Goal: Task Accomplishment & Management: Manage account settings

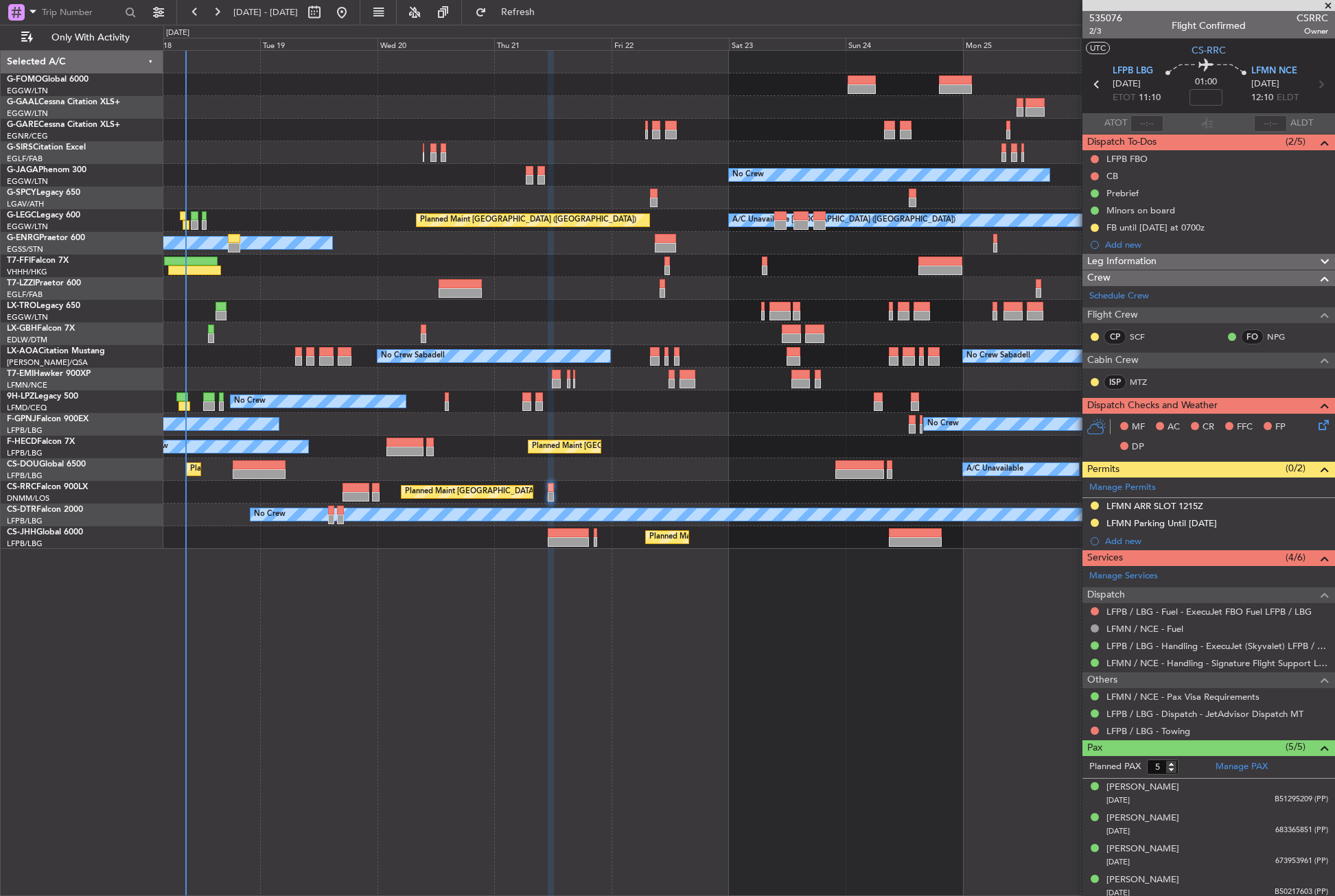
click at [340, 597] on div "Planned Maint Windsor Locks ([PERSON_NAME] Intl) Planned [GEOGRAPHIC_DATA] No C…" at bounding box center [749, 473] width 1171 height 846
click at [312, 304] on div at bounding box center [749, 311] width 1171 height 23
click at [530, 16] on button "Refresh" at bounding box center [509, 12] width 82 height 22
click at [306, 640] on div "Planned Maint Windsor Locks ([PERSON_NAME] Intl) Planned [GEOGRAPHIC_DATA] No C…" at bounding box center [749, 473] width 1171 height 846
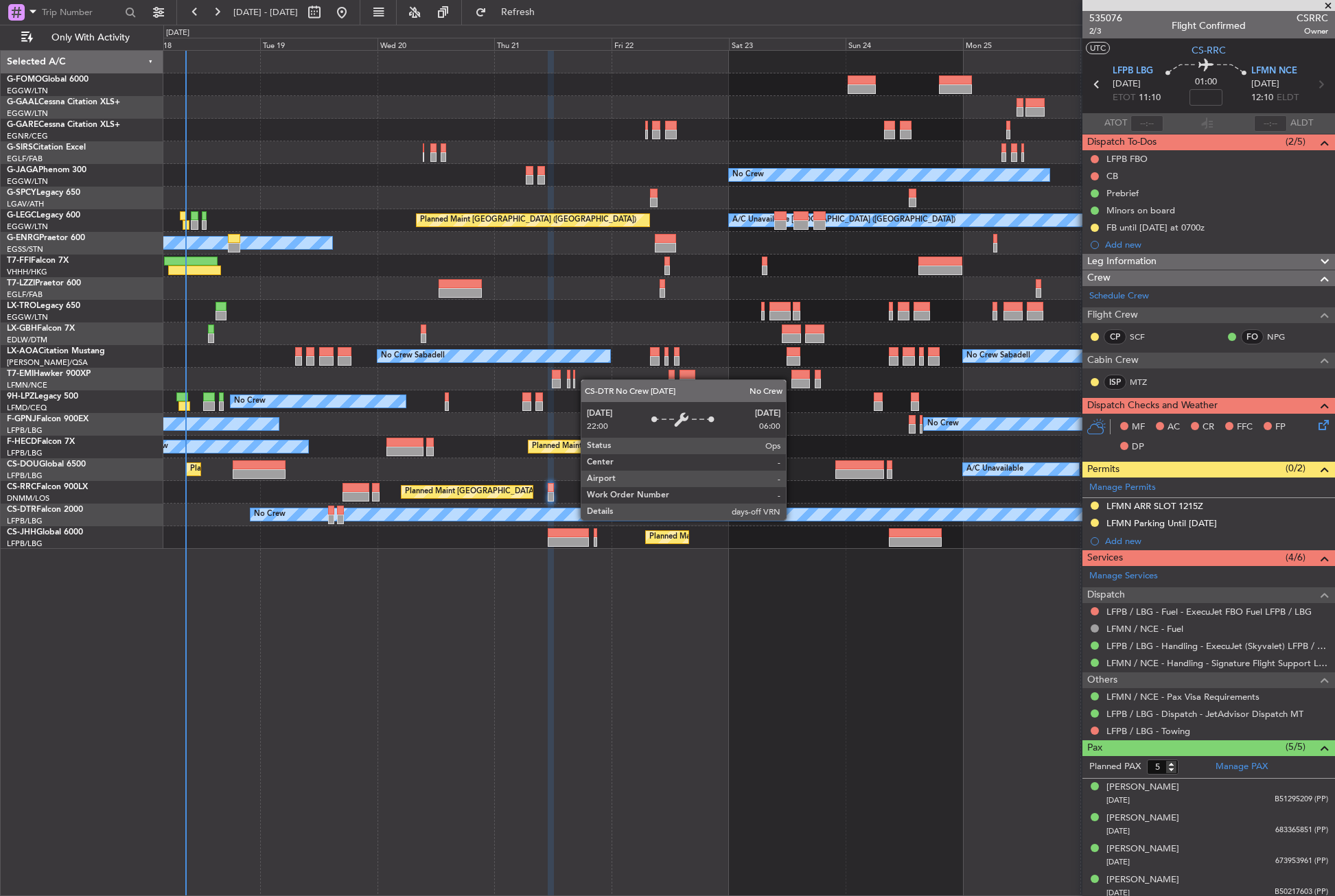
click at [792, 520] on div "No Crew" at bounding box center [737, 514] width 975 height 12
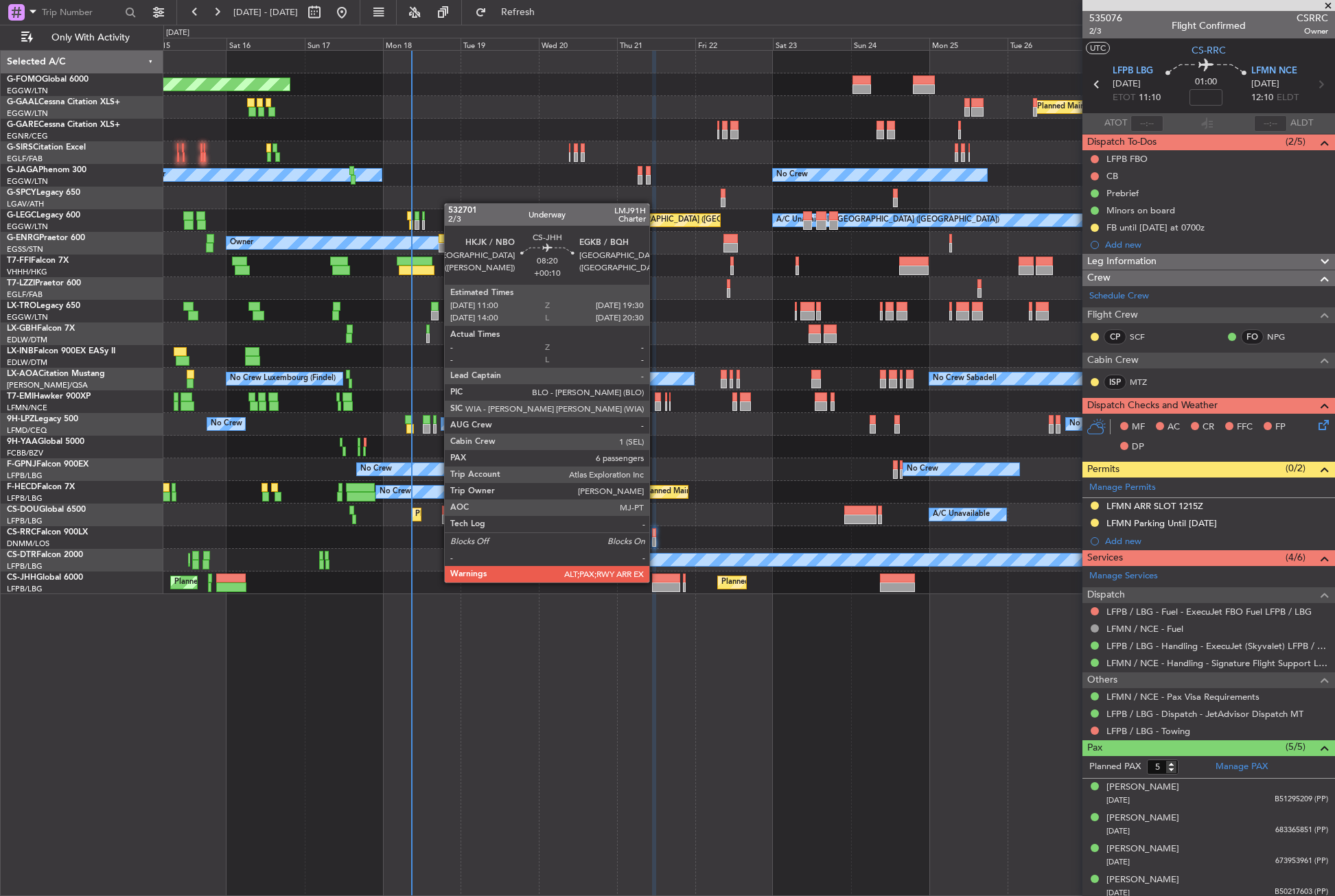
click at [84, 589] on div "Planned Maint Windsor Locks ([PERSON_NAME] Intl) Planned [GEOGRAPHIC_DATA] Plan…" at bounding box center [668, 460] width 1335 height 871
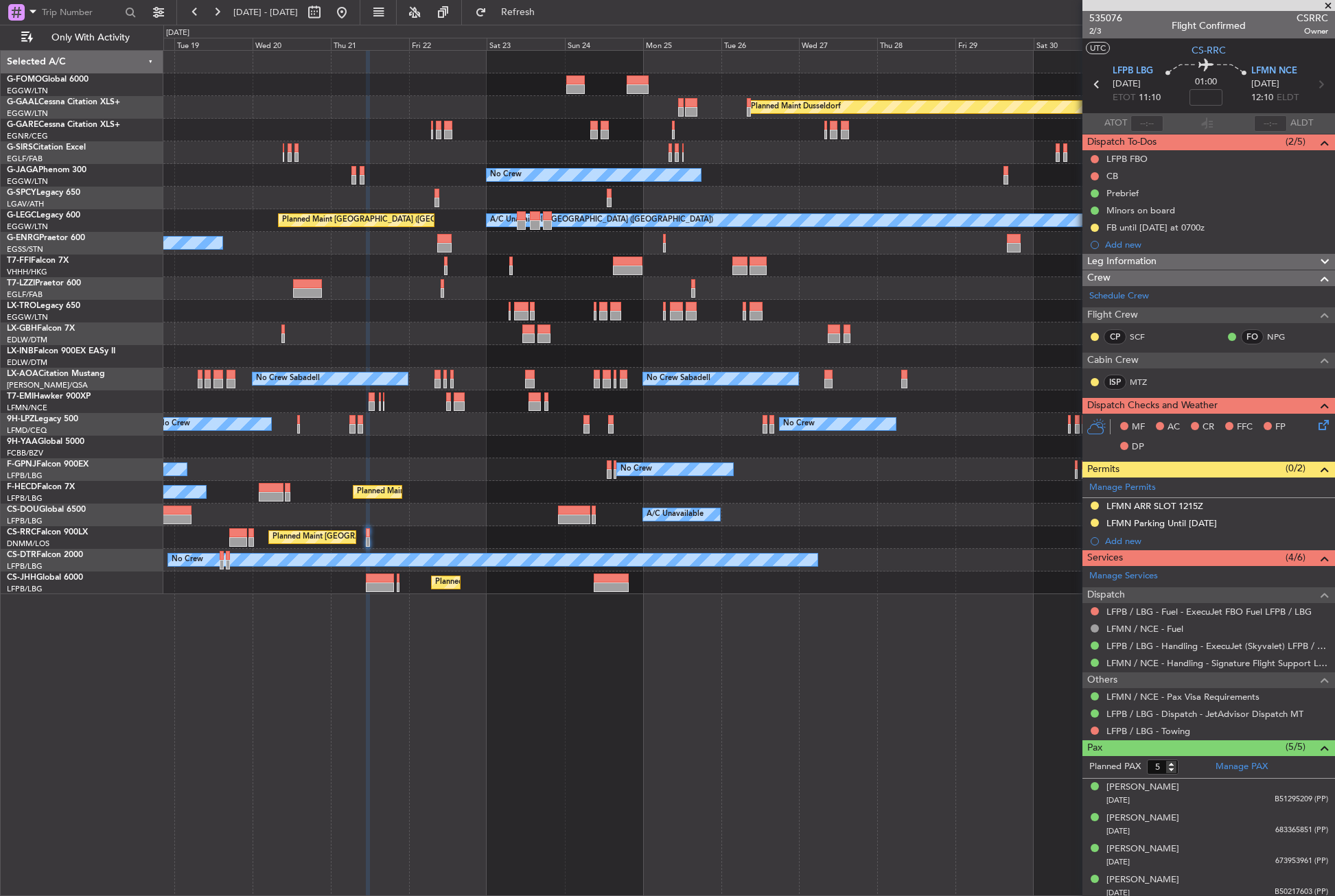
click at [431, 568] on div "No Crew Planned Maint [GEOGRAPHIC_DATA] ([GEOGRAPHIC_DATA])" at bounding box center [749, 560] width 1171 height 23
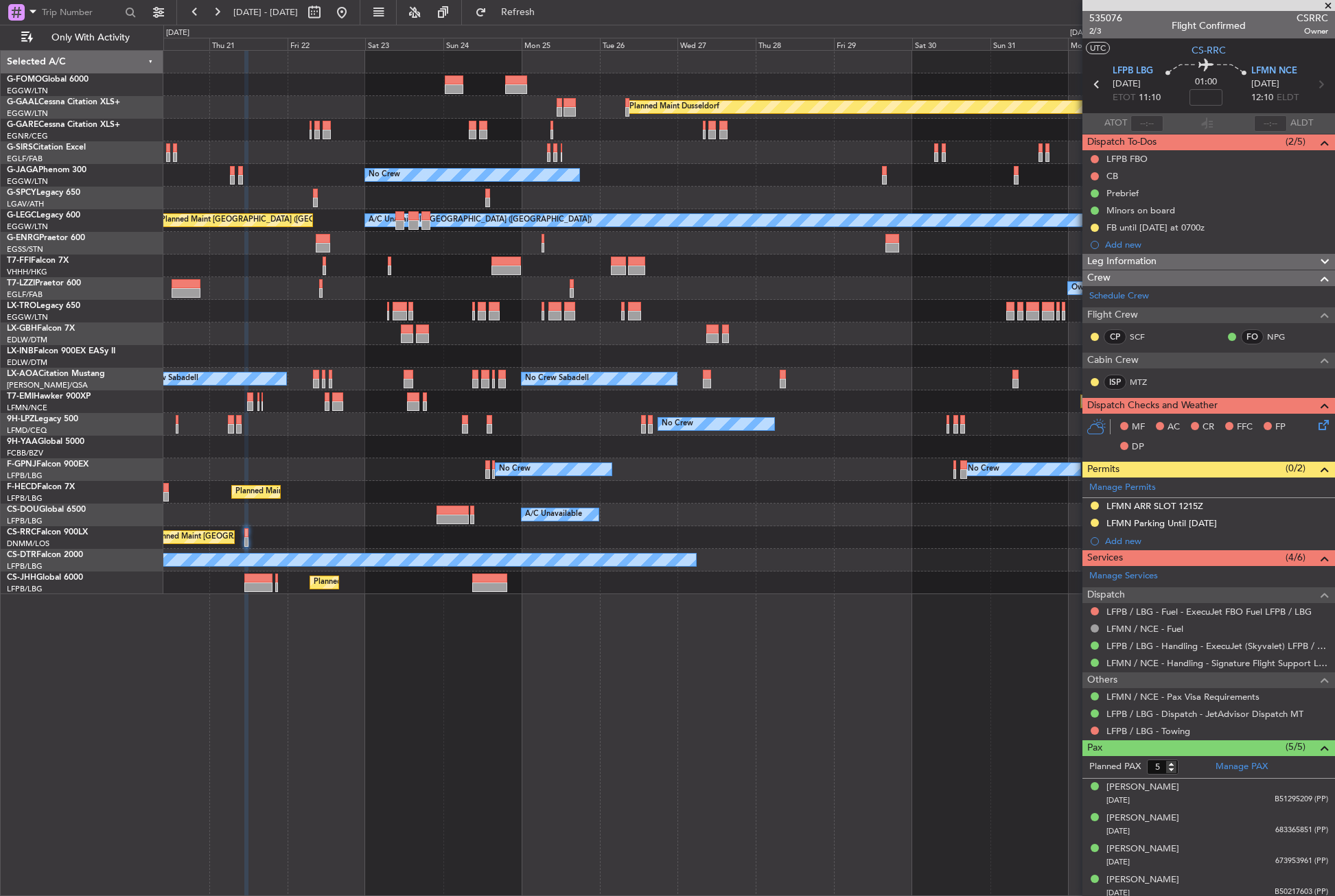
click at [526, 547] on div "Planned Maint [GEOGRAPHIC_DATA] ([GEOGRAPHIC_DATA])" at bounding box center [749, 537] width 1171 height 23
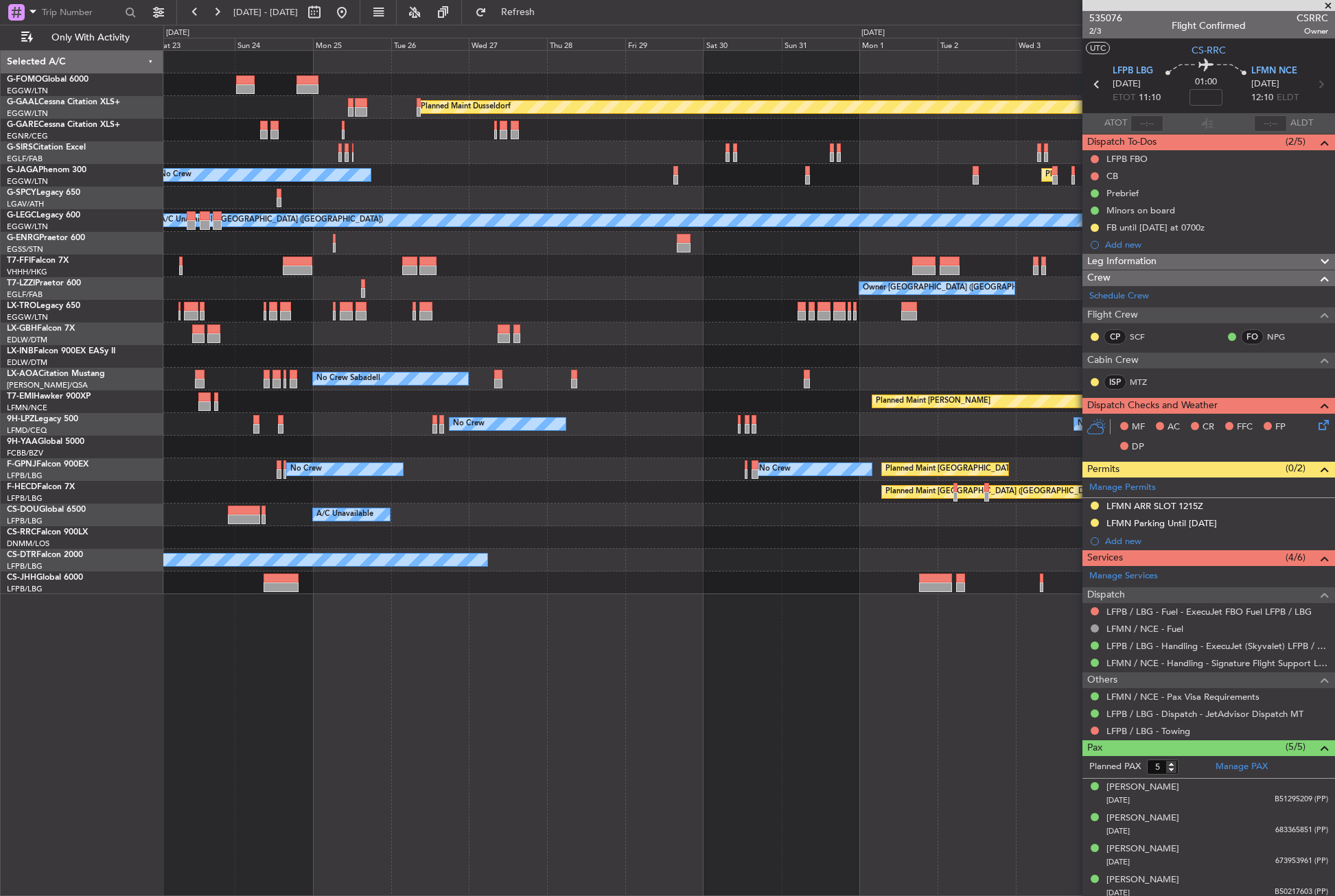
click at [538, 542] on div "Planned Maint [GEOGRAPHIC_DATA] ([GEOGRAPHIC_DATA])" at bounding box center [749, 537] width 1171 height 23
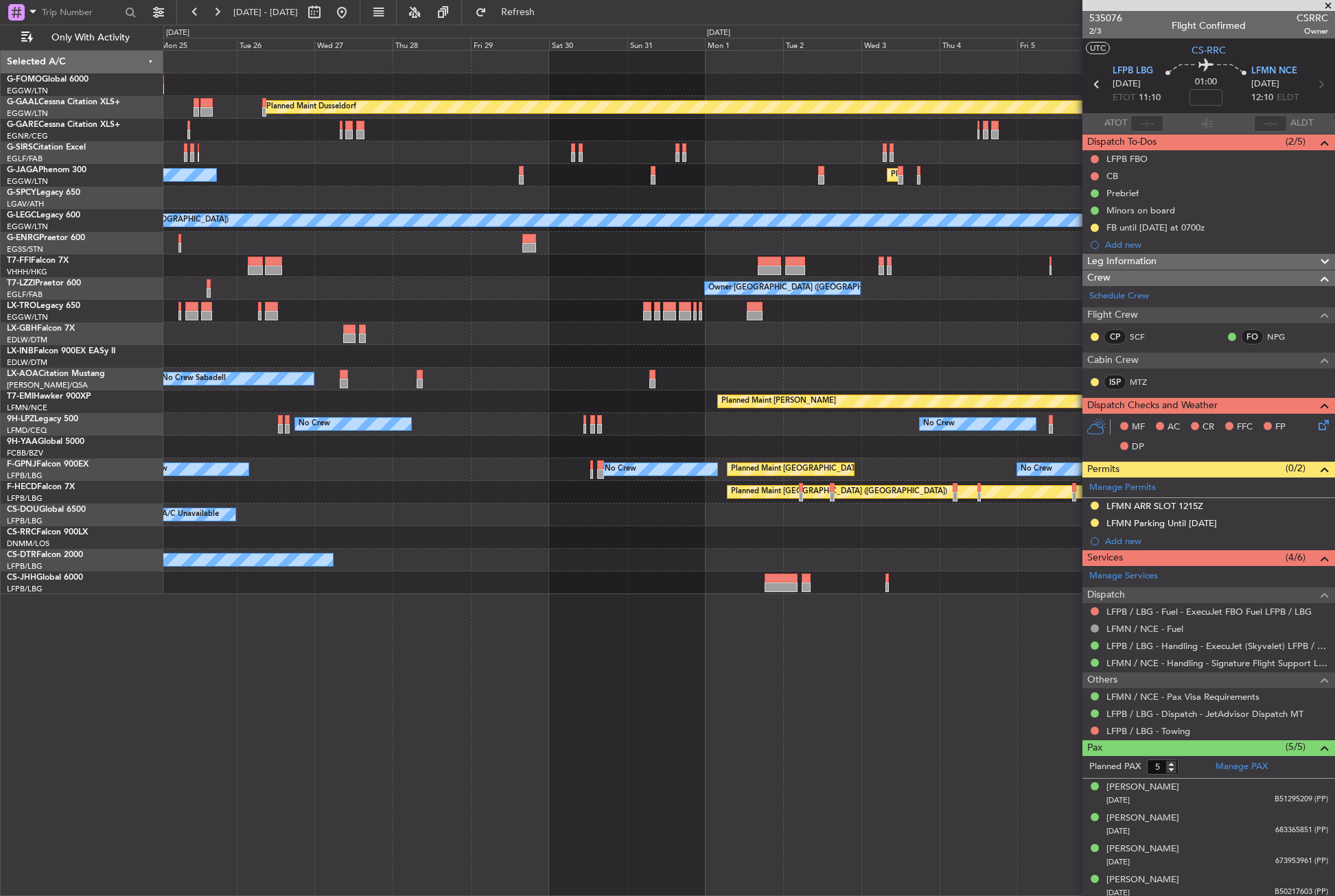
click at [331, 541] on div "Planned Maint [GEOGRAPHIC_DATA] ([GEOGRAPHIC_DATA])" at bounding box center [749, 537] width 1171 height 23
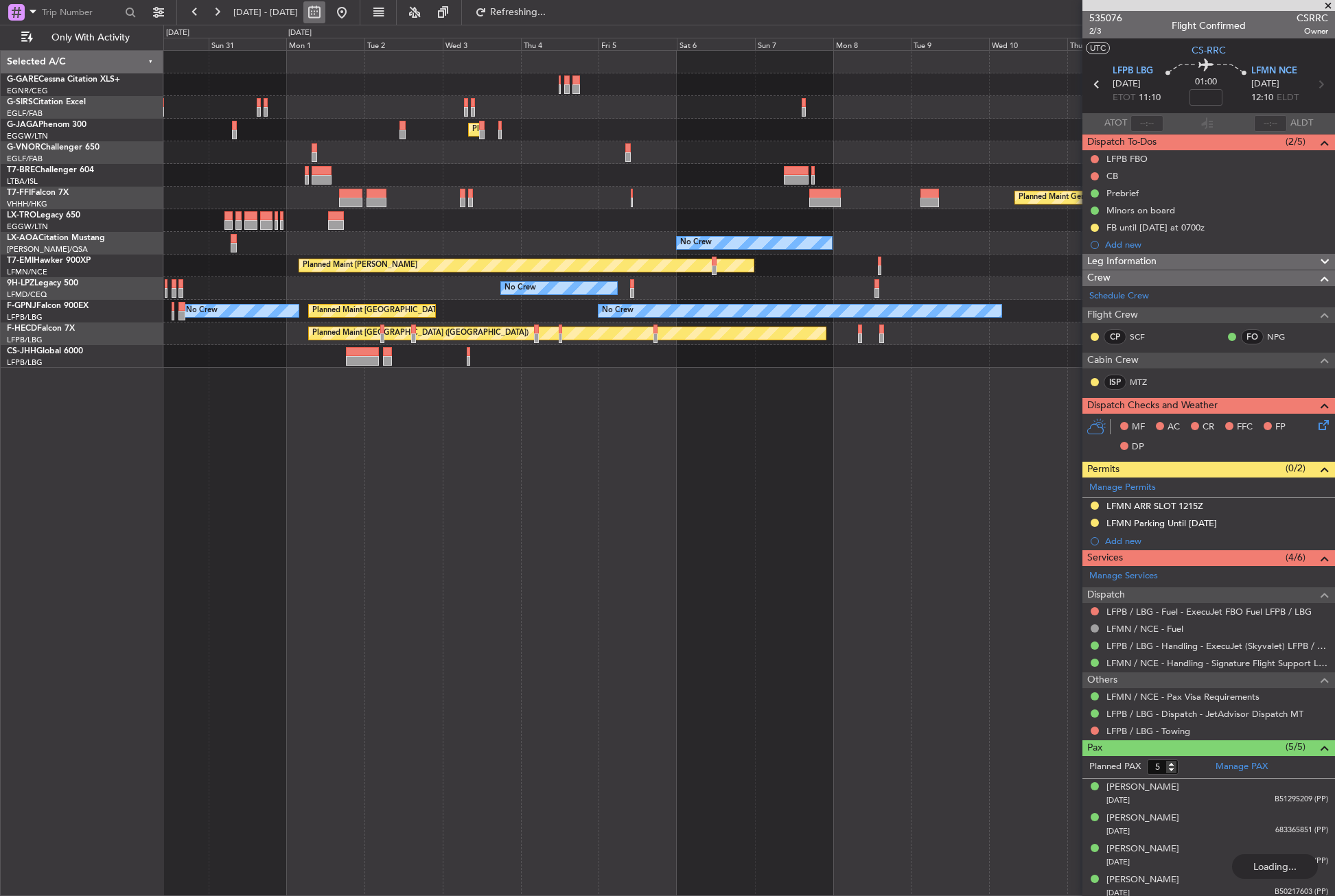
click at [325, 7] on button at bounding box center [314, 12] width 22 height 22
select select "8"
select select "2025"
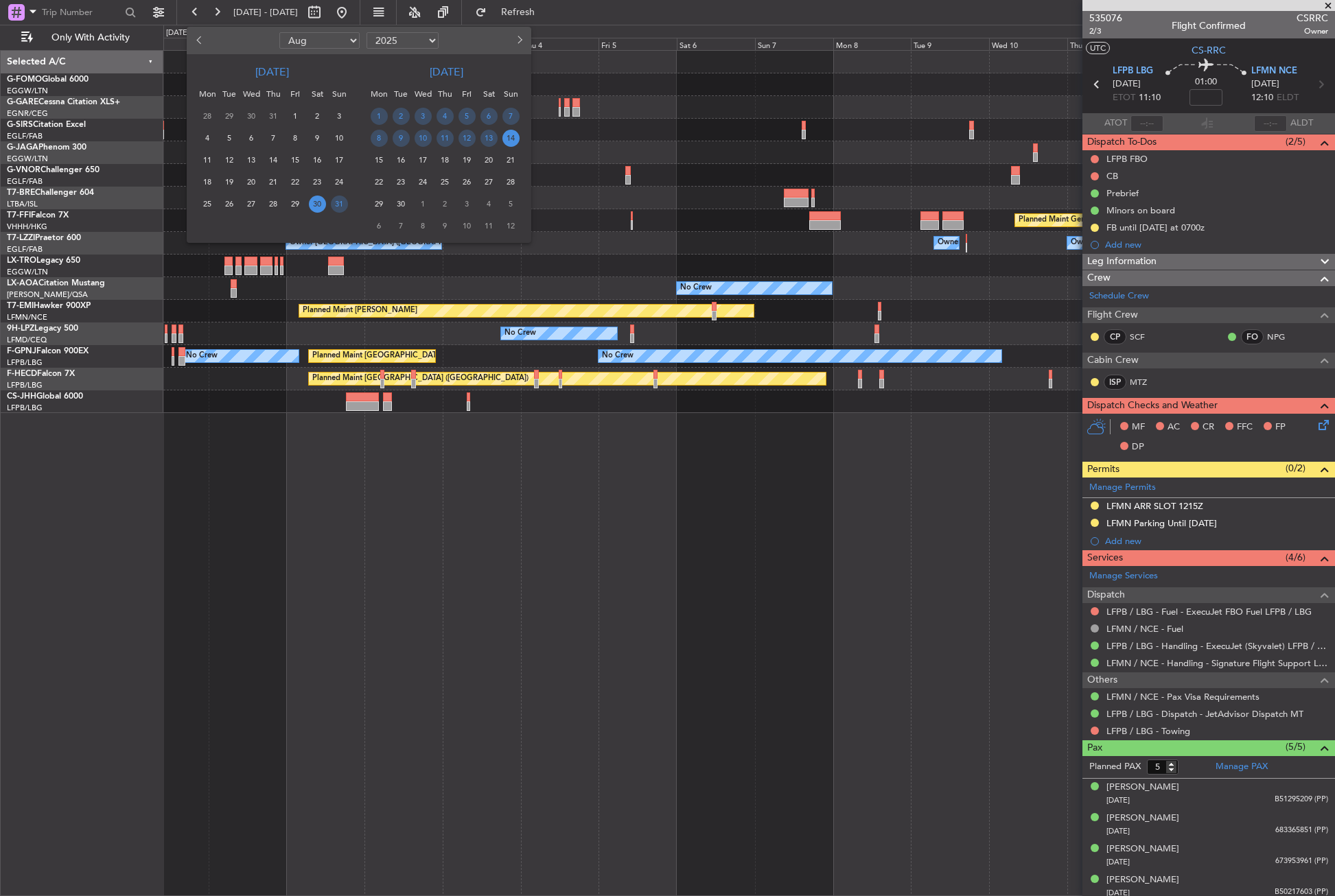
click at [426, 201] on span "1" at bounding box center [423, 203] width 17 height 17
select select "10"
click at [315, 179] on span "25" at bounding box center [317, 181] width 17 height 17
click at [295, 147] on div "10" at bounding box center [294, 138] width 22 height 22
click at [293, 173] on span "24" at bounding box center [294, 181] width 17 height 17
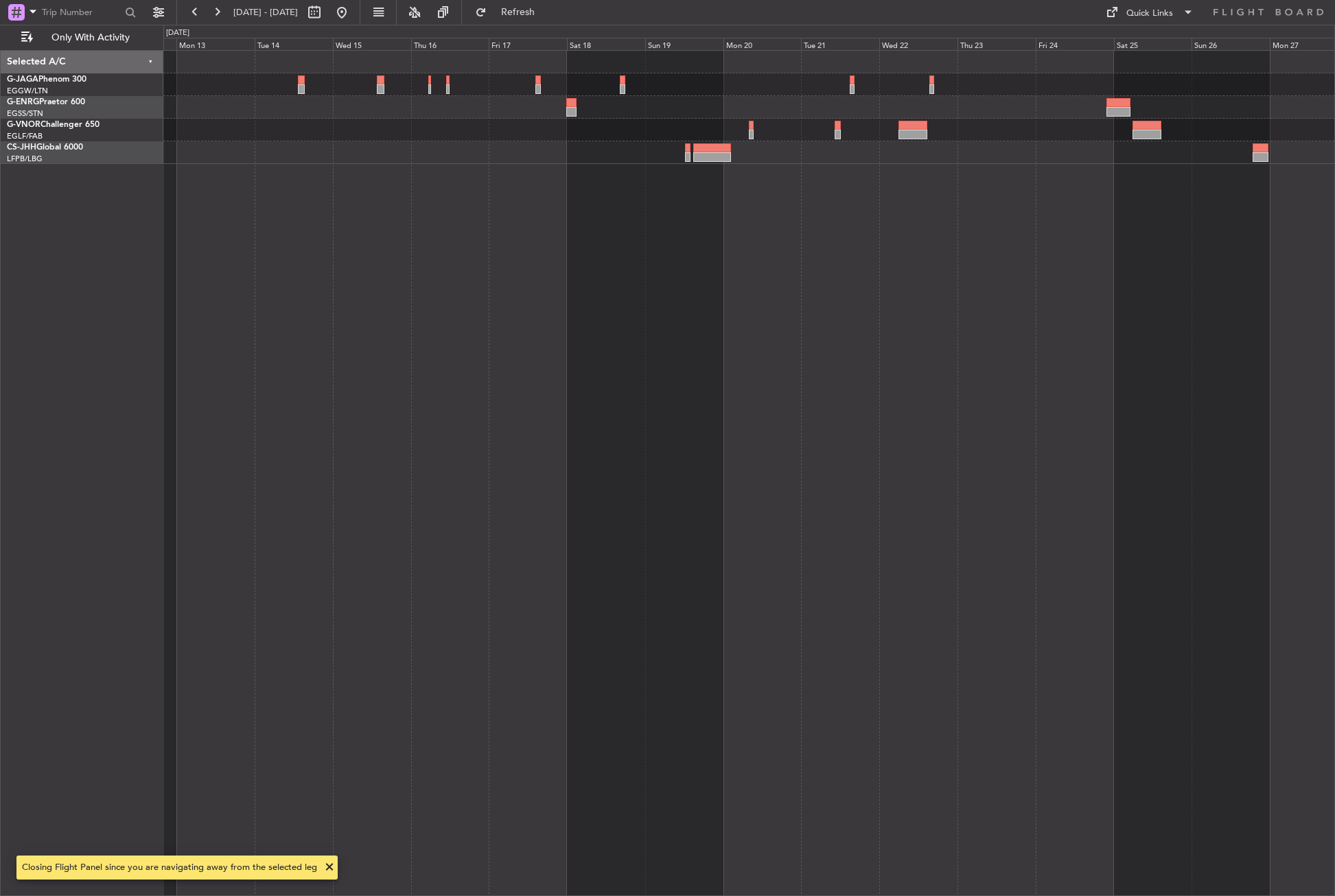
click at [561, 314] on div at bounding box center [749, 473] width 1171 height 846
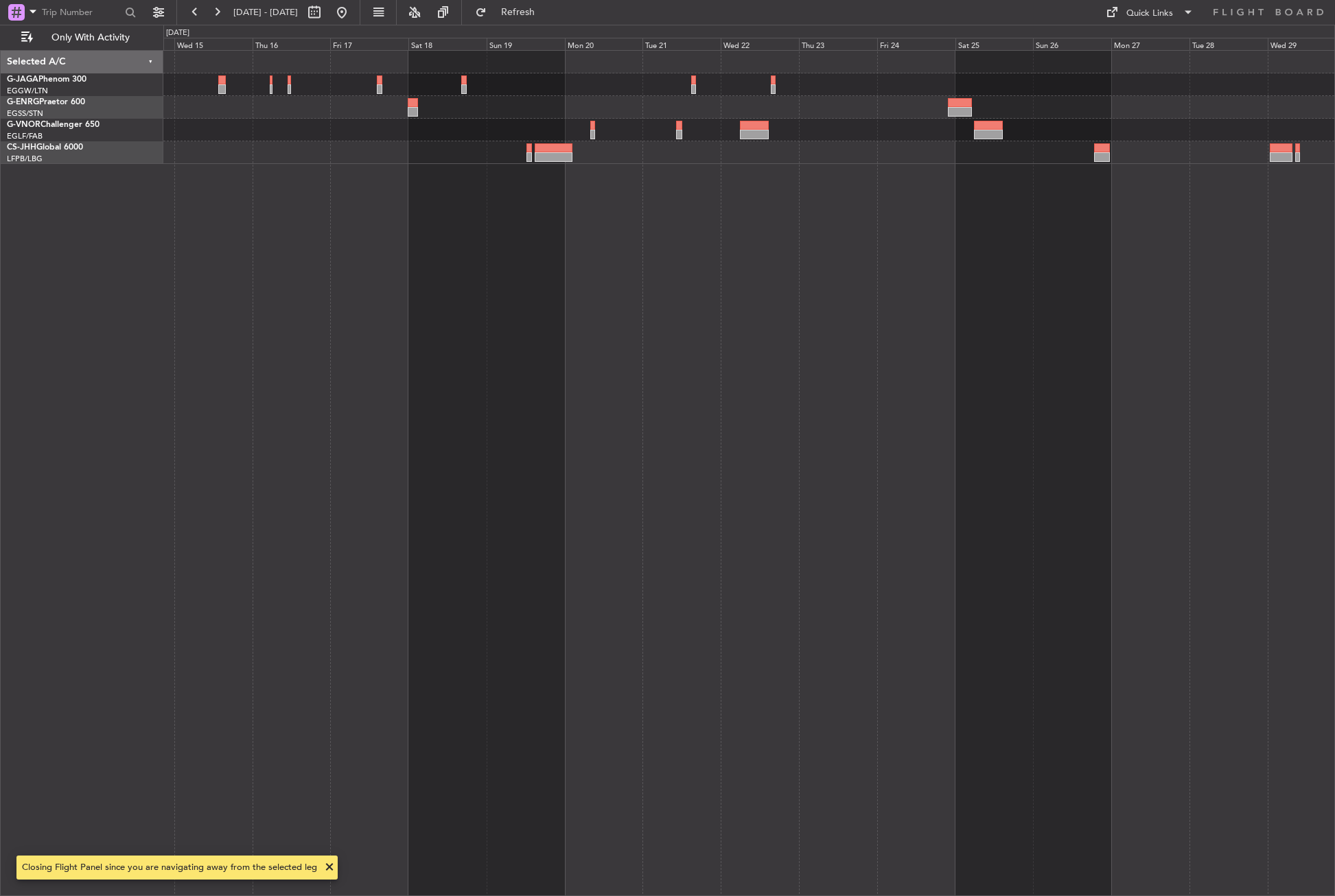
click at [397, 184] on div at bounding box center [749, 473] width 1171 height 846
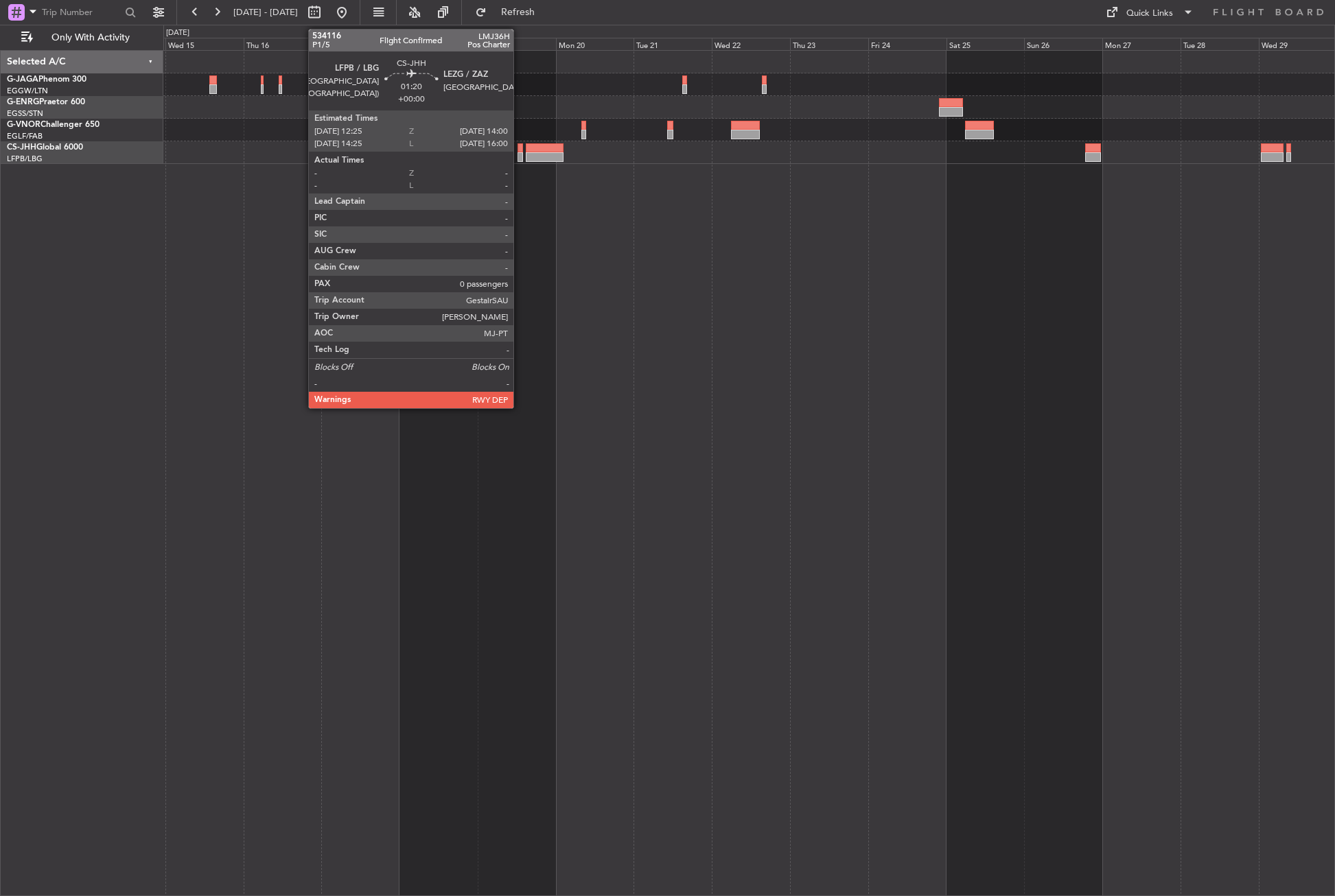
click at [520, 160] on div at bounding box center [520, 156] width 5 height 10
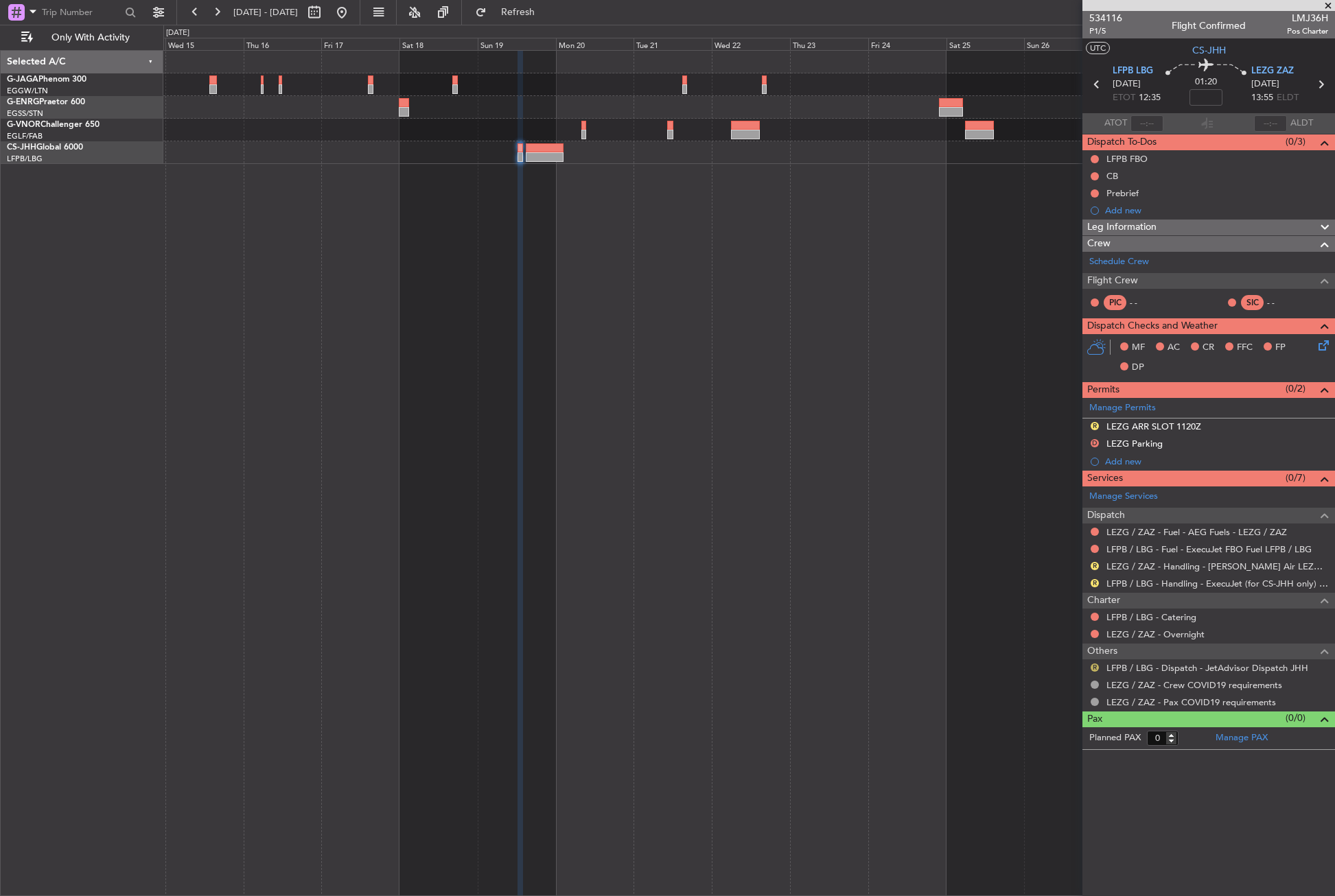
click at [1094, 664] on button "R" at bounding box center [1094, 667] width 8 height 8
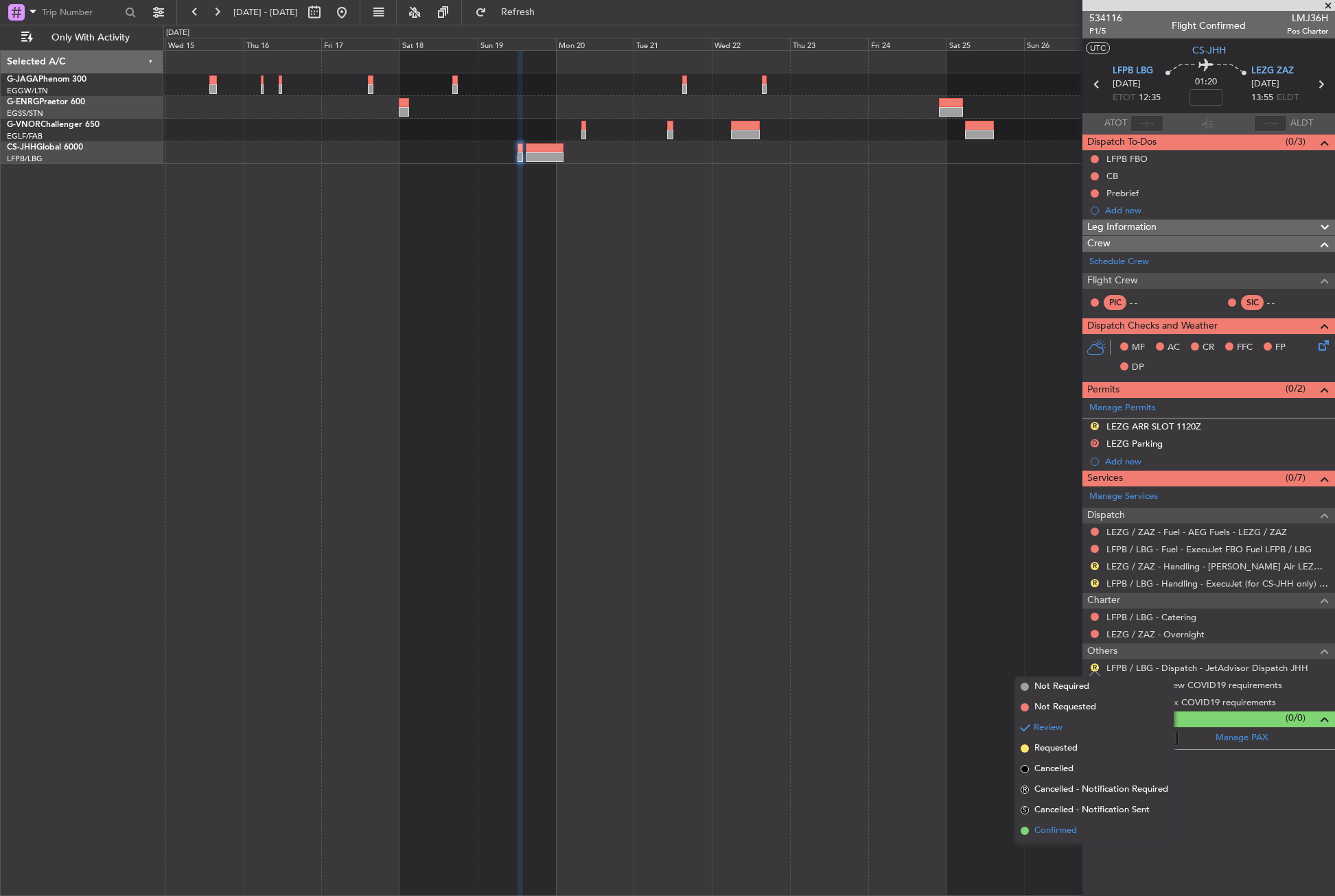
click at [1048, 824] on span "Confirmed" at bounding box center [1056, 831] width 42 height 14
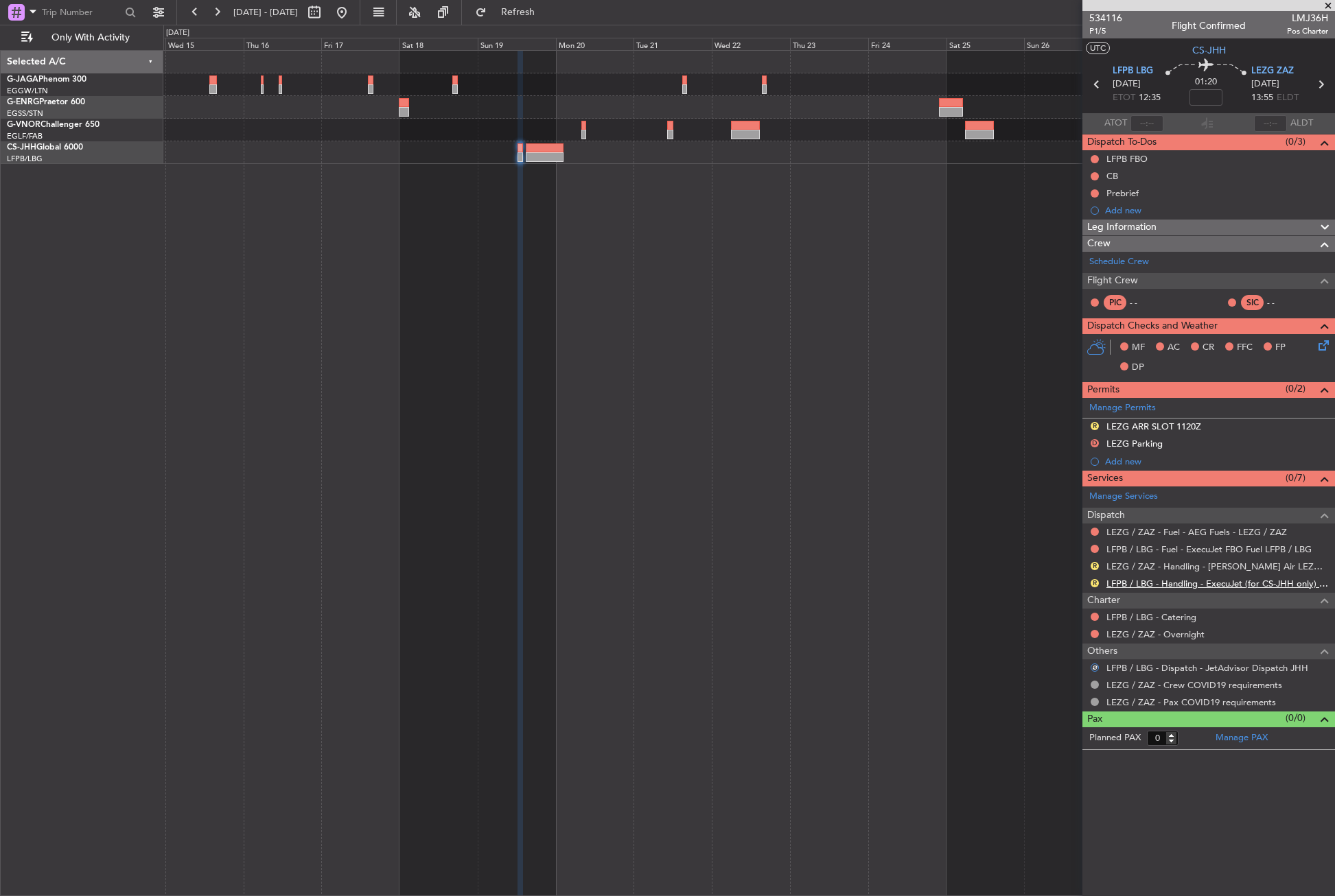
click at [1115, 579] on link "LFPB / LBG - Handling - ExecuJet (for CS-JHH only) LFPB / LBG" at bounding box center [1217, 583] width 222 height 11
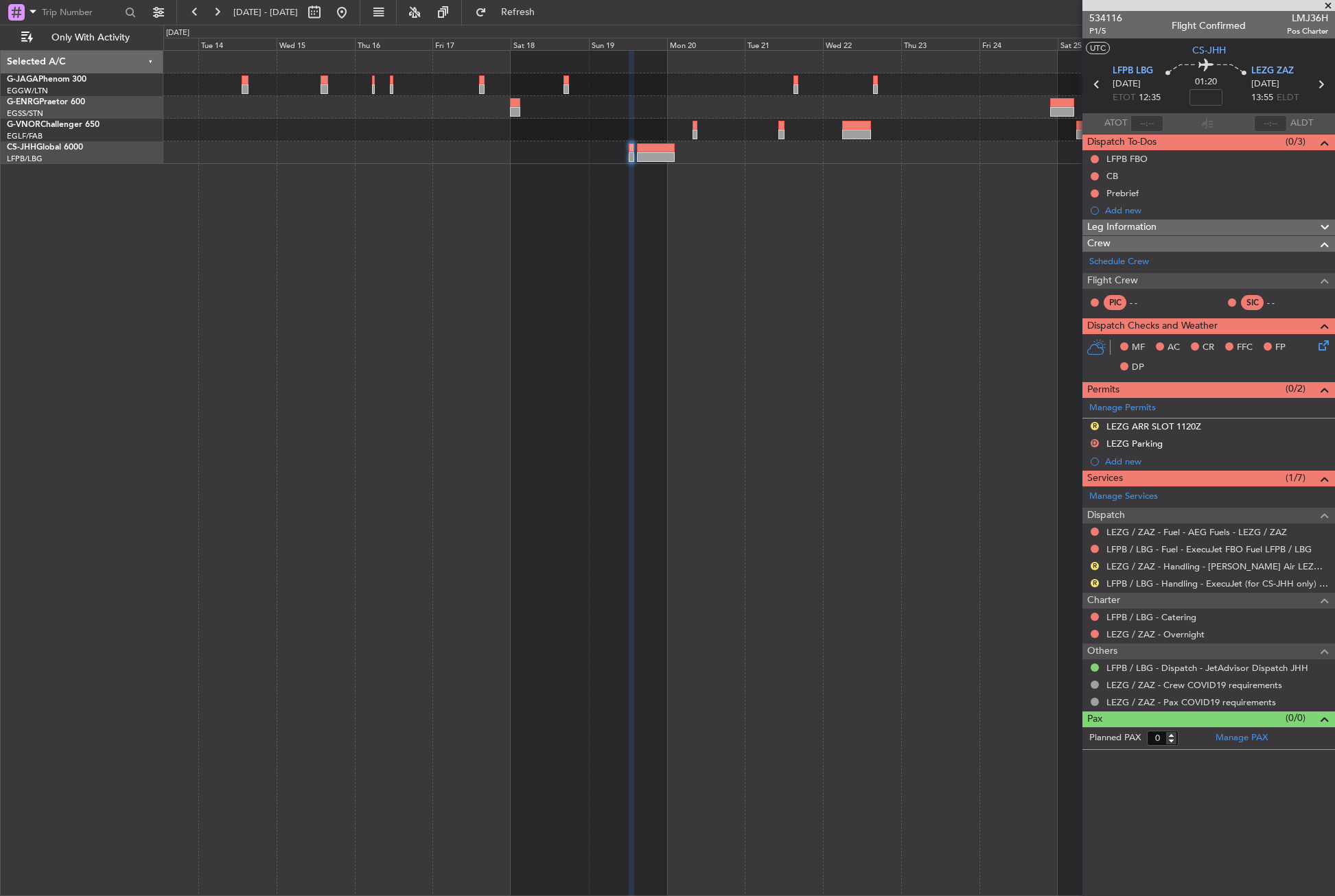
click at [689, 238] on div at bounding box center [749, 473] width 1171 height 846
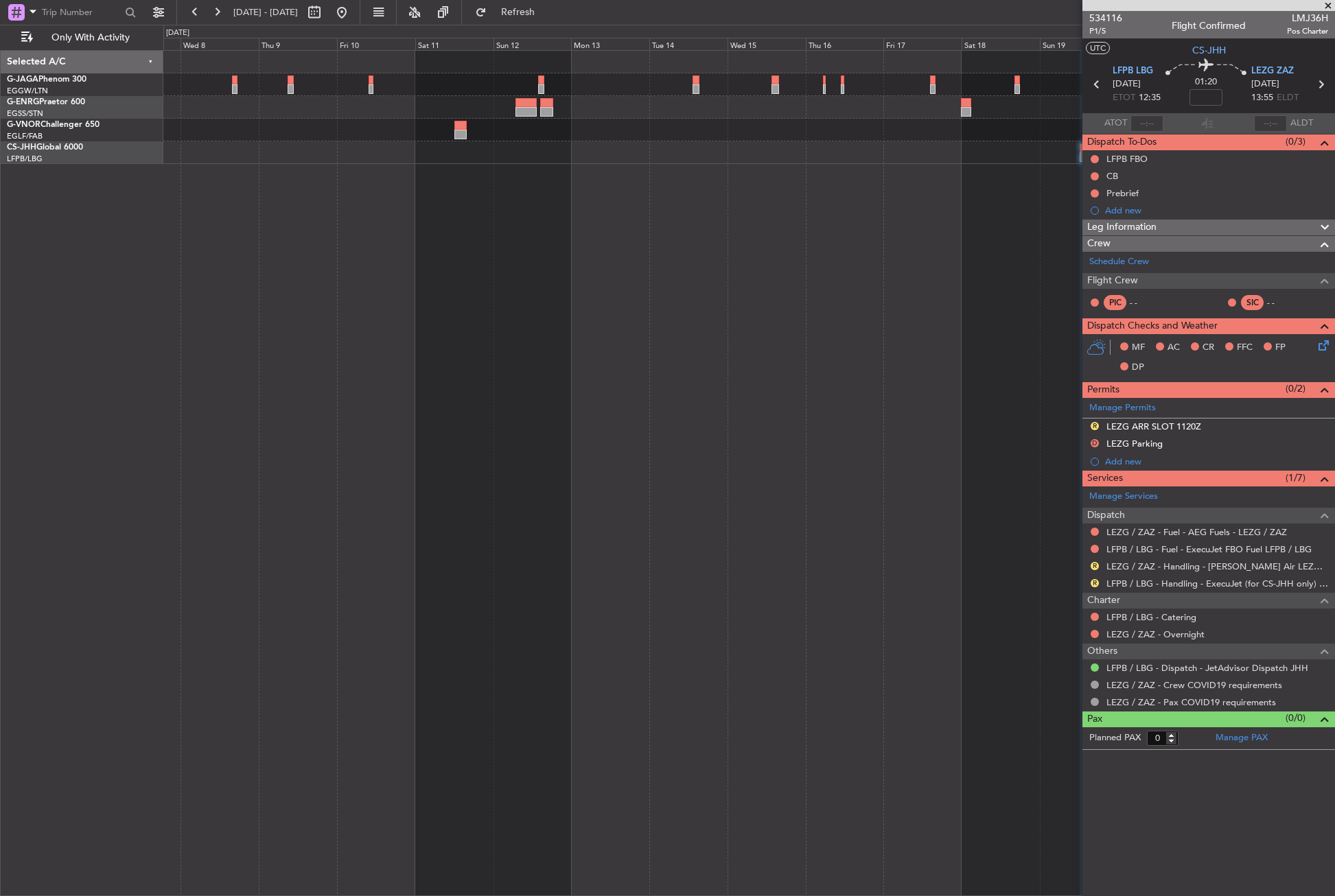
click at [619, 148] on div at bounding box center [749, 153] width 1171 height 23
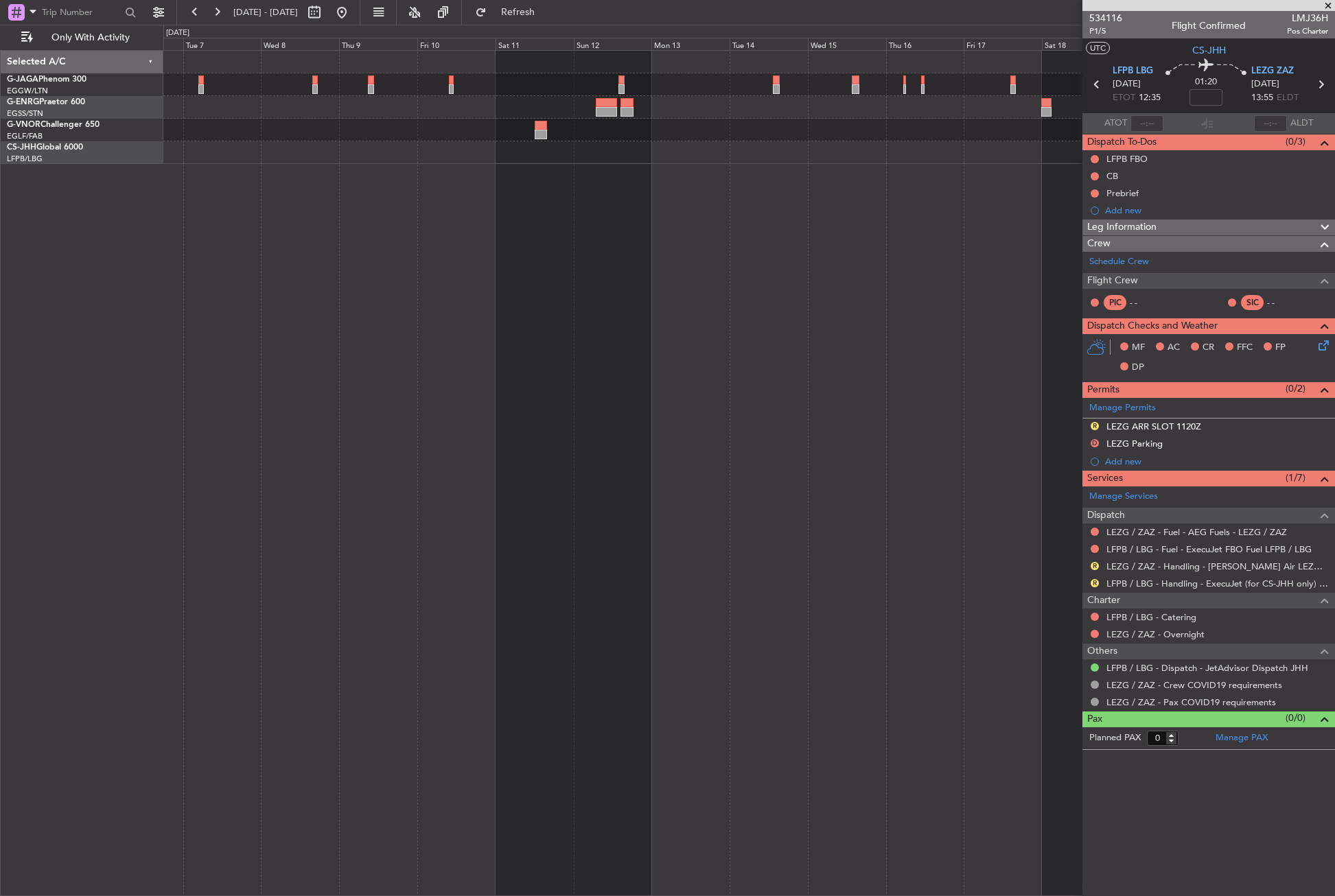
click at [571, 181] on div at bounding box center [749, 473] width 1171 height 846
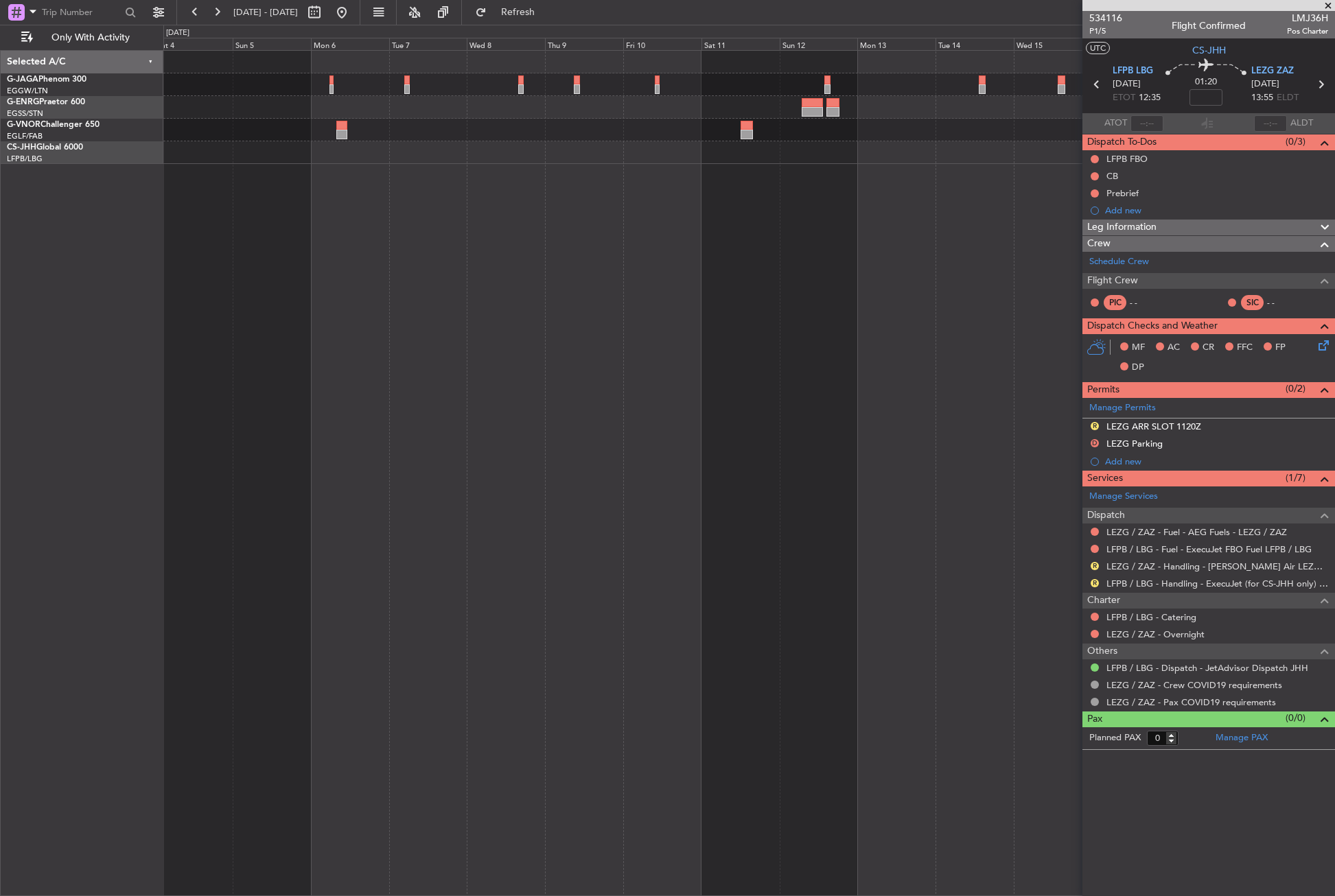
click at [700, 186] on div at bounding box center [749, 473] width 1171 height 846
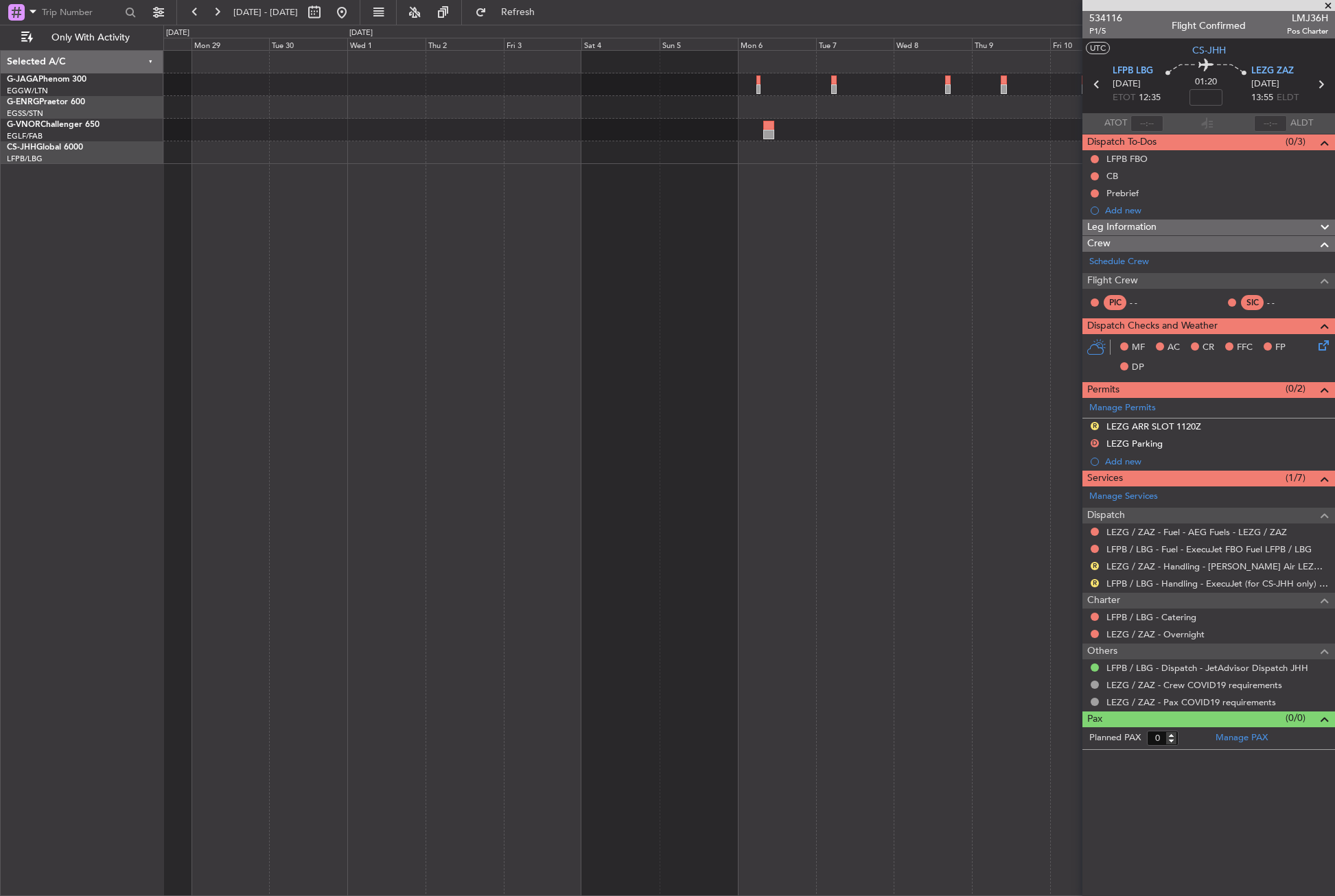
click at [822, 227] on div at bounding box center [749, 473] width 1171 height 846
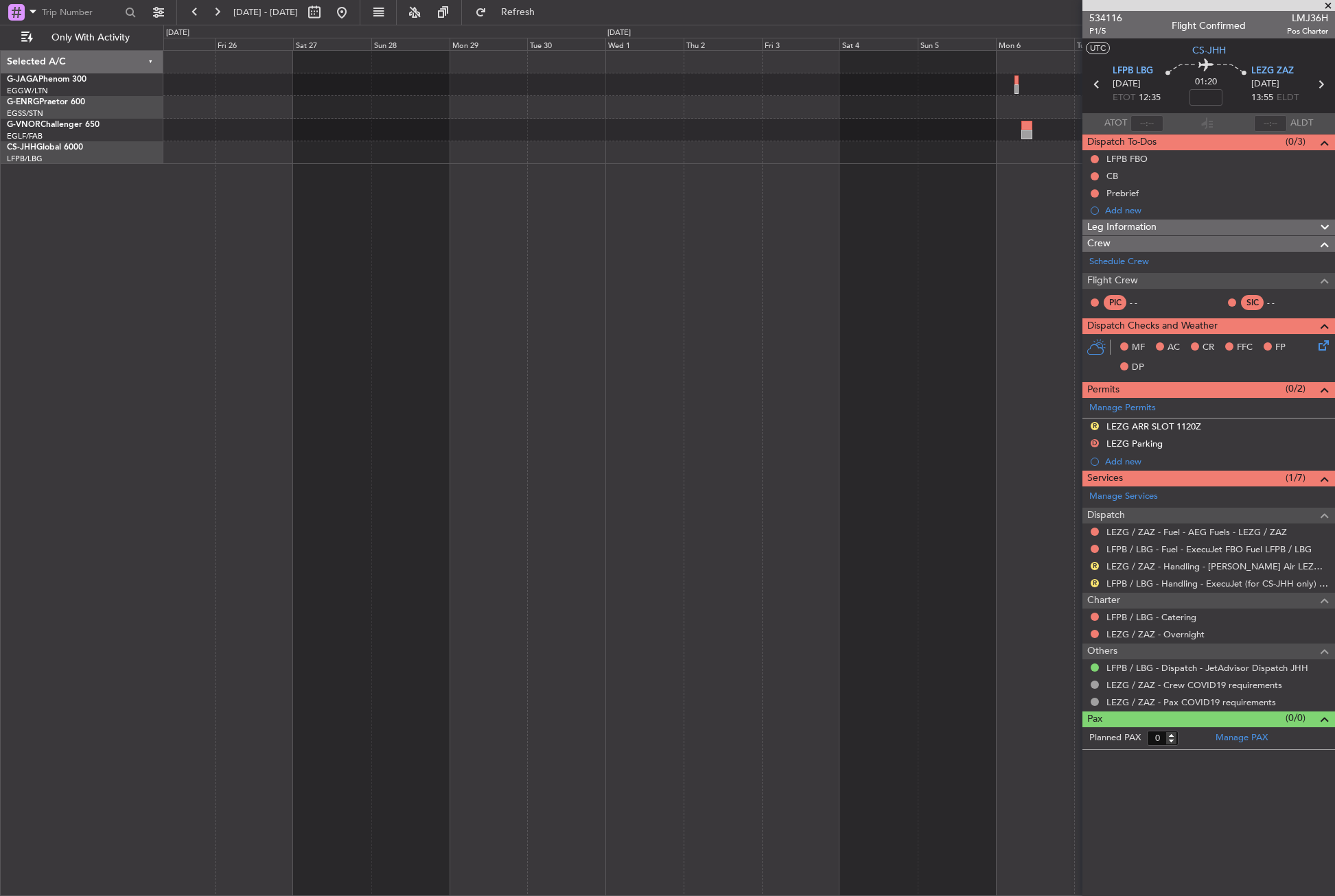
click at [676, 226] on div at bounding box center [749, 473] width 1171 height 846
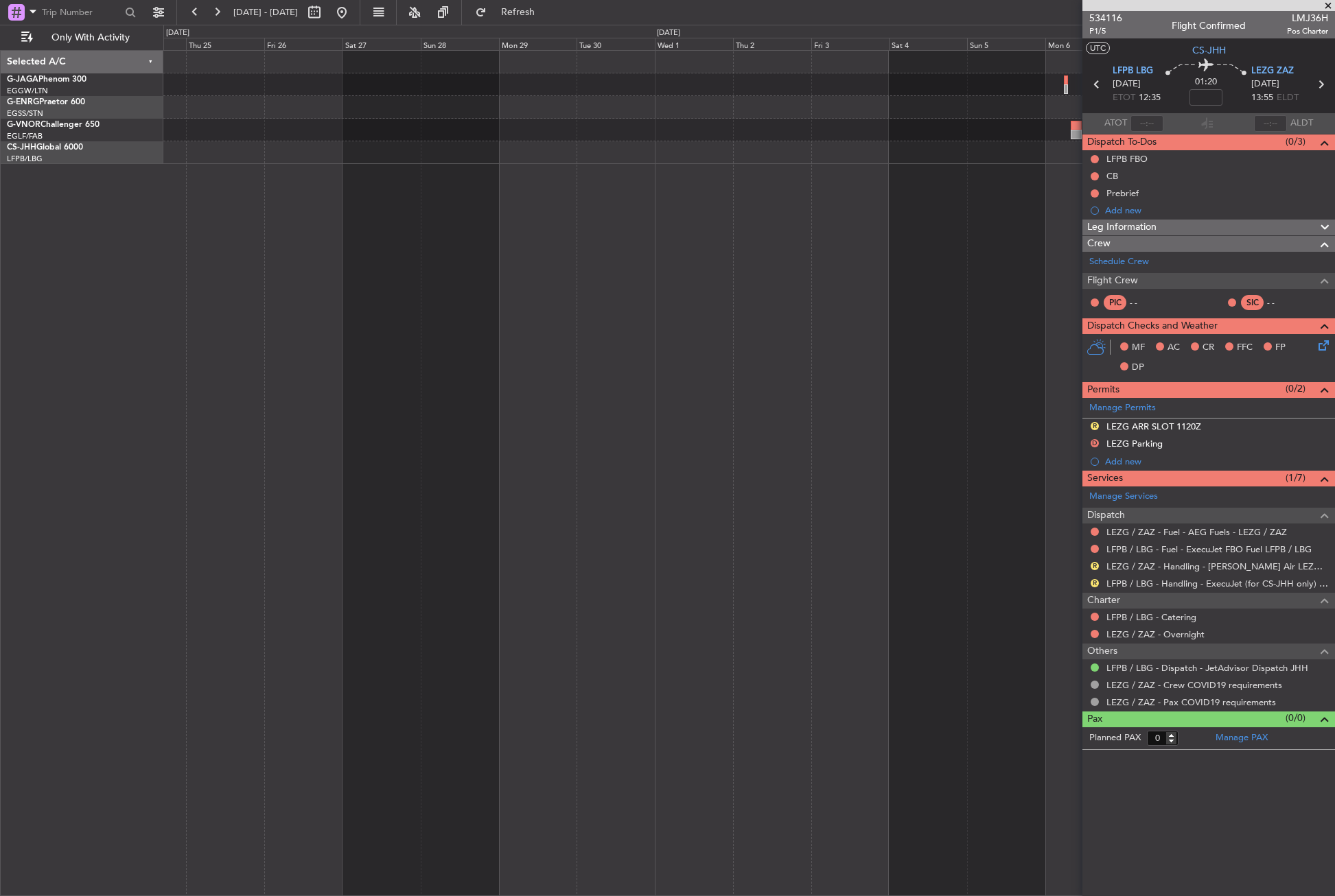
click at [710, 189] on div at bounding box center [749, 473] width 1171 height 846
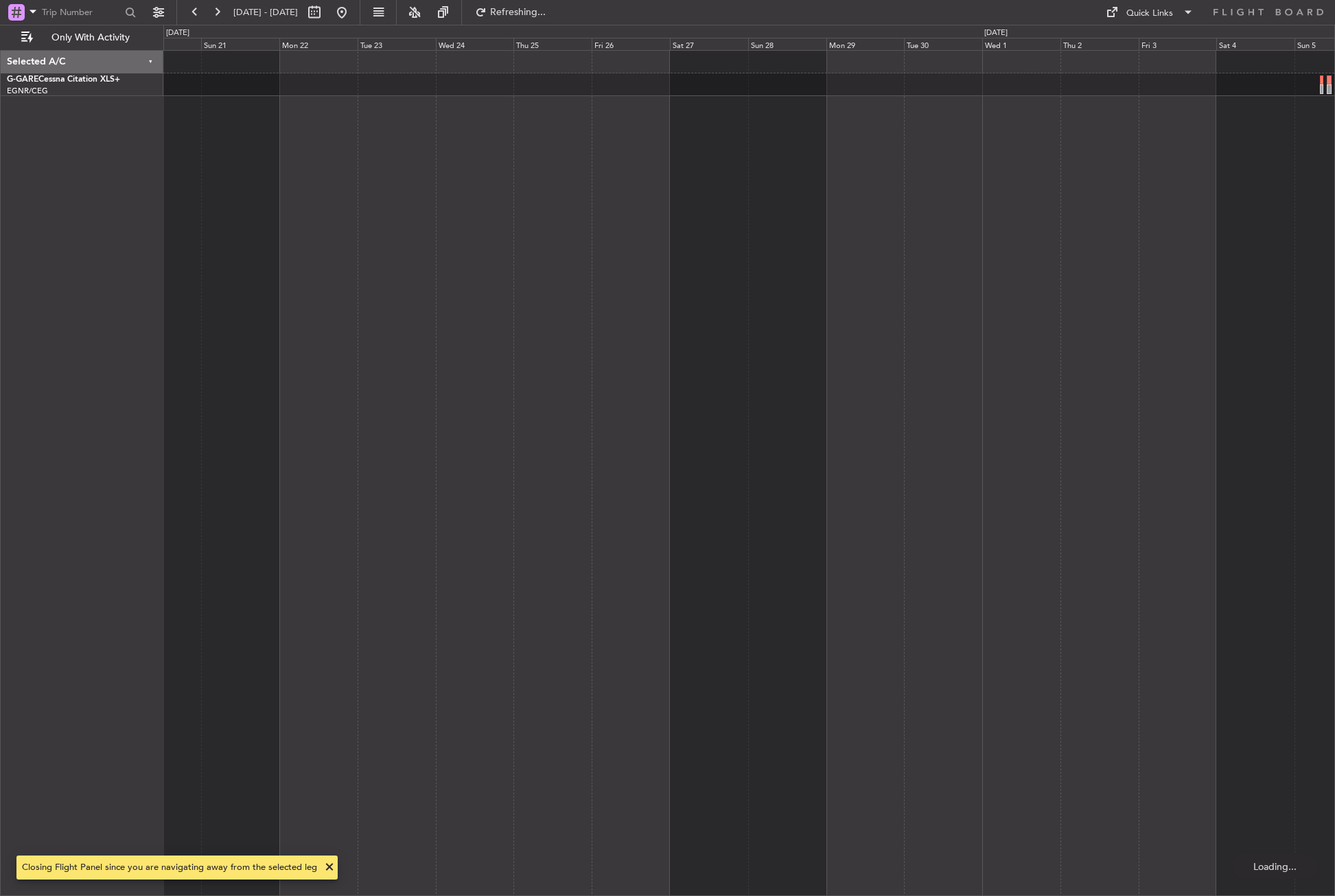
click at [589, 191] on div at bounding box center [749, 473] width 1171 height 846
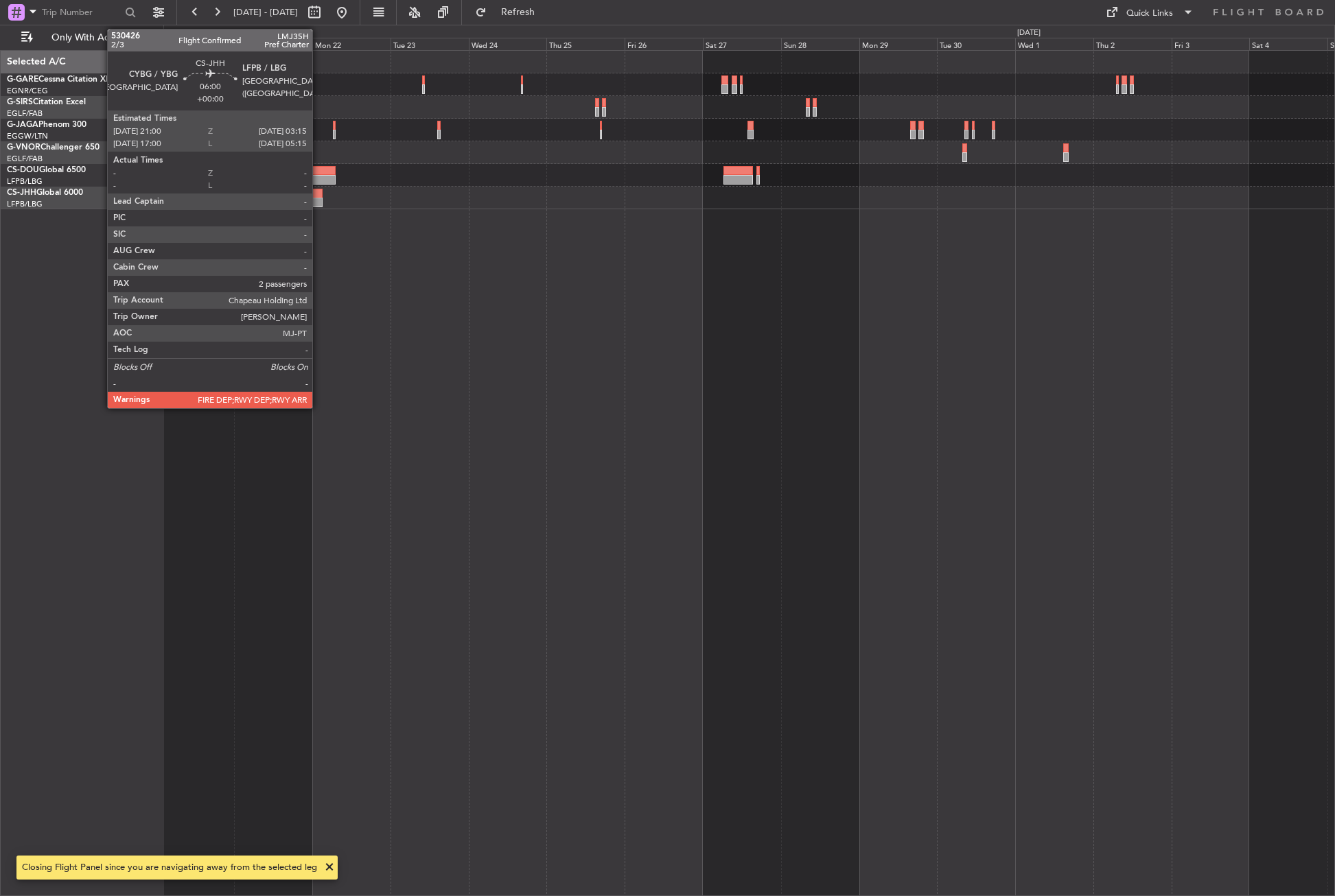
click at [318, 204] on div at bounding box center [312, 202] width 20 height 10
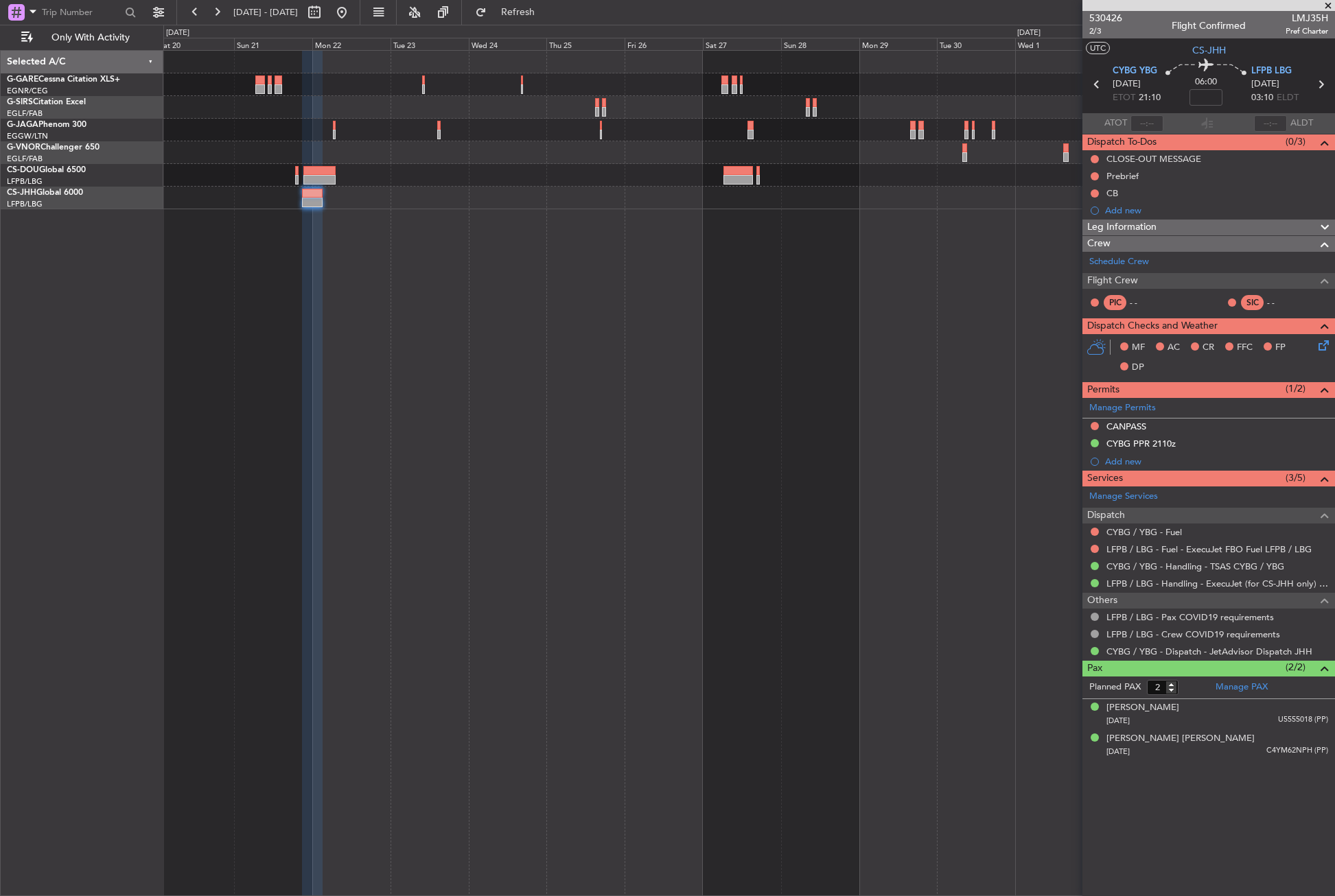
click at [235, 216] on div at bounding box center [749, 473] width 1171 height 846
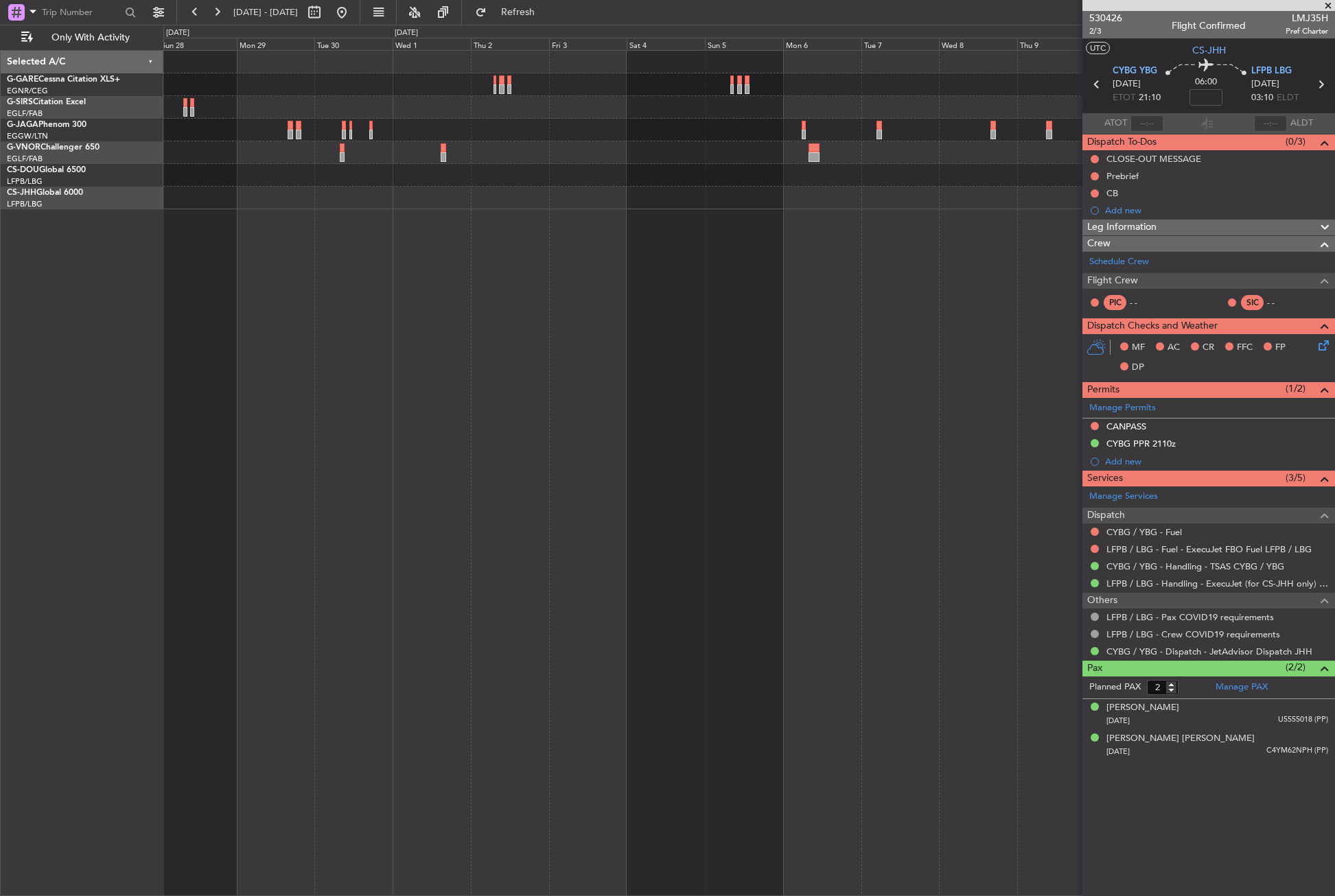
click at [357, 203] on div at bounding box center [749, 473] width 1171 height 846
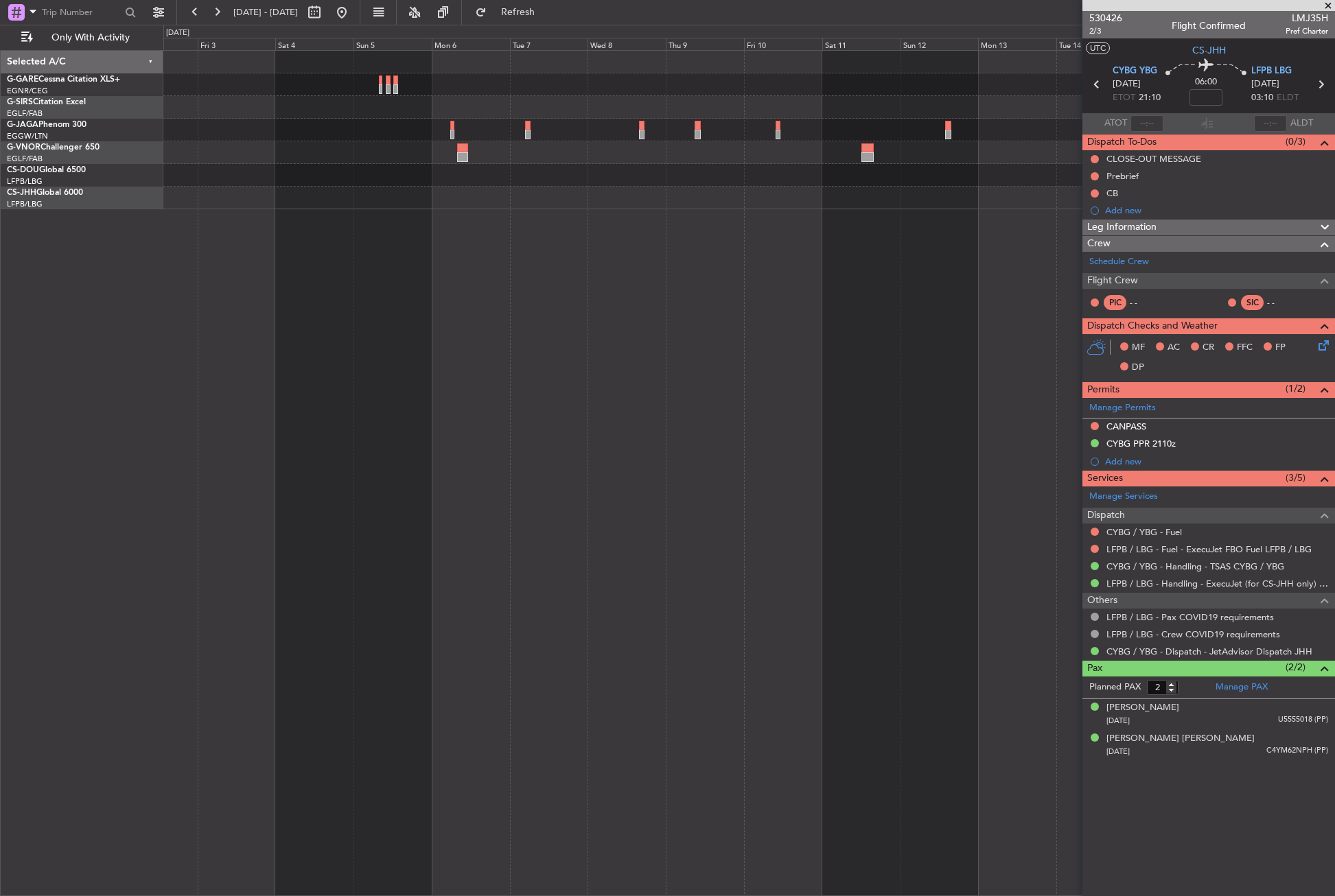
click at [377, 186] on div at bounding box center [749, 473] width 1171 height 846
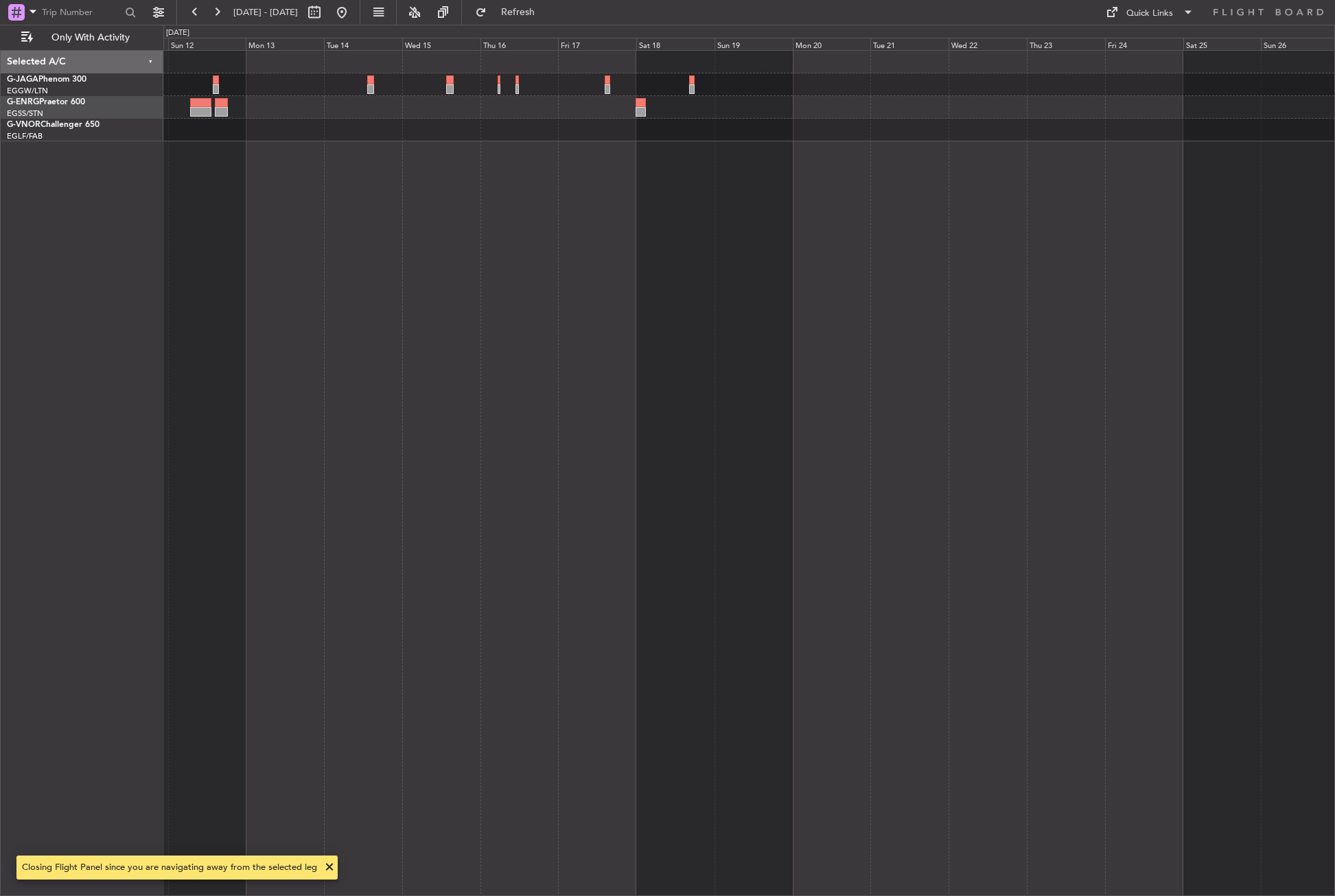
click at [348, 190] on div at bounding box center [749, 473] width 1171 height 846
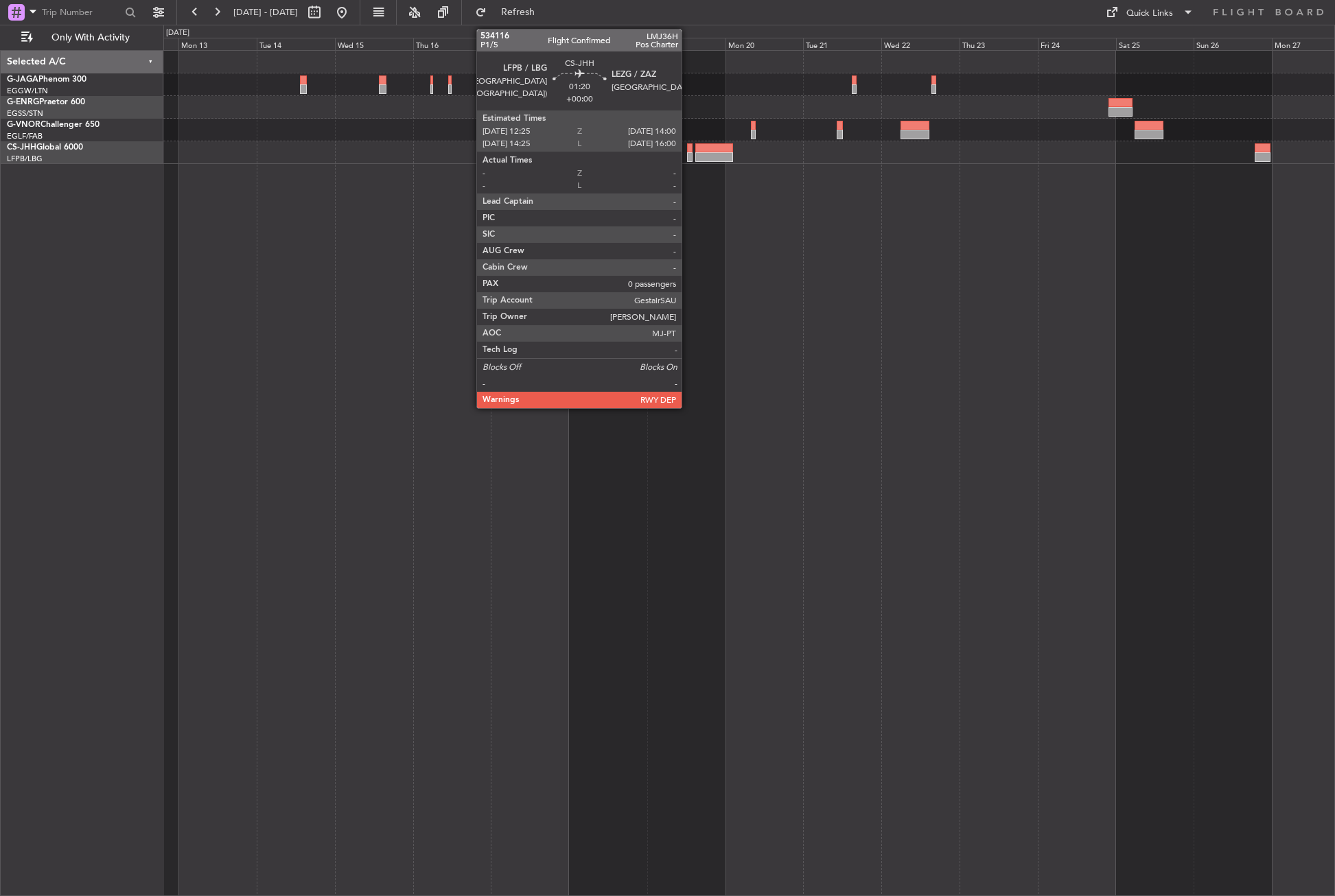
click at [688, 155] on div at bounding box center [690, 156] width 5 height 10
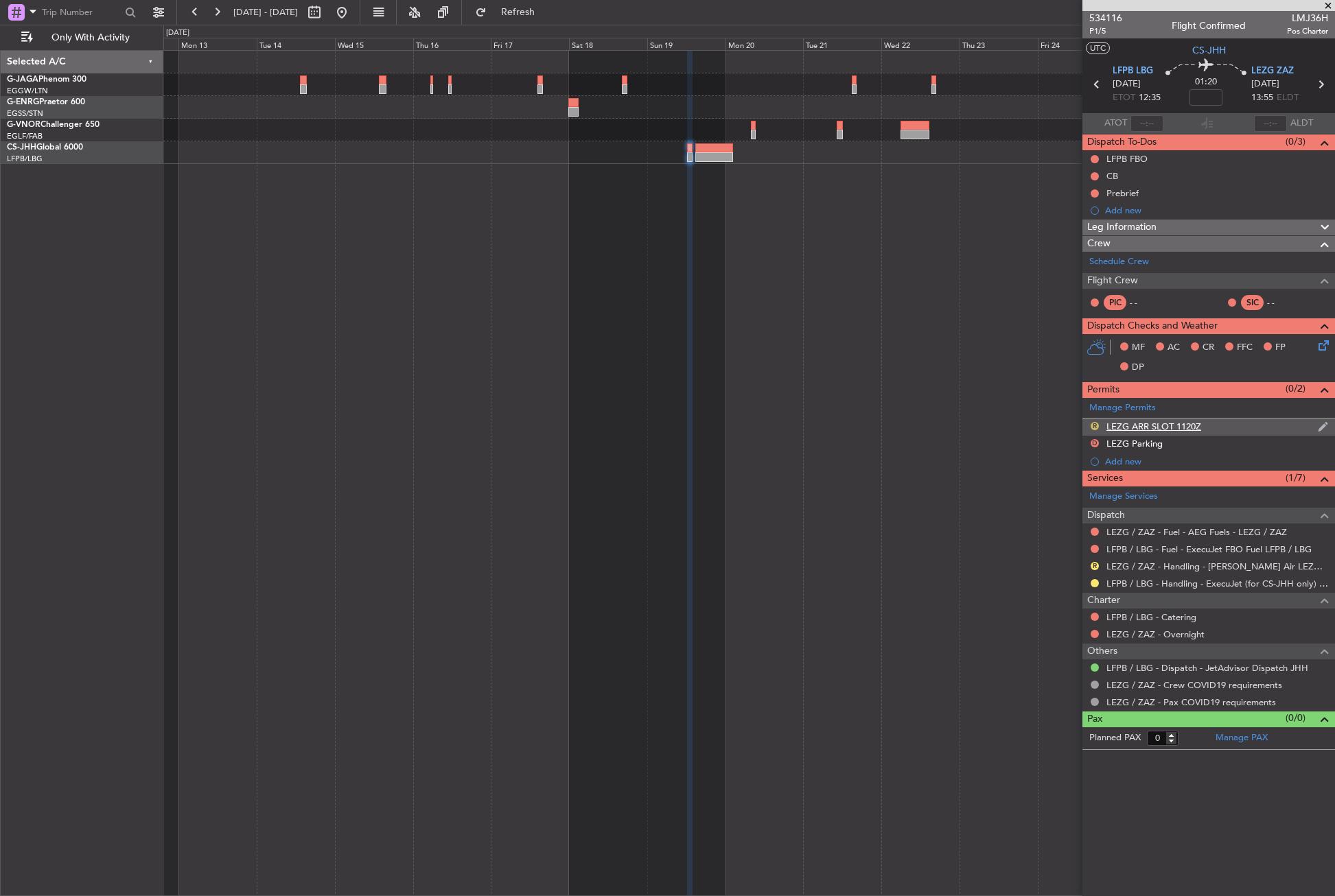
click at [1095, 425] on button "R" at bounding box center [1094, 425] width 8 height 8
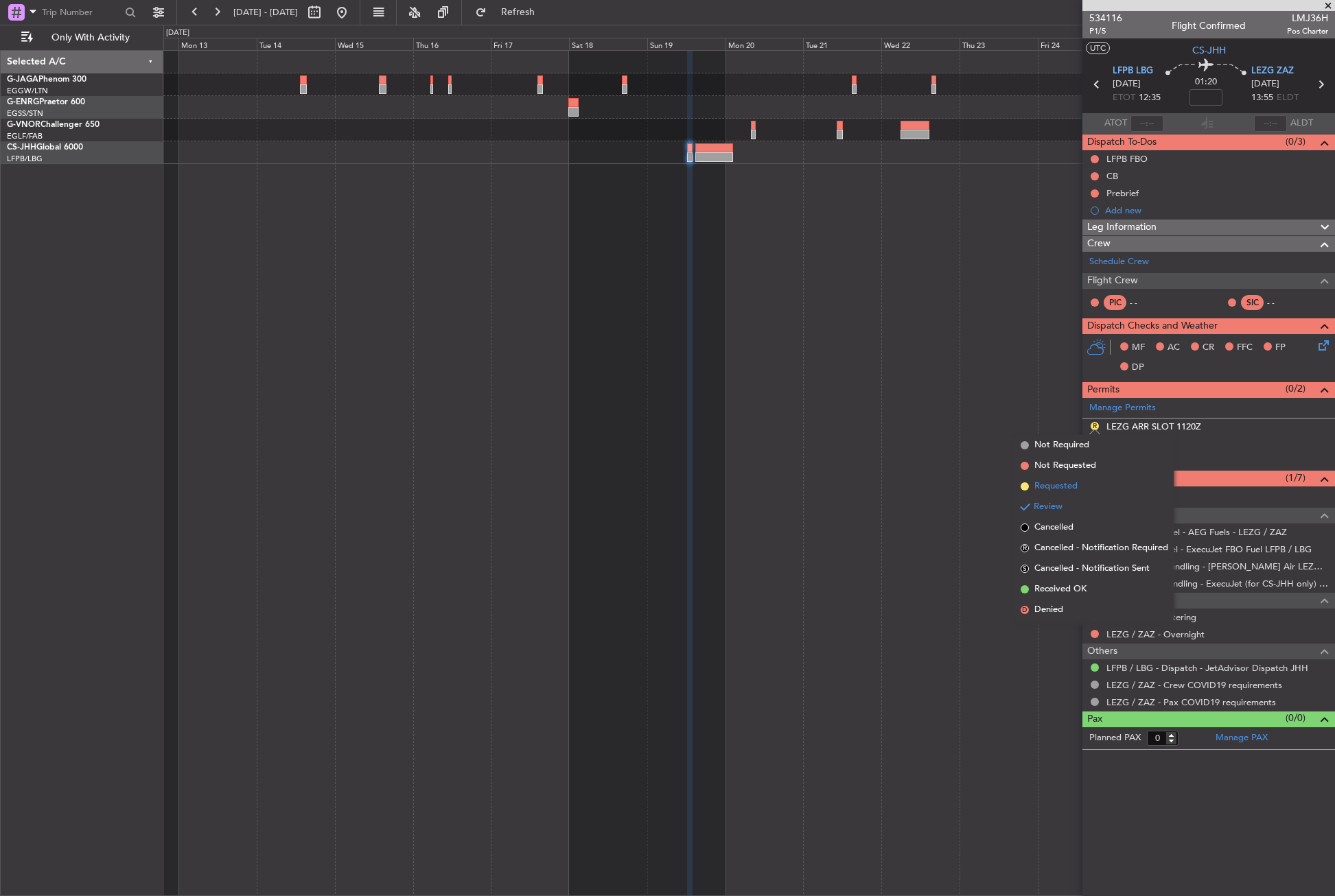
click at [1066, 485] on span "Requested" at bounding box center [1056, 487] width 43 height 14
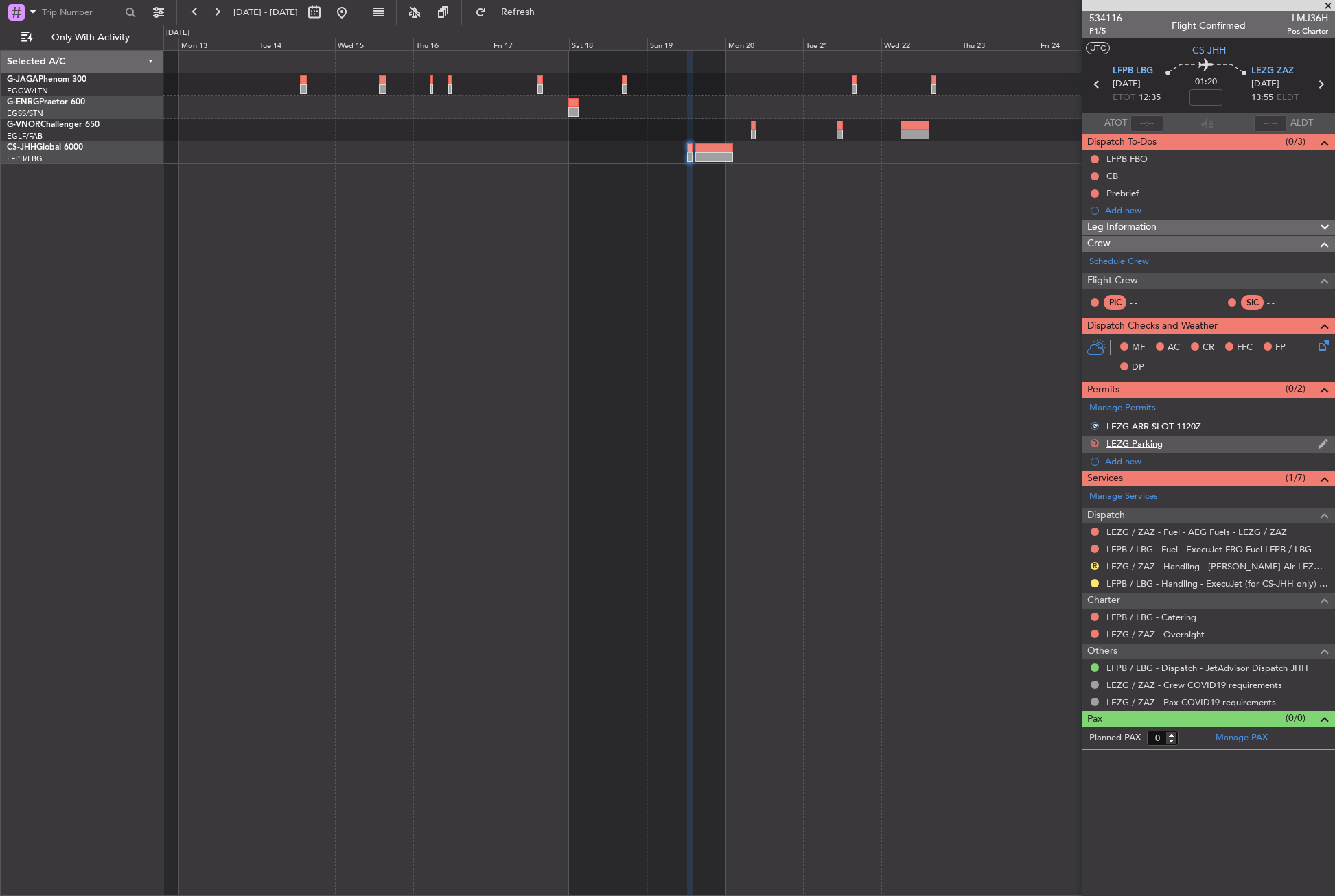
click at [1095, 443] on button "D" at bounding box center [1094, 443] width 8 height 8
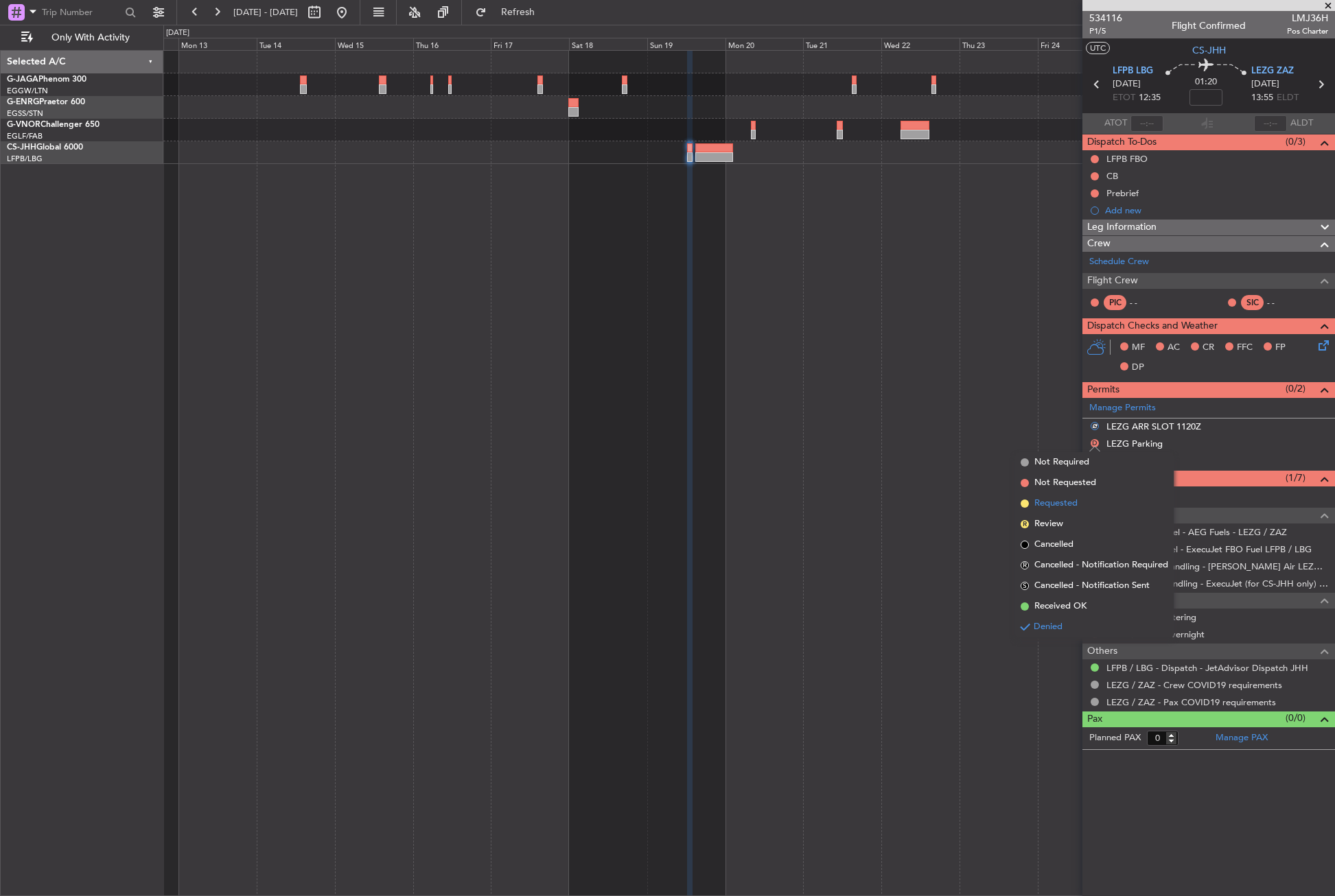
click at [1076, 504] on span "Requested" at bounding box center [1056, 504] width 43 height 14
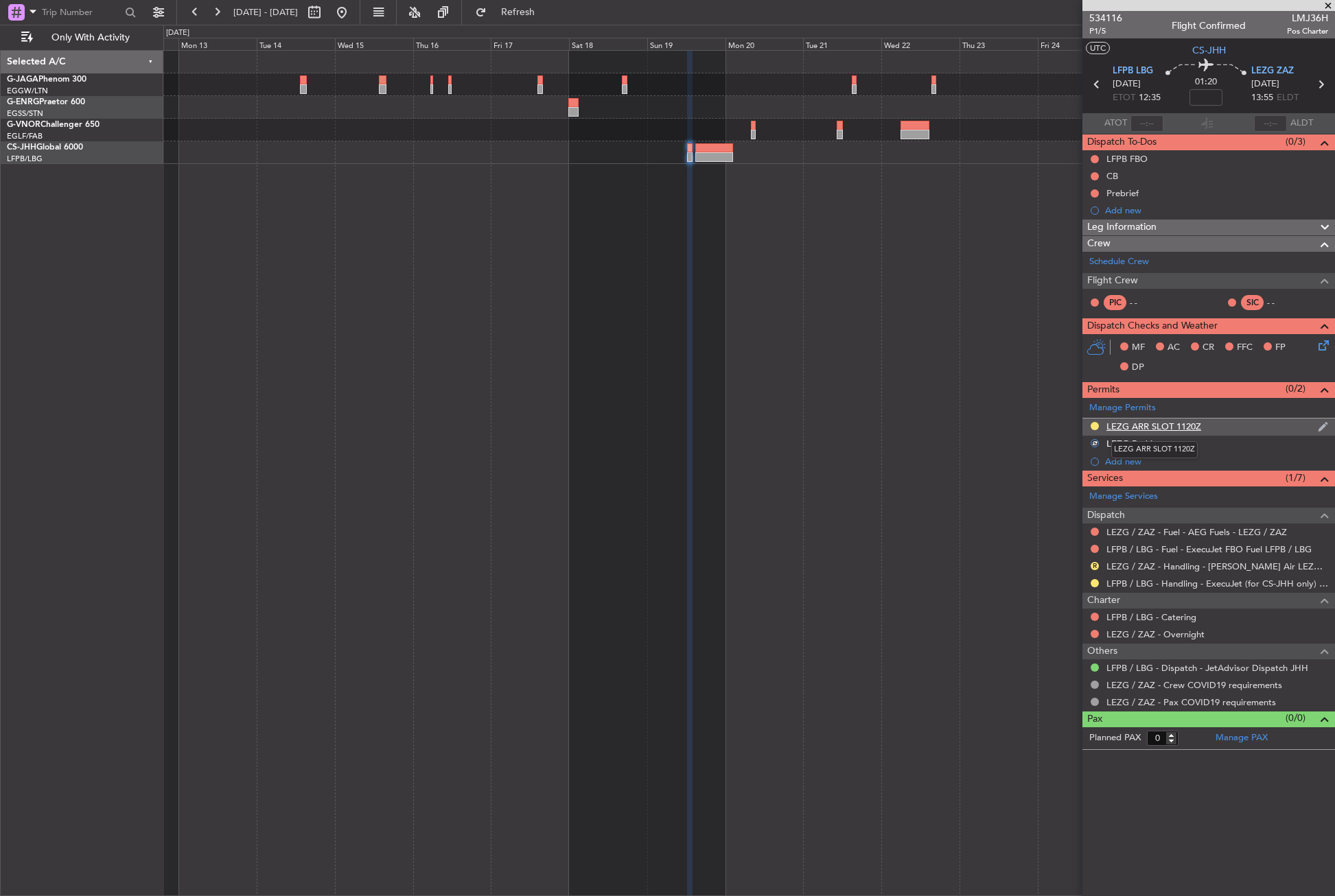
click at [1200, 428] on div "LEZG ARR SLOT 1120Z" at bounding box center [1153, 426] width 95 height 11
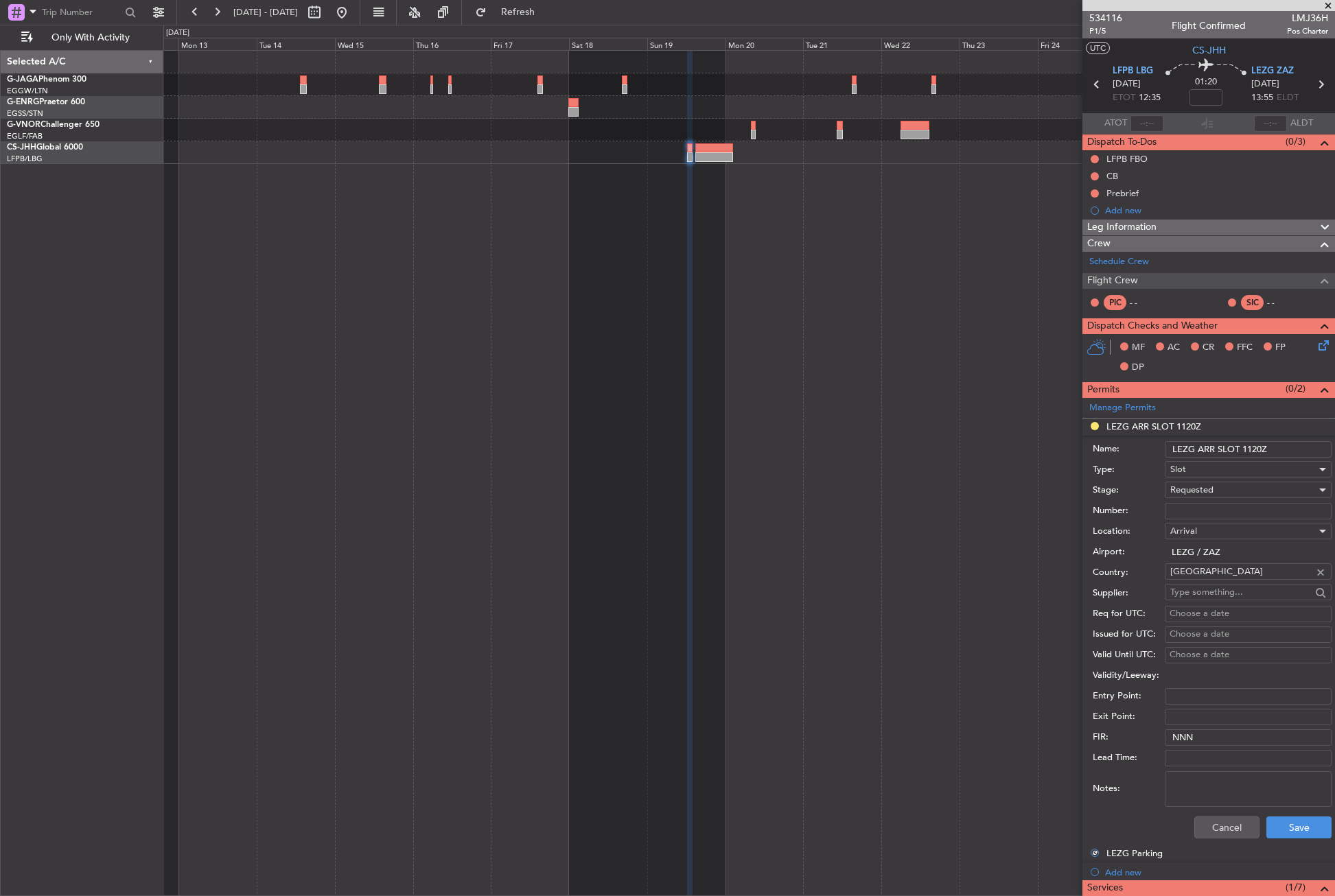
click at [1256, 449] on input "LEZG ARR SLOT 1120Z" at bounding box center [1247, 449] width 167 height 17
type input "LEZG ARR SLOT 1355Z"
click at [1293, 824] on button "Save" at bounding box center [1299, 827] width 65 height 22
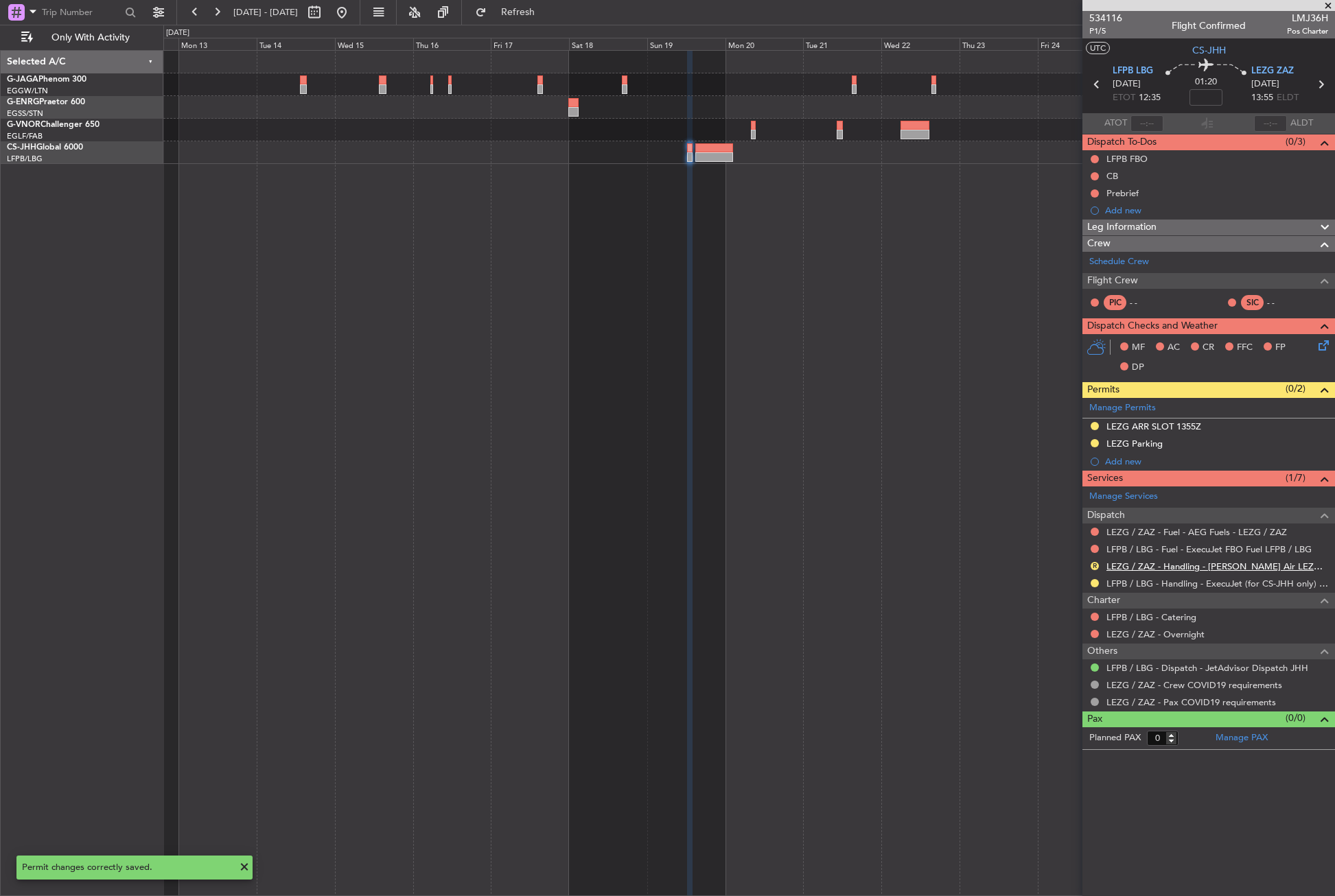
click at [1148, 566] on link "LEZG / ZAZ - Handling - [PERSON_NAME] Air LEZG / ZAZ" at bounding box center [1217, 566] width 222 height 11
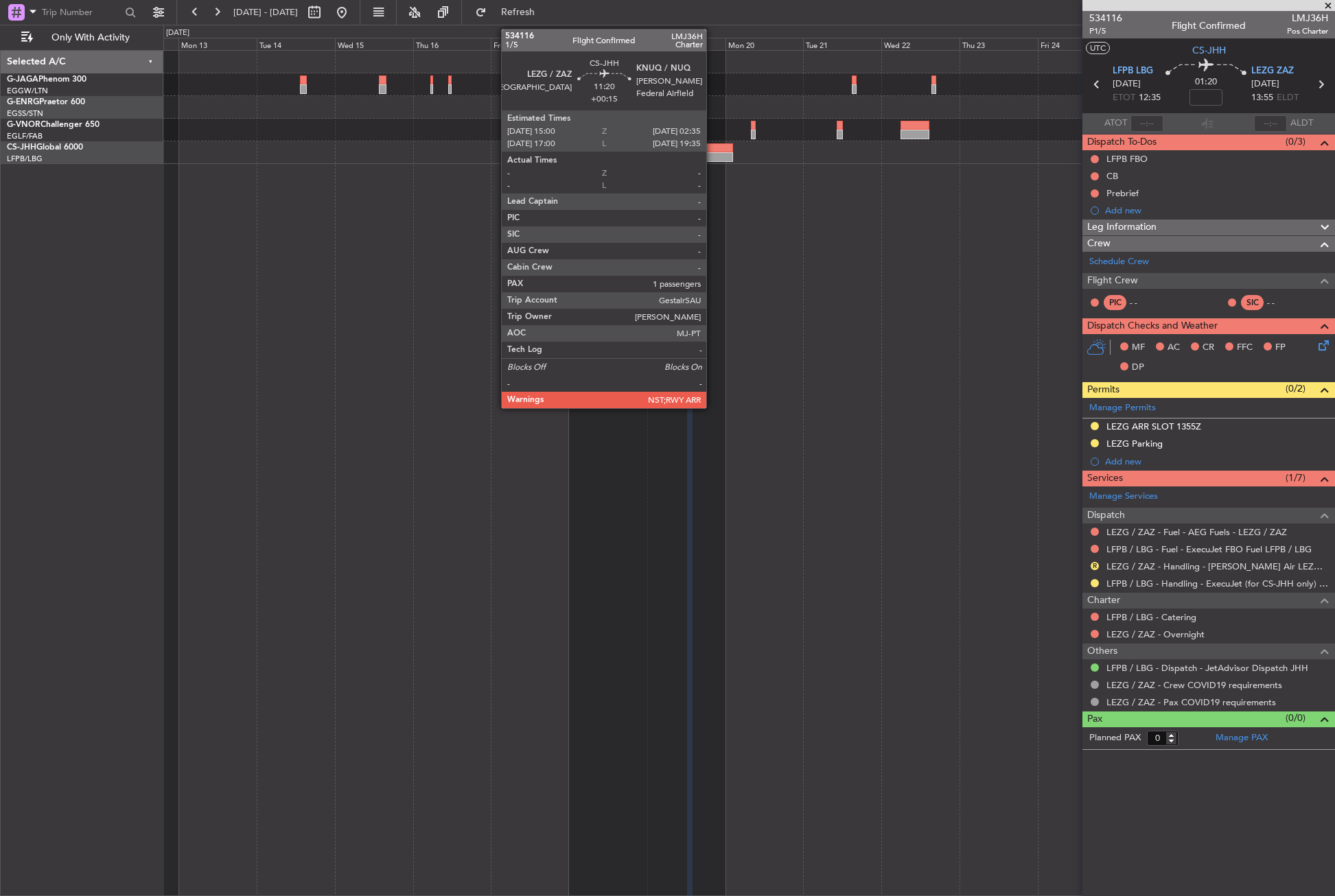
click at [713, 155] on div at bounding box center [713, 156] width 38 height 10
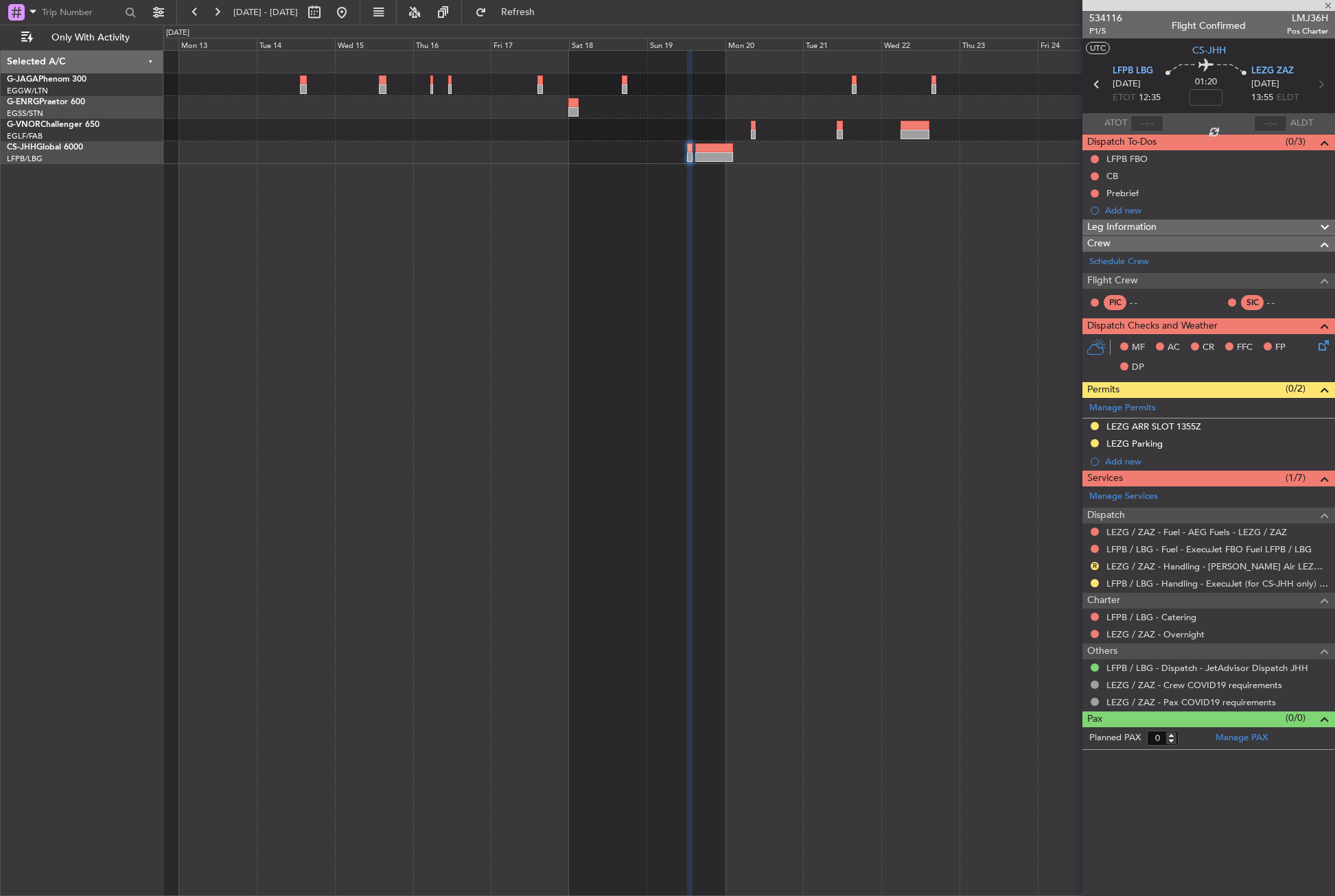
type input "+00:15"
type input "1"
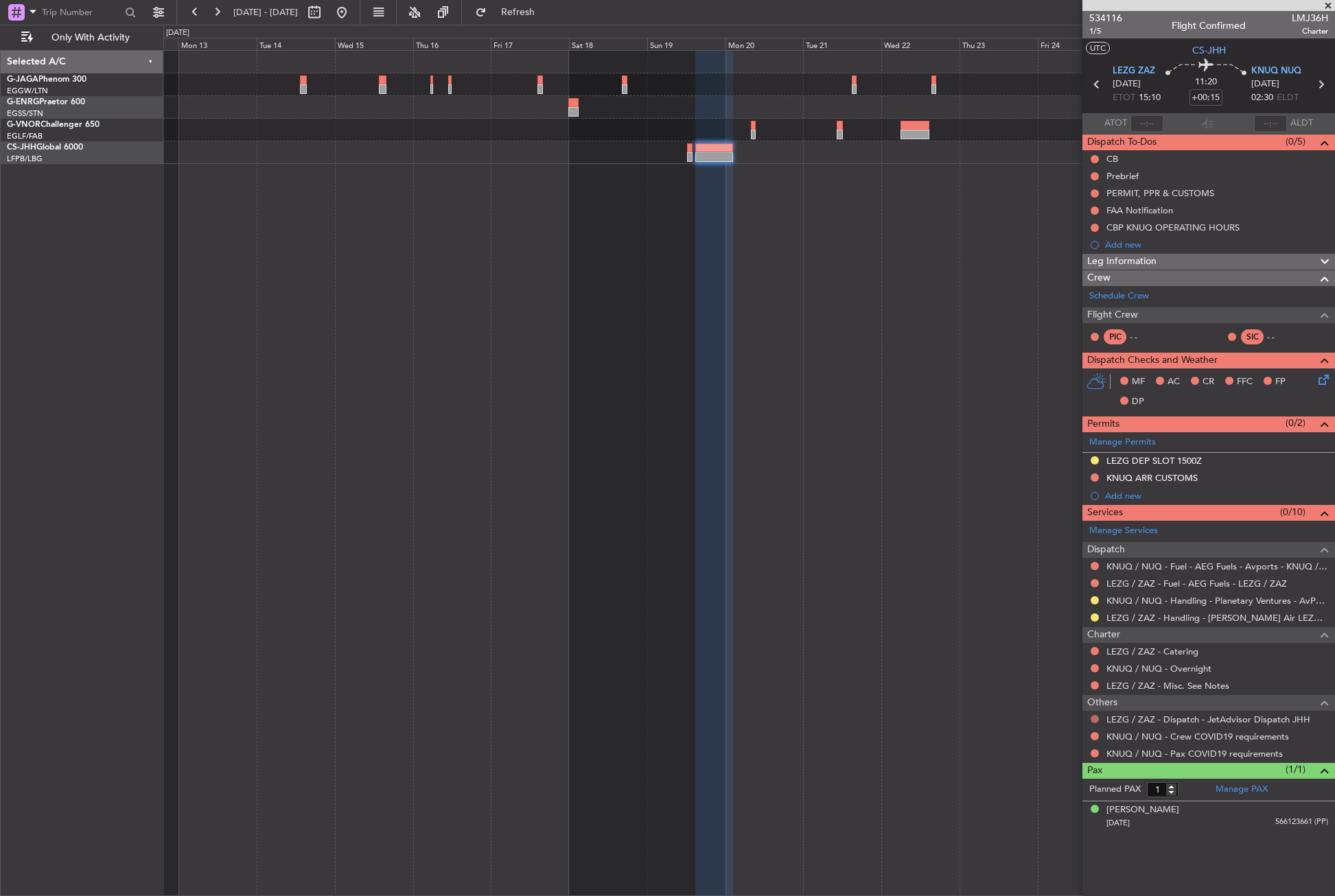
click at [1091, 718] on button at bounding box center [1094, 718] width 8 height 8
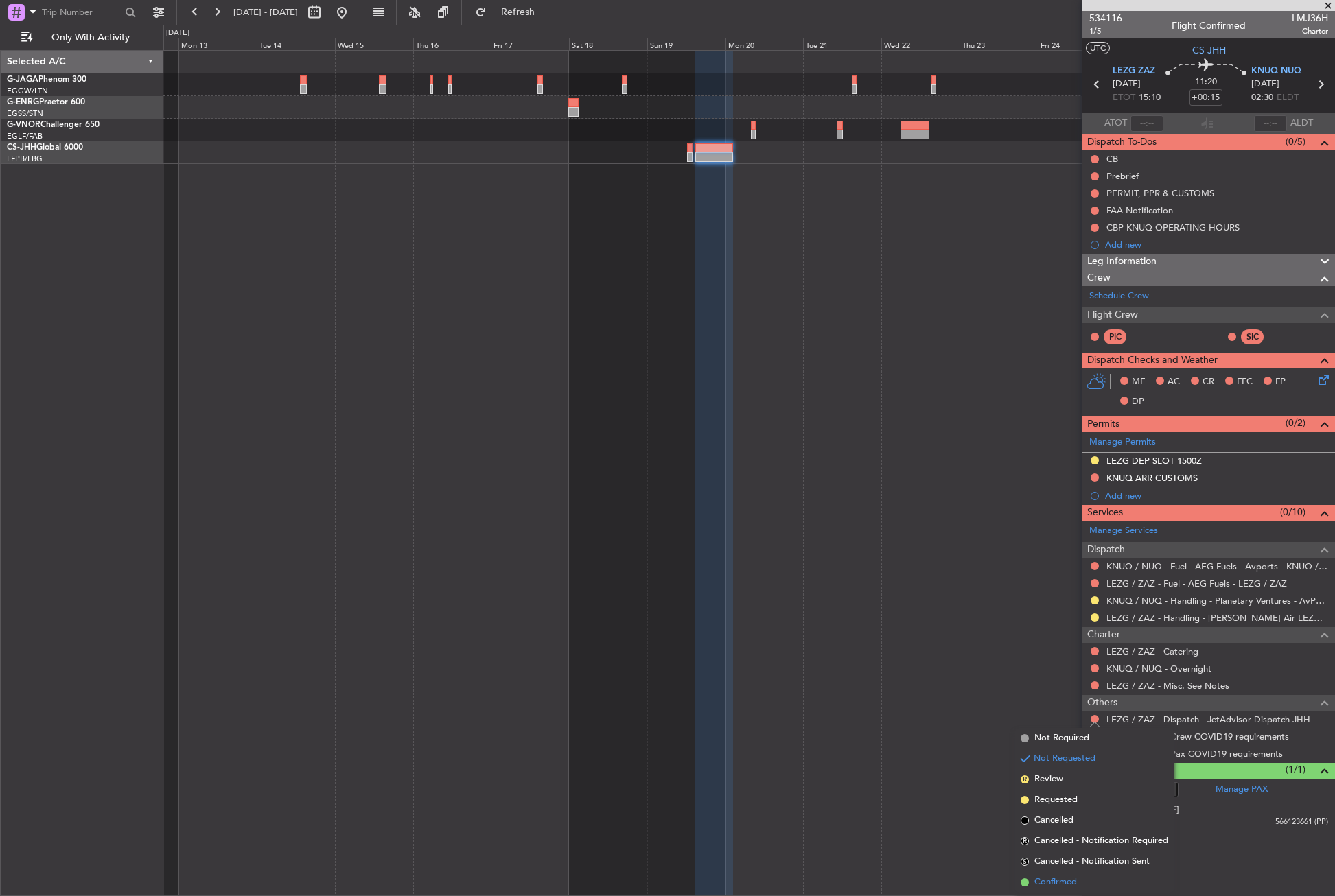
click at [1073, 878] on span "Confirmed" at bounding box center [1056, 883] width 42 height 14
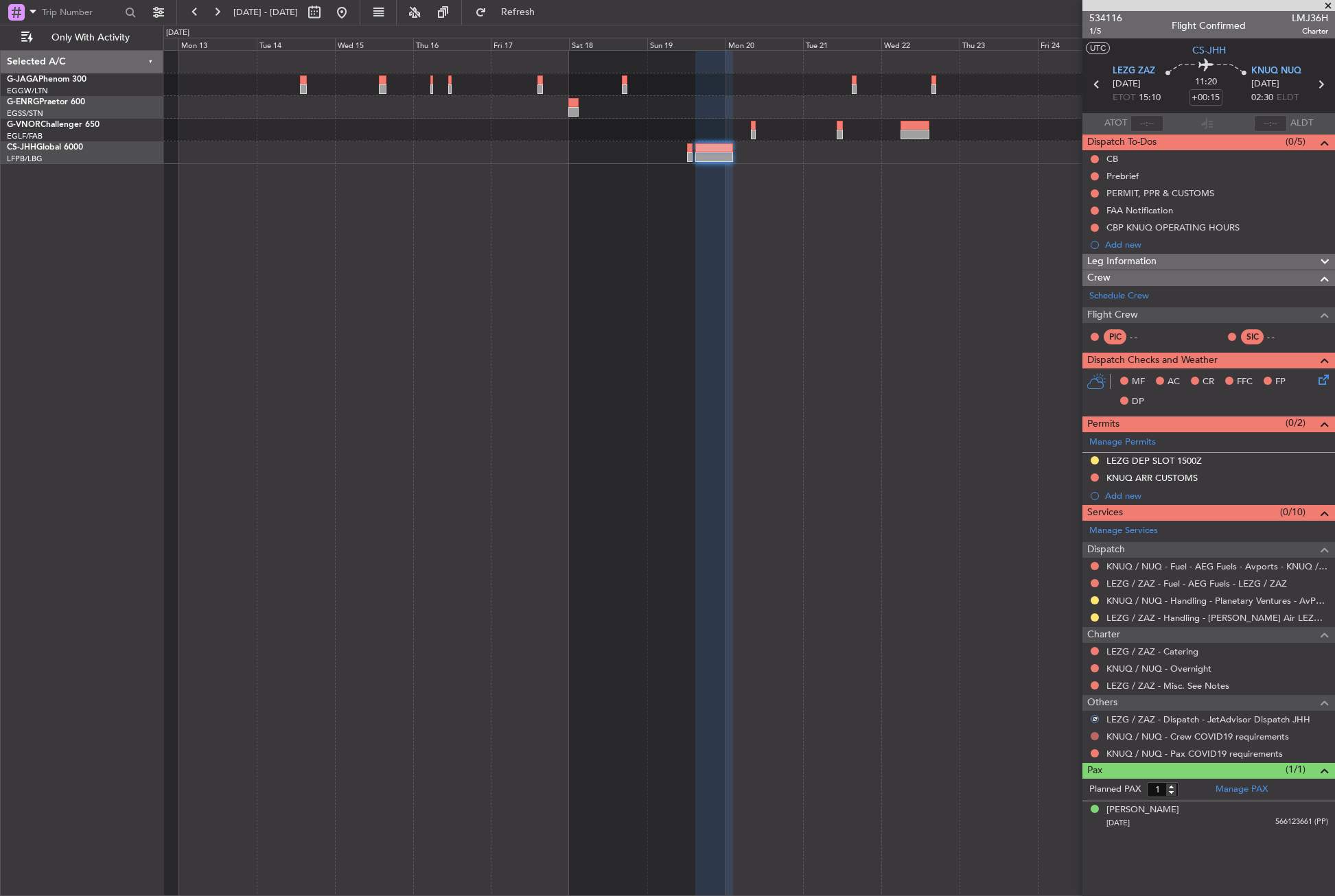
click at [1094, 737] on button at bounding box center [1094, 735] width 8 height 8
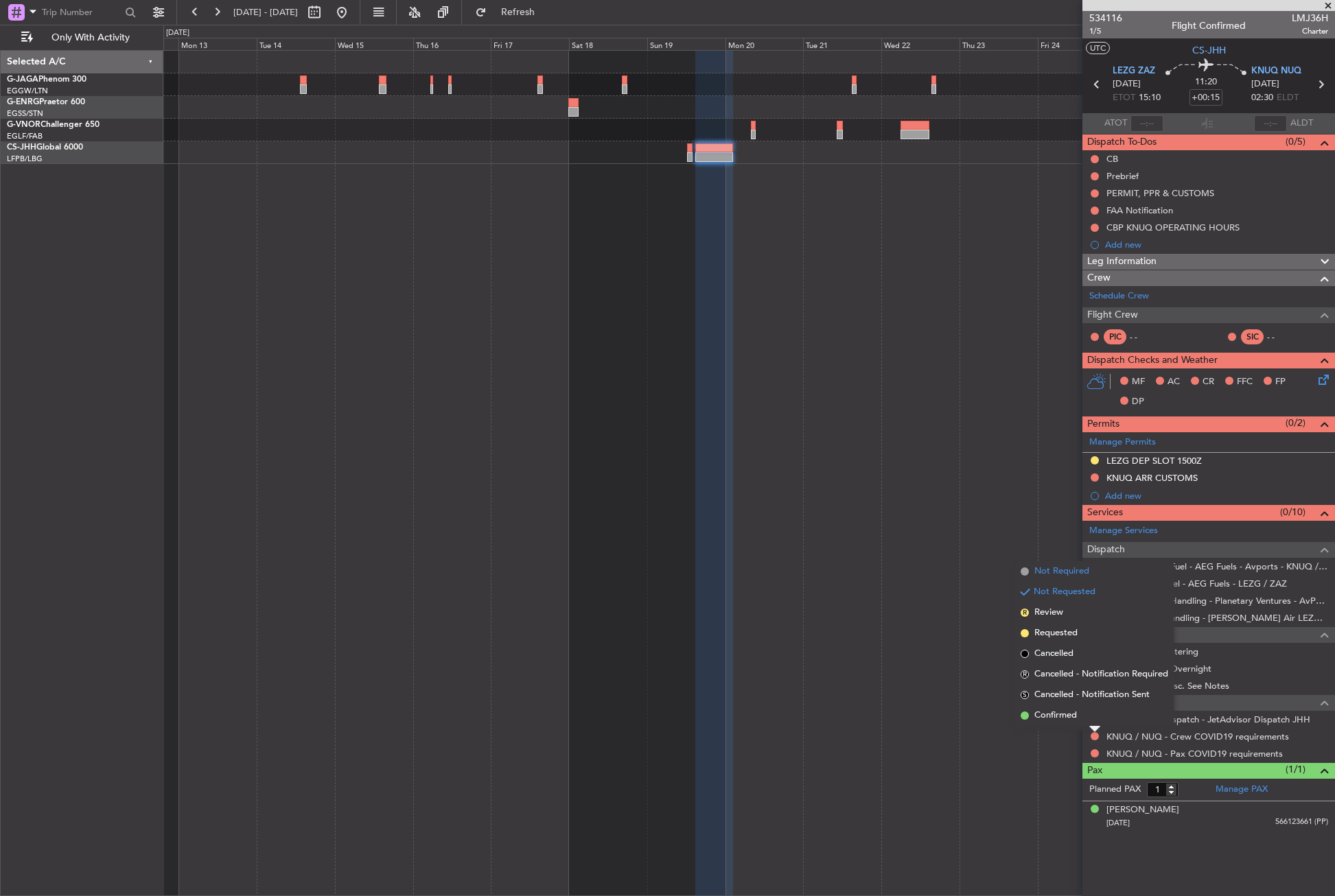
click at [1065, 575] on span "Not Required" at bounding box center [1062, 572] width 55 height 14
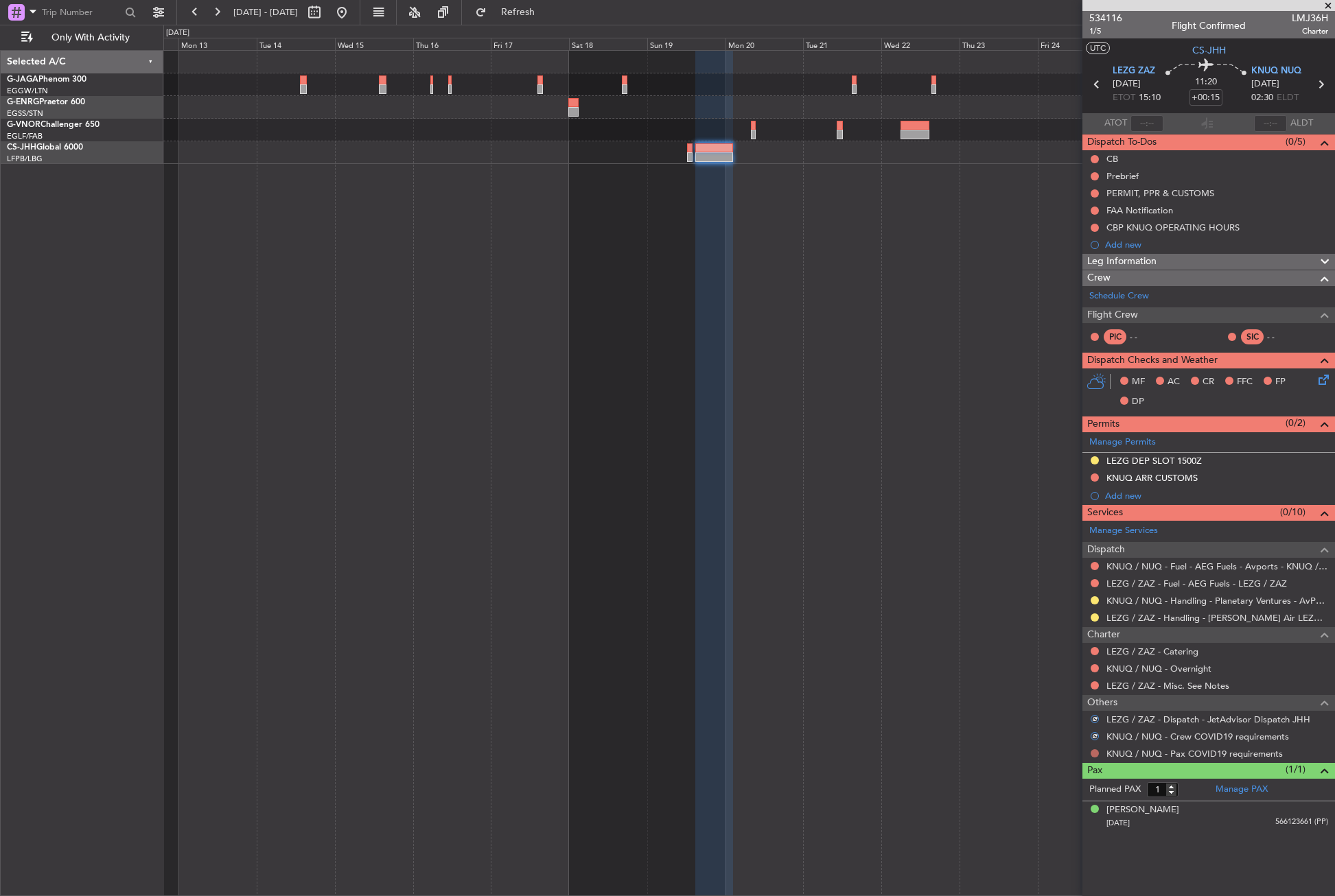
click at [1093, 751] on button at bounding box center [1094, 753] width 8 height 8
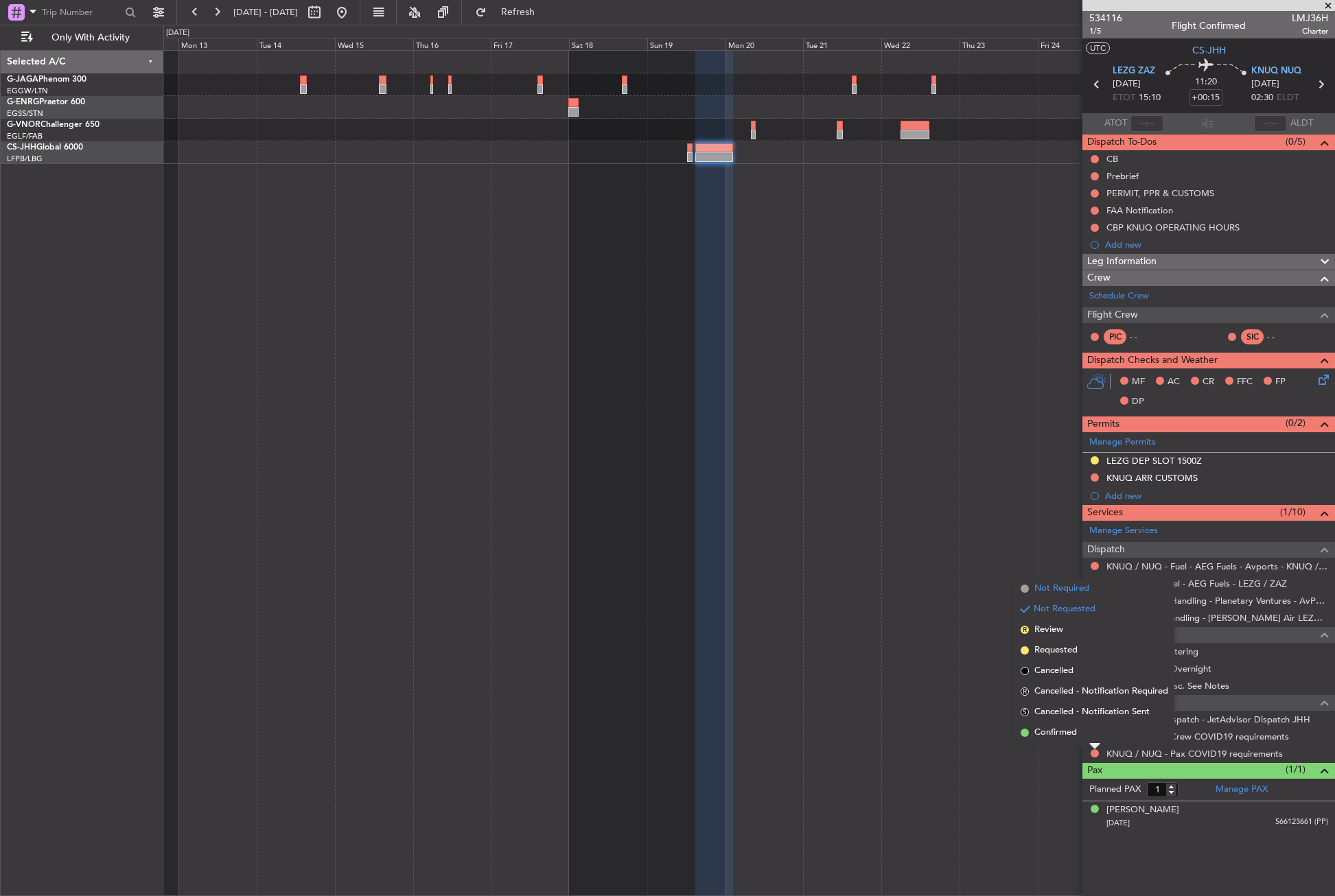
click at [1053, 596] on li "Not Required" at bounding box center [1094, 588] width 158 height 20
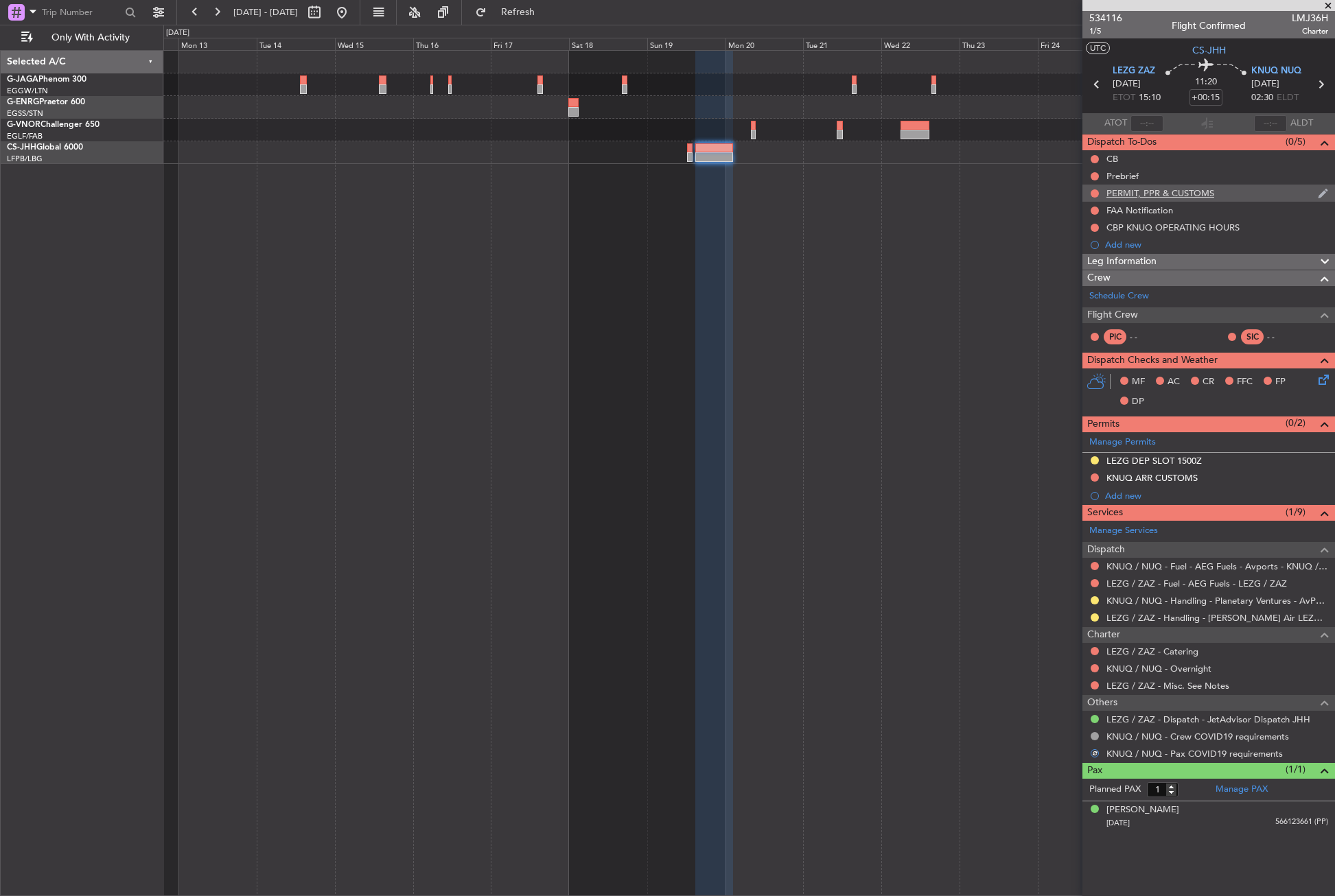
click at [1155, 199] on div "PERMIT, PPR & CUSTOMS" at bounding box center [1209, 193] width 253 height 17
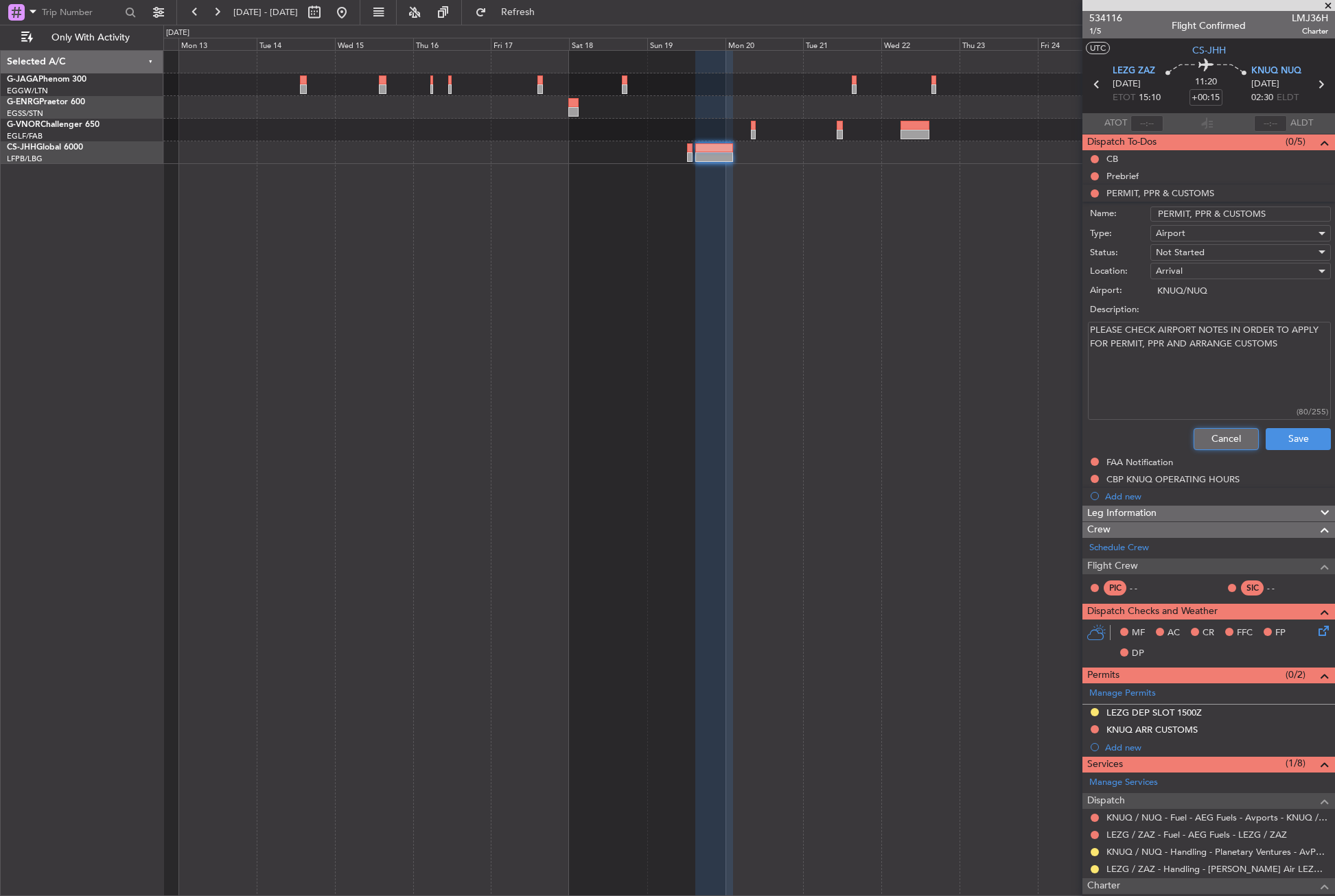
click at [1213, 436] on button "Cancel" at bounding box center [1226, 438] width 65 height 22
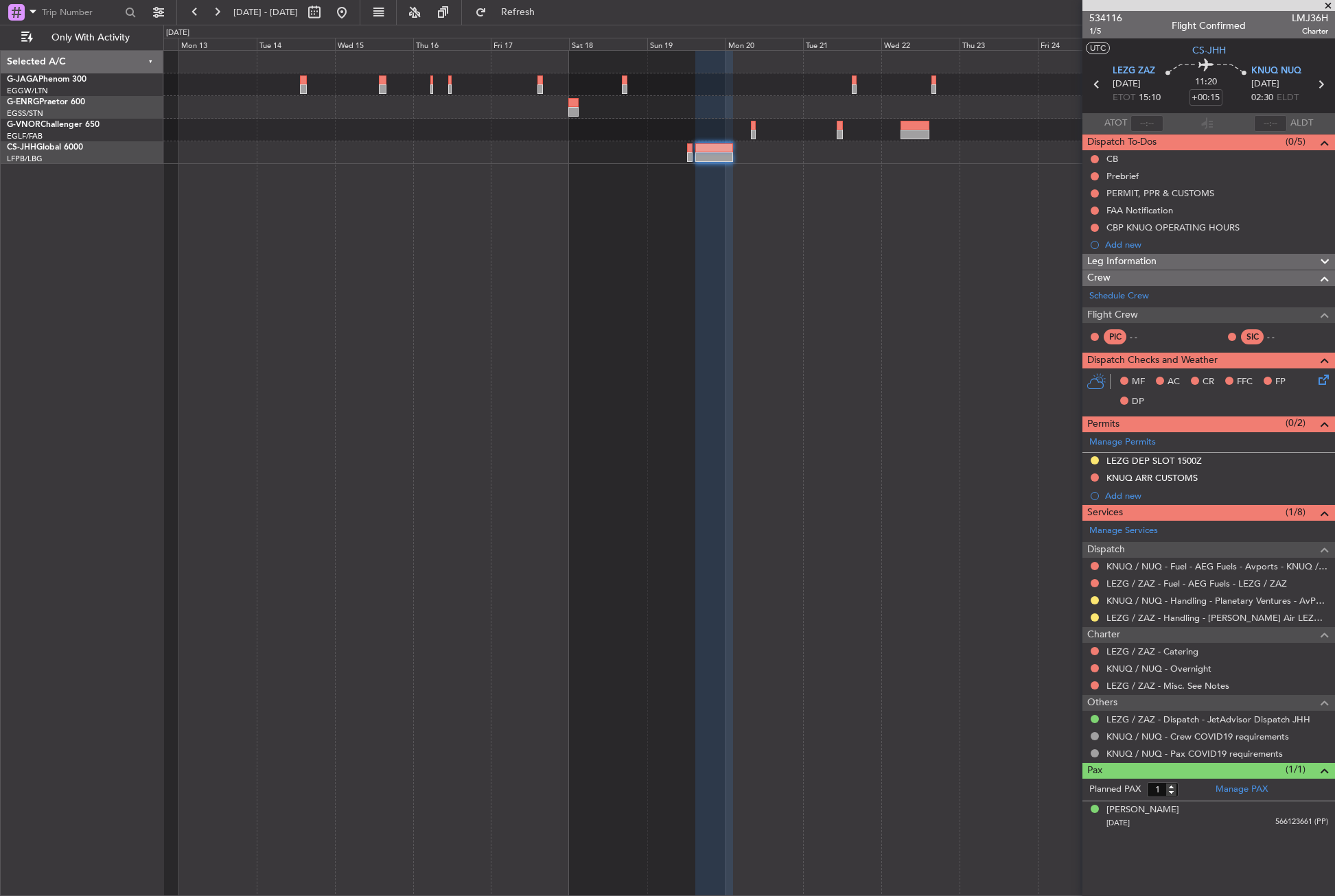
click at [1157, 230] on mat-tooltip-component "FAA Notification" at bounding box center [1141, 233] width 83 height 36
click at [1192, 219] on div "CBP KNUQ OPERATING HOURS" at bounding box center [1209, 227] width 253 height 17
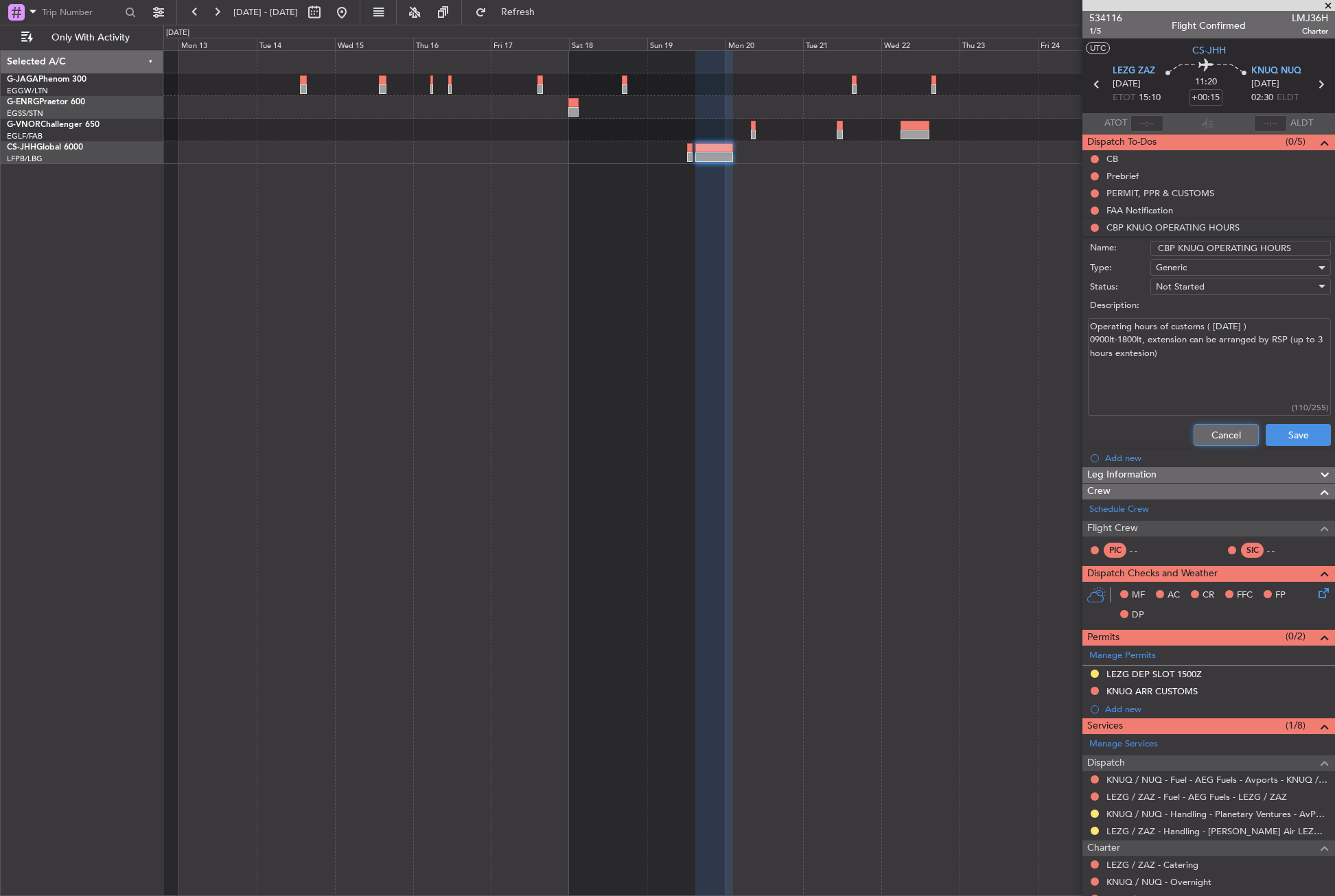
click at [1207, 425] on button "Cancel" at bounding box center [1226, 435] width 65 height 22
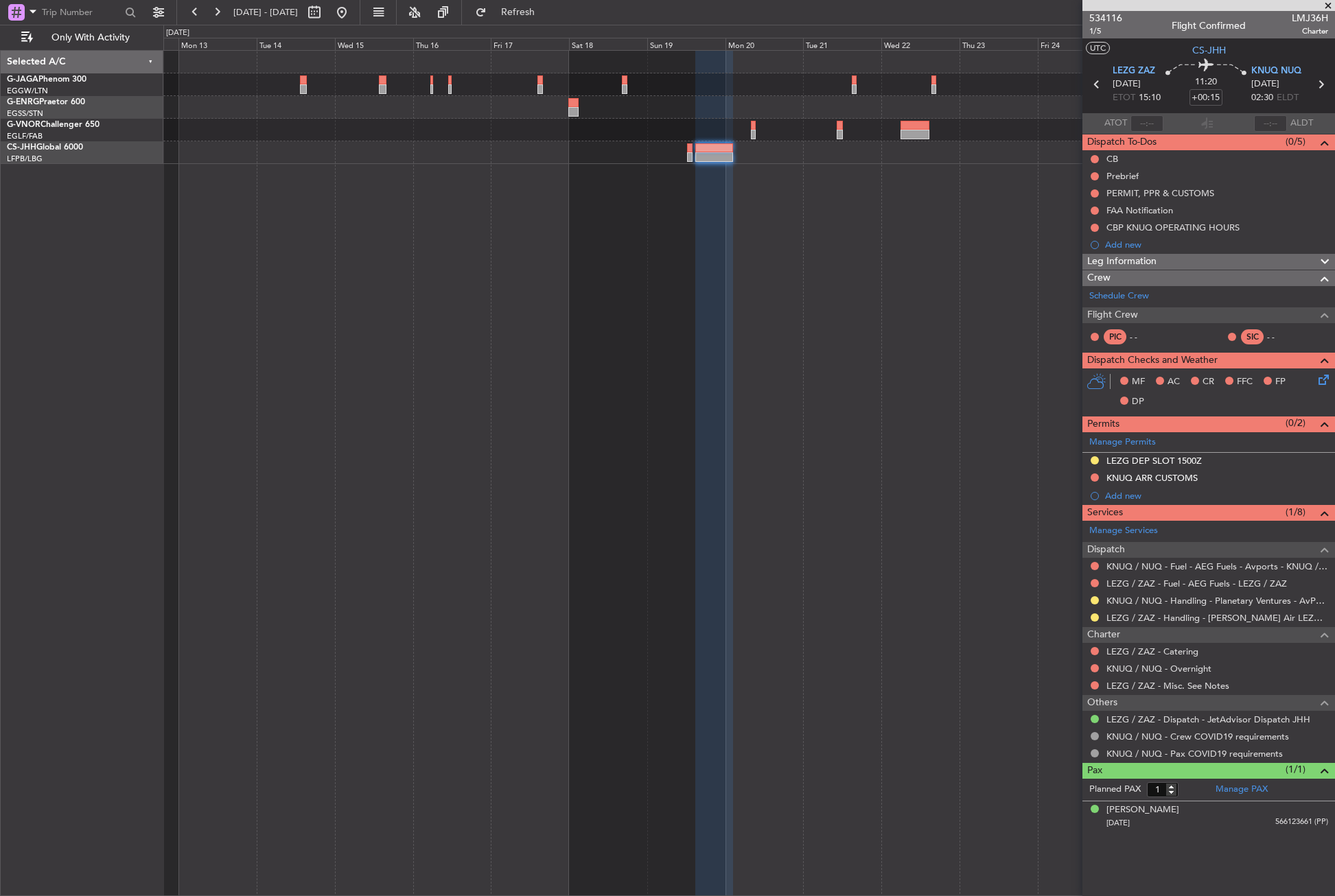
drag, startPoint x: 538, startPoint y: 13, endPoint x: 495, endPoint y: 33, distance: 47.4
click at [538, 13] on span "Refresh" at bounding box center [517, 12] width 57 height 10
click at [524, 12] on button "Refresh" at bounding box center [509, 12] width 82 height 22
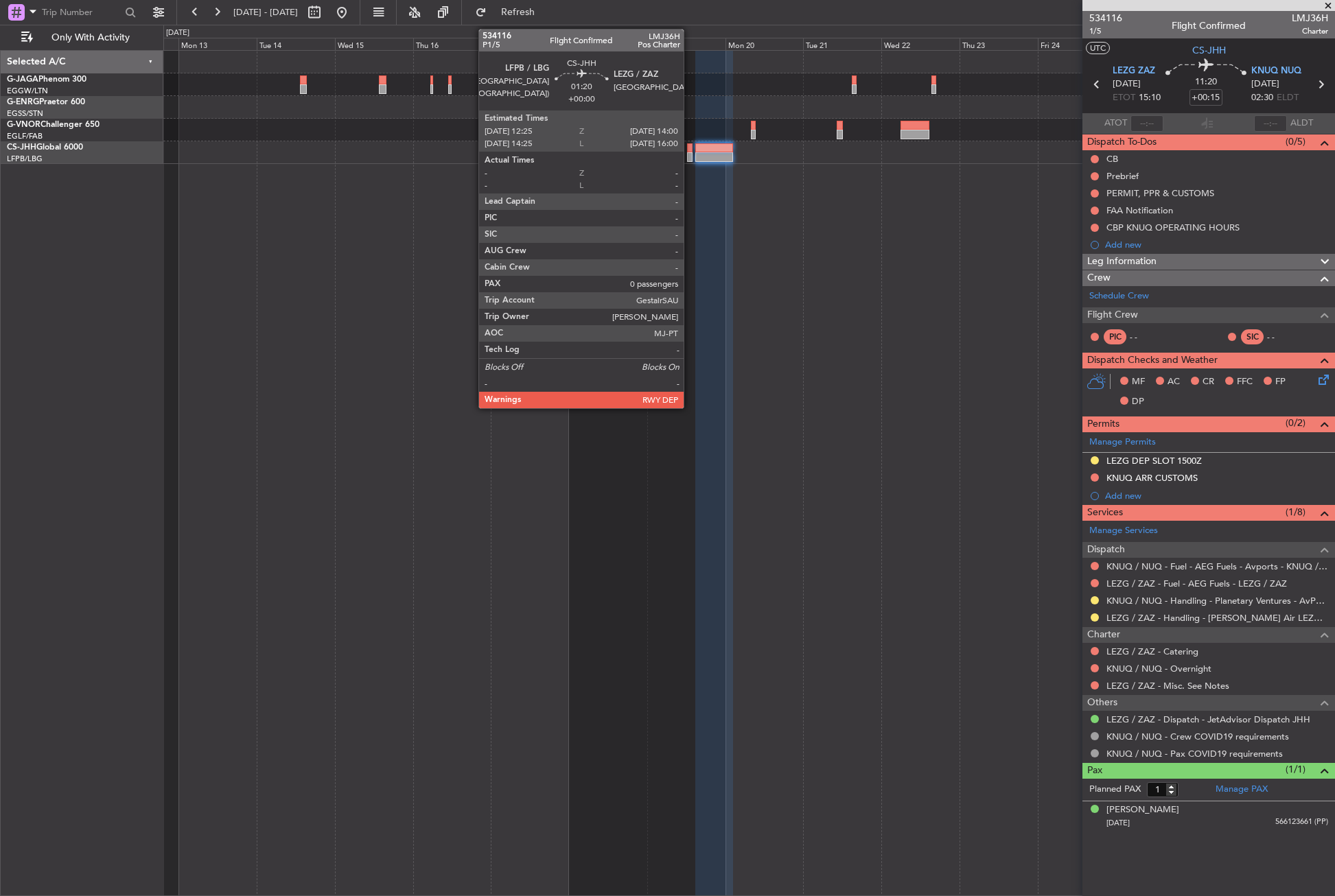
click at [690, 158] on div at bounding box center [690, 156] width 5 height 10
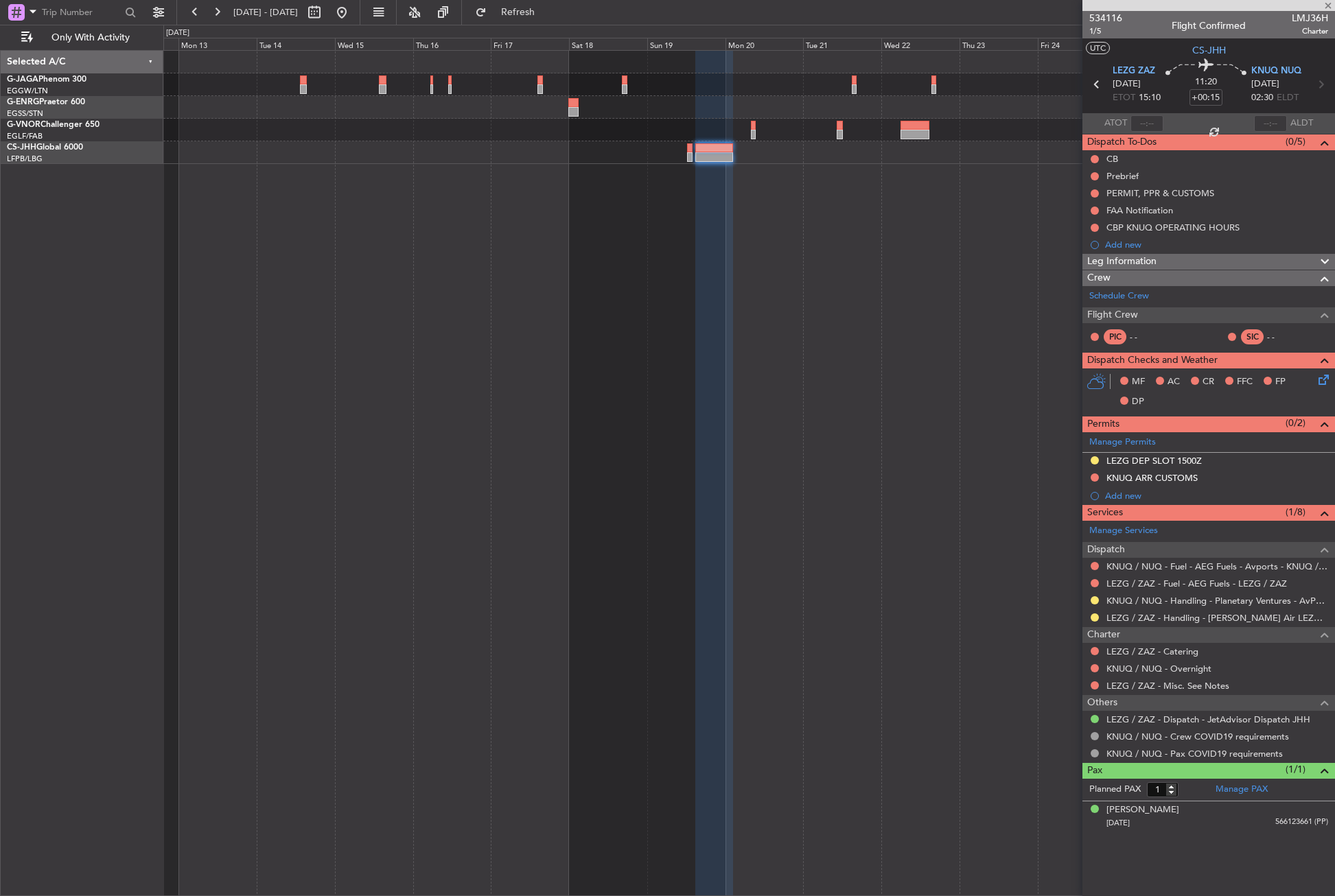
type input "0"
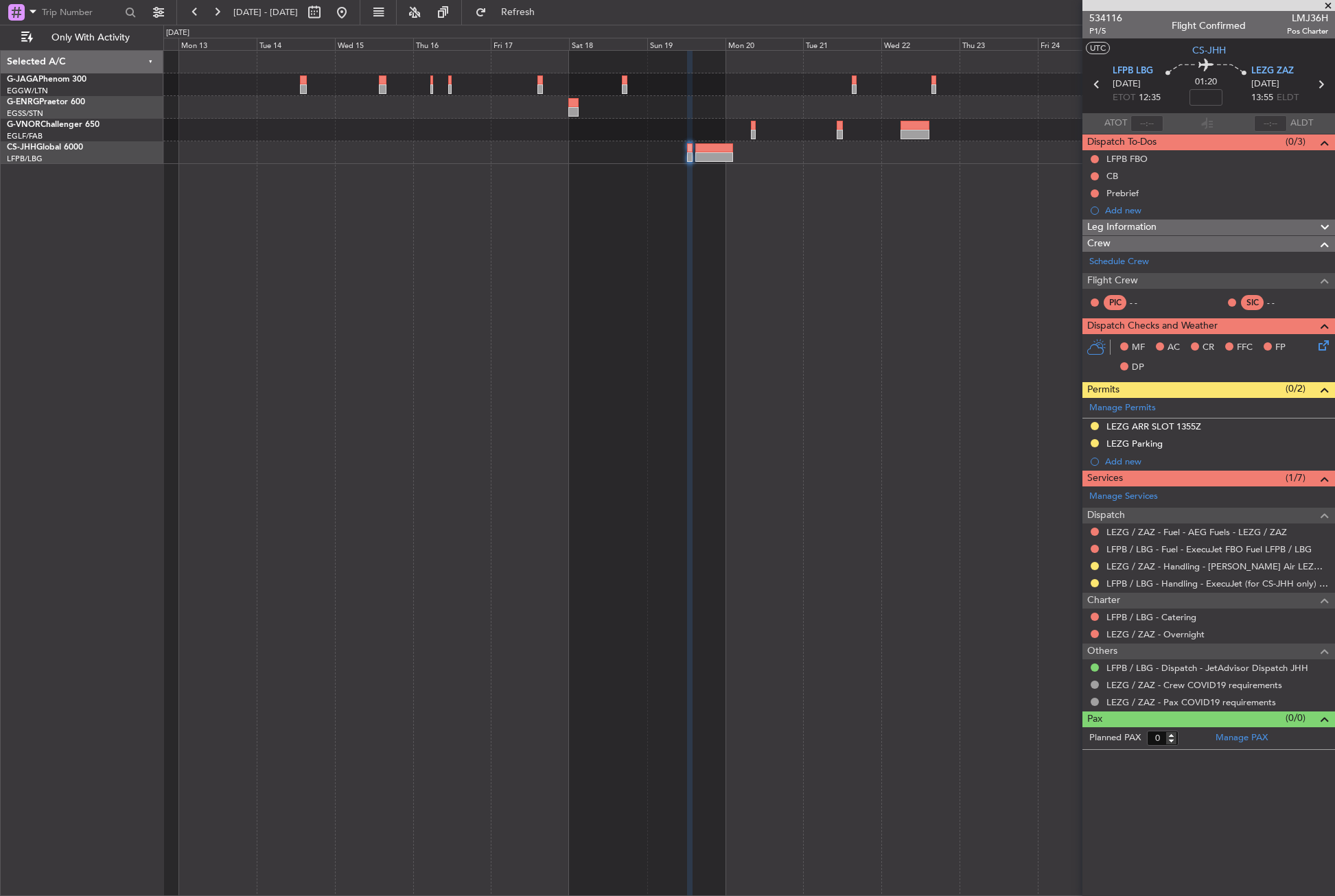
click at [1097, 587] on nimbus-traffic-light at bounding box center [1095, 583] width 11 height 11
click at [1096, 587] on div at bounding box center [1095, 583] width 11 height 11
click at [1094, 584] on button at bounding box center [1094, 582] width 8 height 8
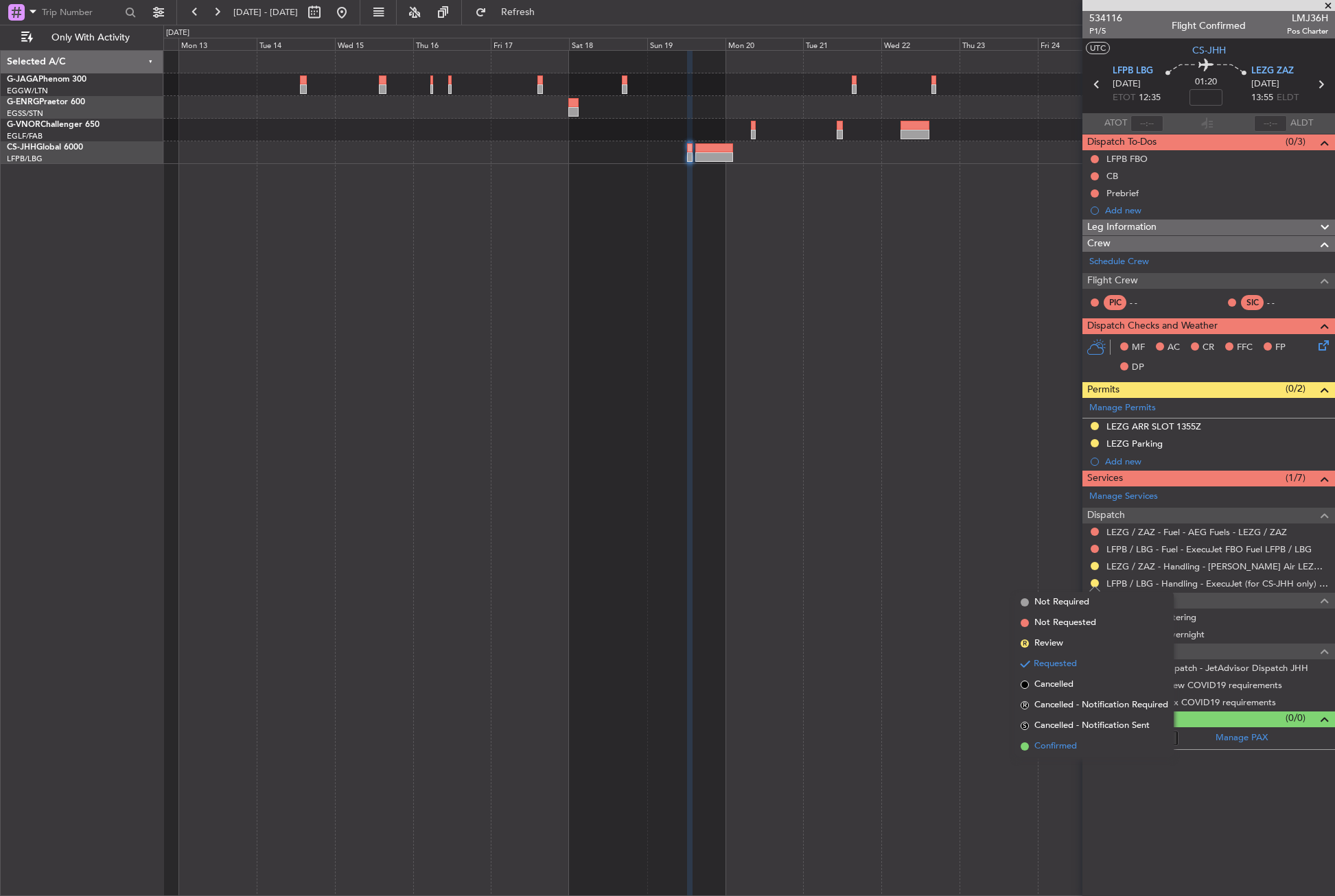
click at [1059, 747] on span "Confirmed" at bounding box center [1056, 747] width 42 height 14
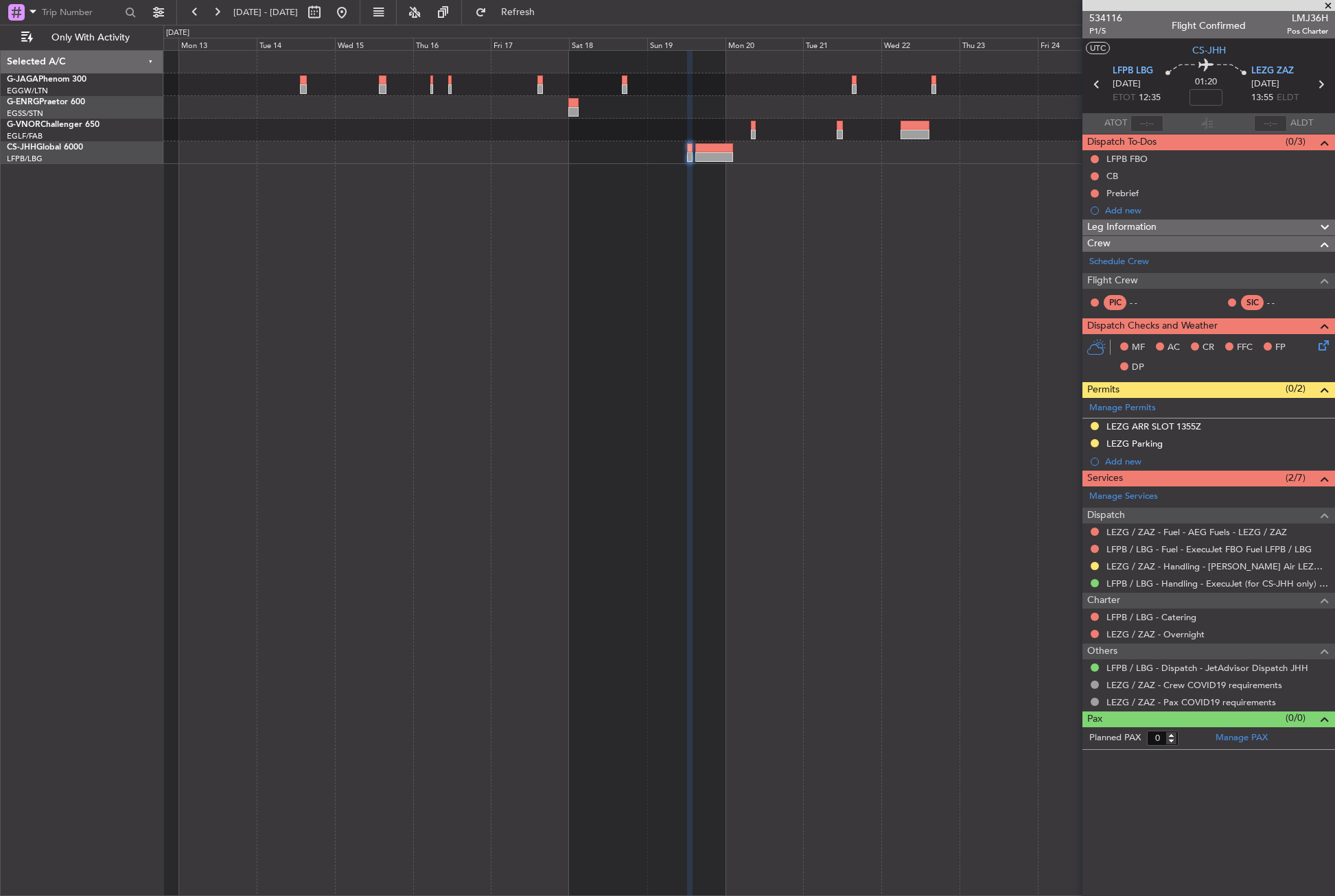
click at [704, 448] on div at bounding box center [749, 473] width 1171 height 846
click at [388, 514] on div at bounding box center [749, 473] width 1171 height 846
click at [353, 17] on button at bounding box center [341, 12] width 22 height 22
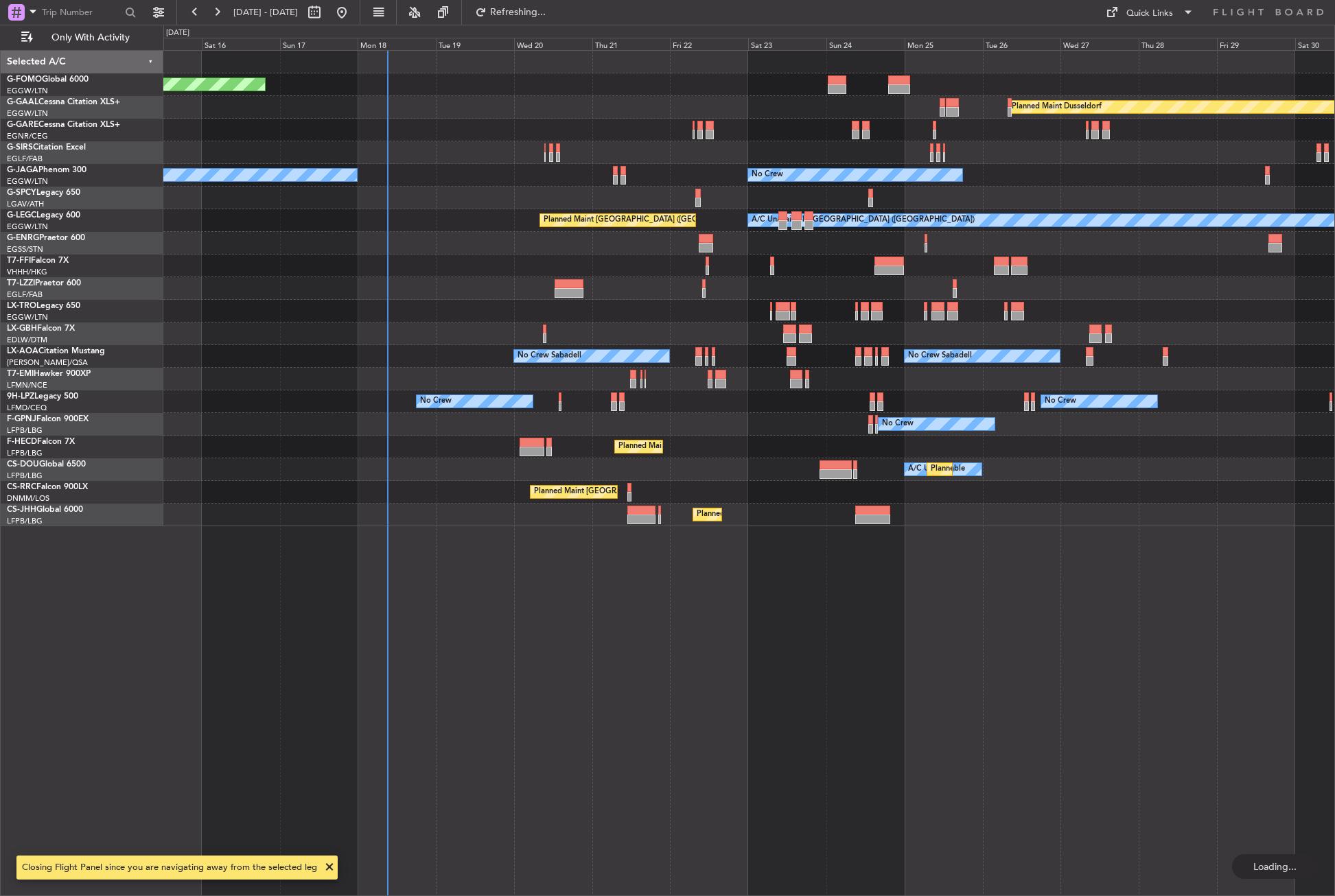
click at [342, 400] on div "Planned Maint Windsor Locks ([PERSON_NAME] Intl) Planned [GEOGRAPHIC_DATA] Owne…" at bounding box center [749, 473] width 1171 height 846
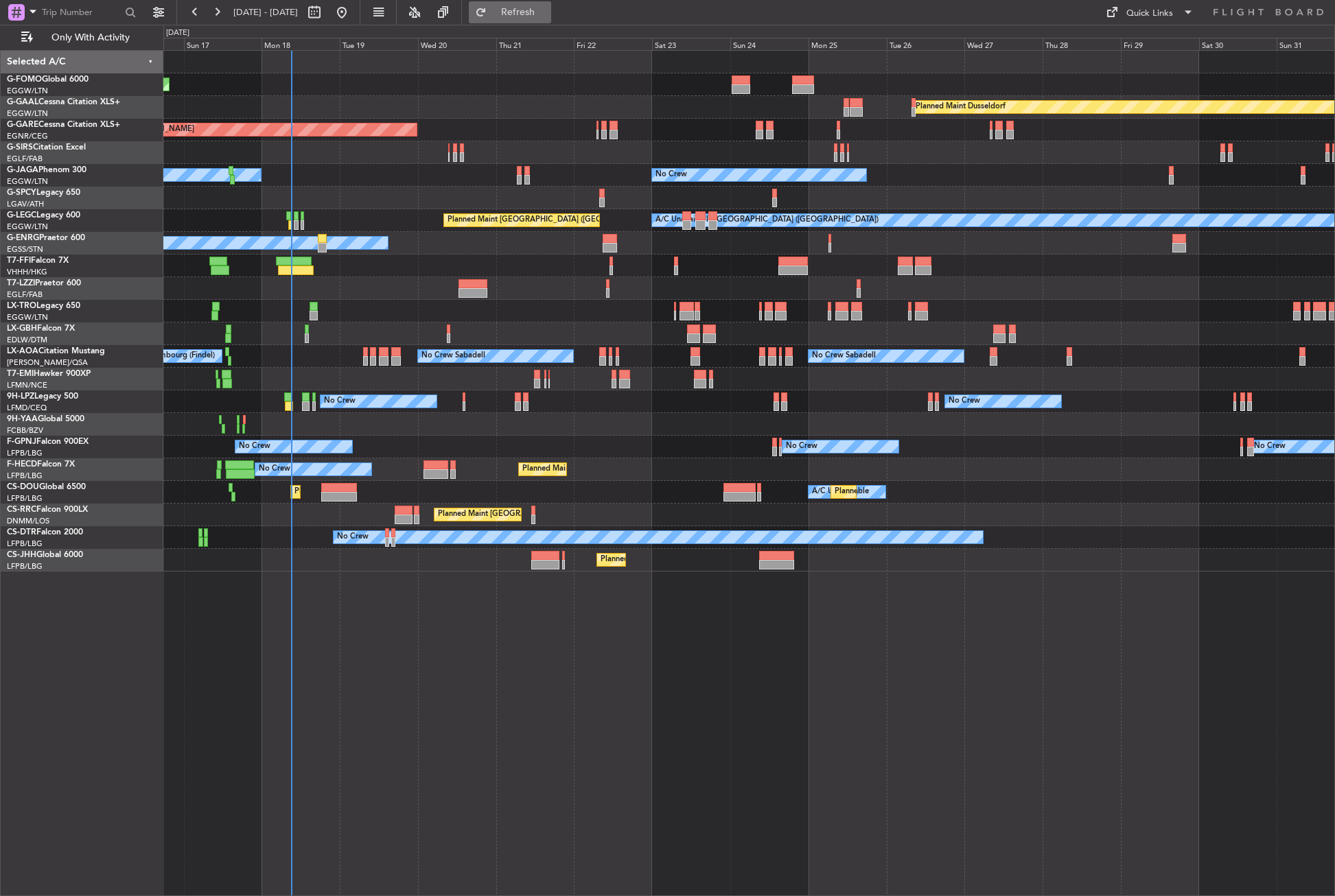
click at [530, 11] on button "Refresh" at bounding box center [509, 12] width 82 height 22
click at [494, 497] on div "Planned Maint Windsor Locks ([PERSON_NAME] Intl) Planned [GEOGRAPHIC_DATA] Plan…" at bounding box center [749, 310] width 1171 height 520
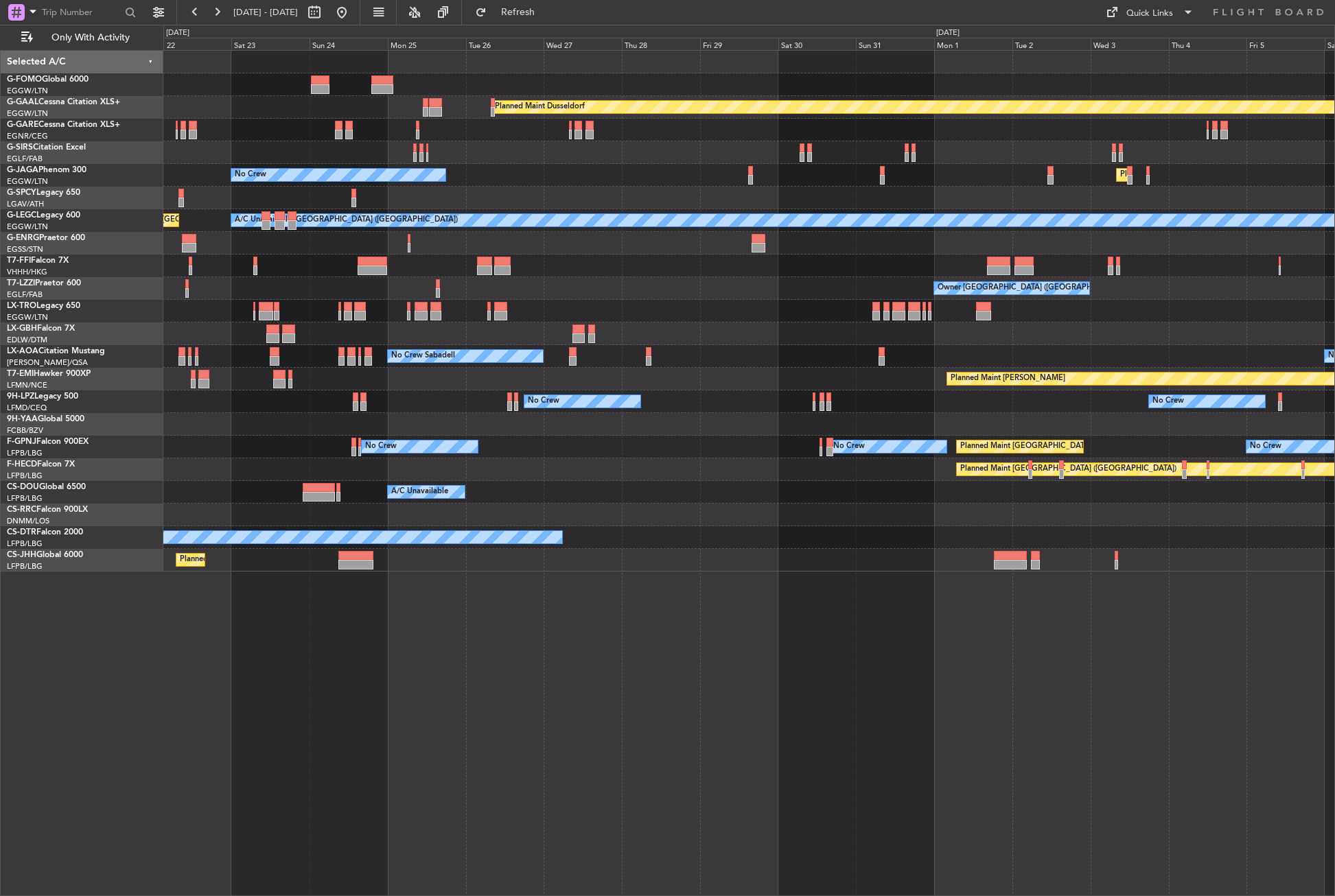
click at [537, 446] on div "Planned Maint Dusseldorf Unplanned Maint [PERSON_NAME] No Crew Planned Maint [G…" at bounding box center [749, 310] width 1171 height 520
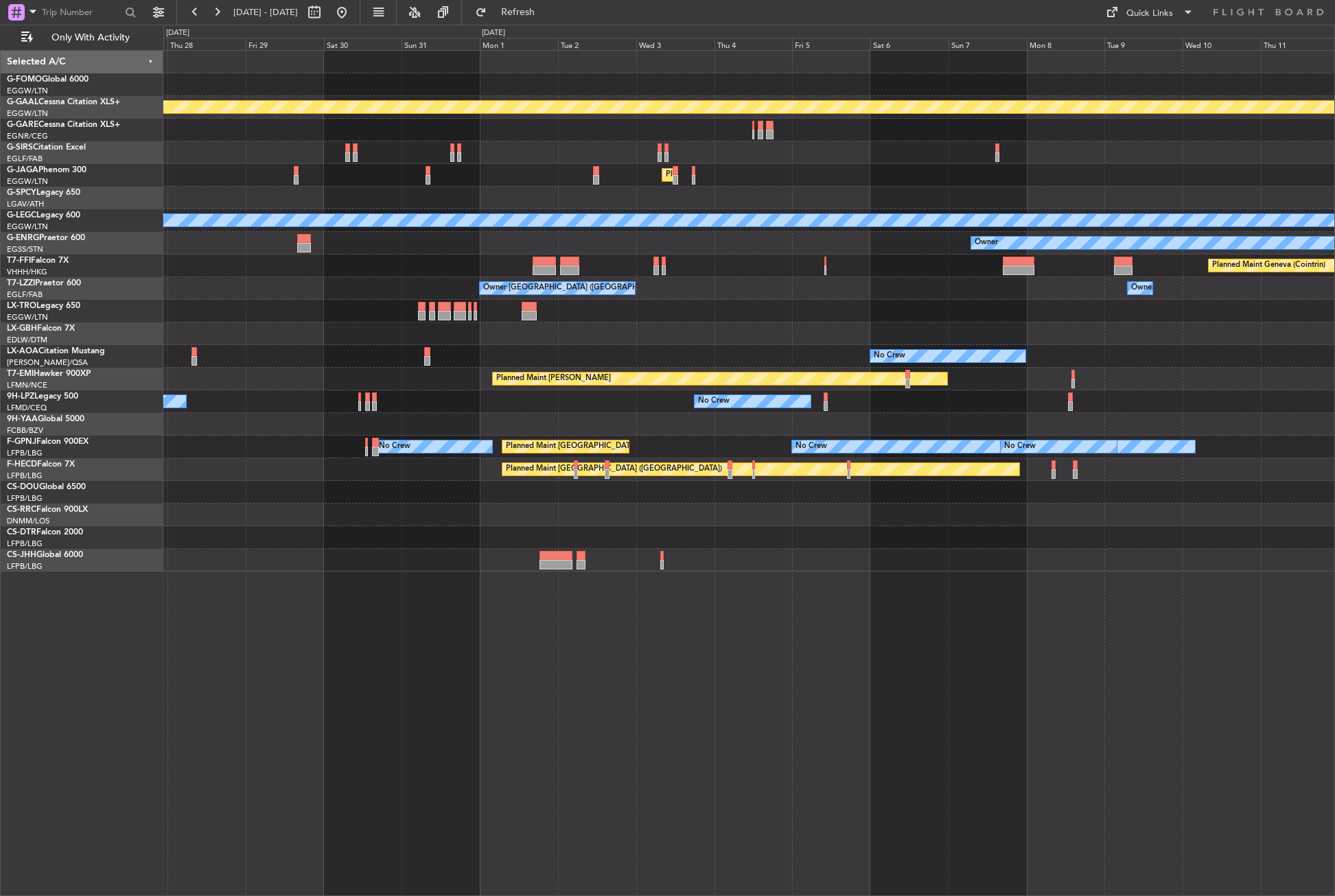
click at [792, 448] on div "No Crew" at bounding box center [993, 446] width 402 height 12
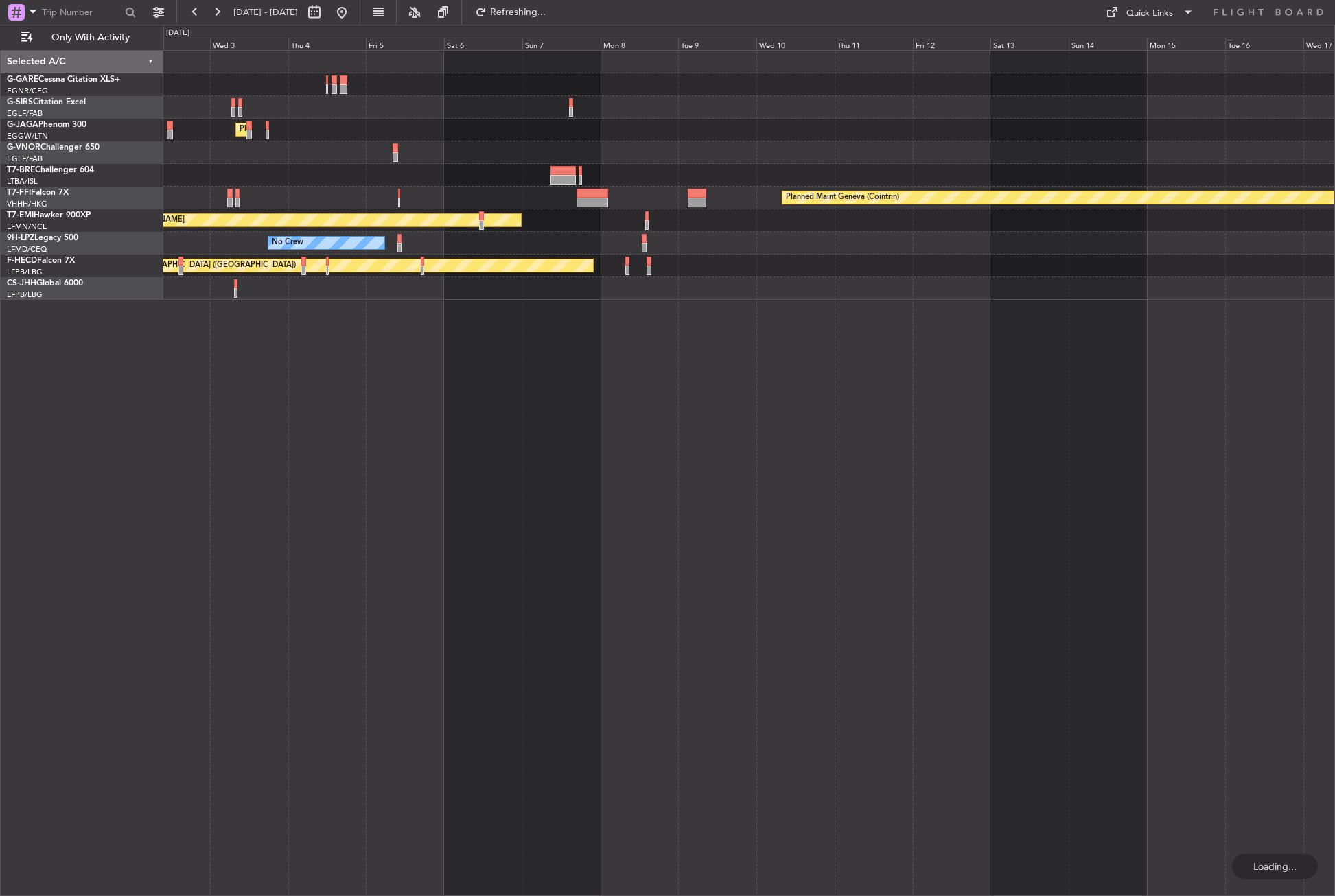
click at [685, 330] on div "Planned Maint [GEOGRAPHIC_DATA] ([GEOGRAPHIC_DATA]) Planned Maint Geneva ([GEOG…" at bounding box center [749, 473] width 1171 height 846
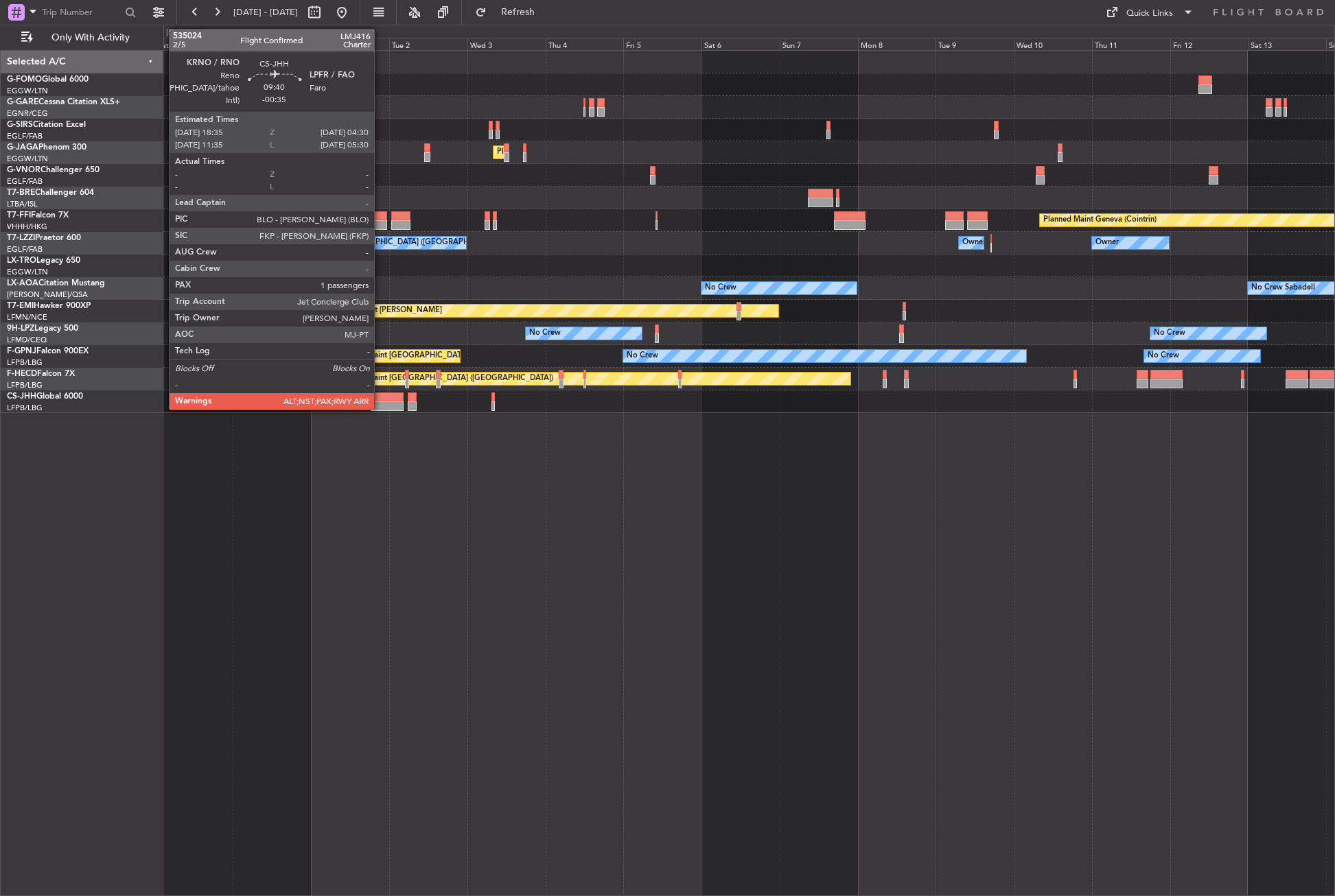
click at [380, 400] on div at bounding box center [386, 397] width 33 height 10
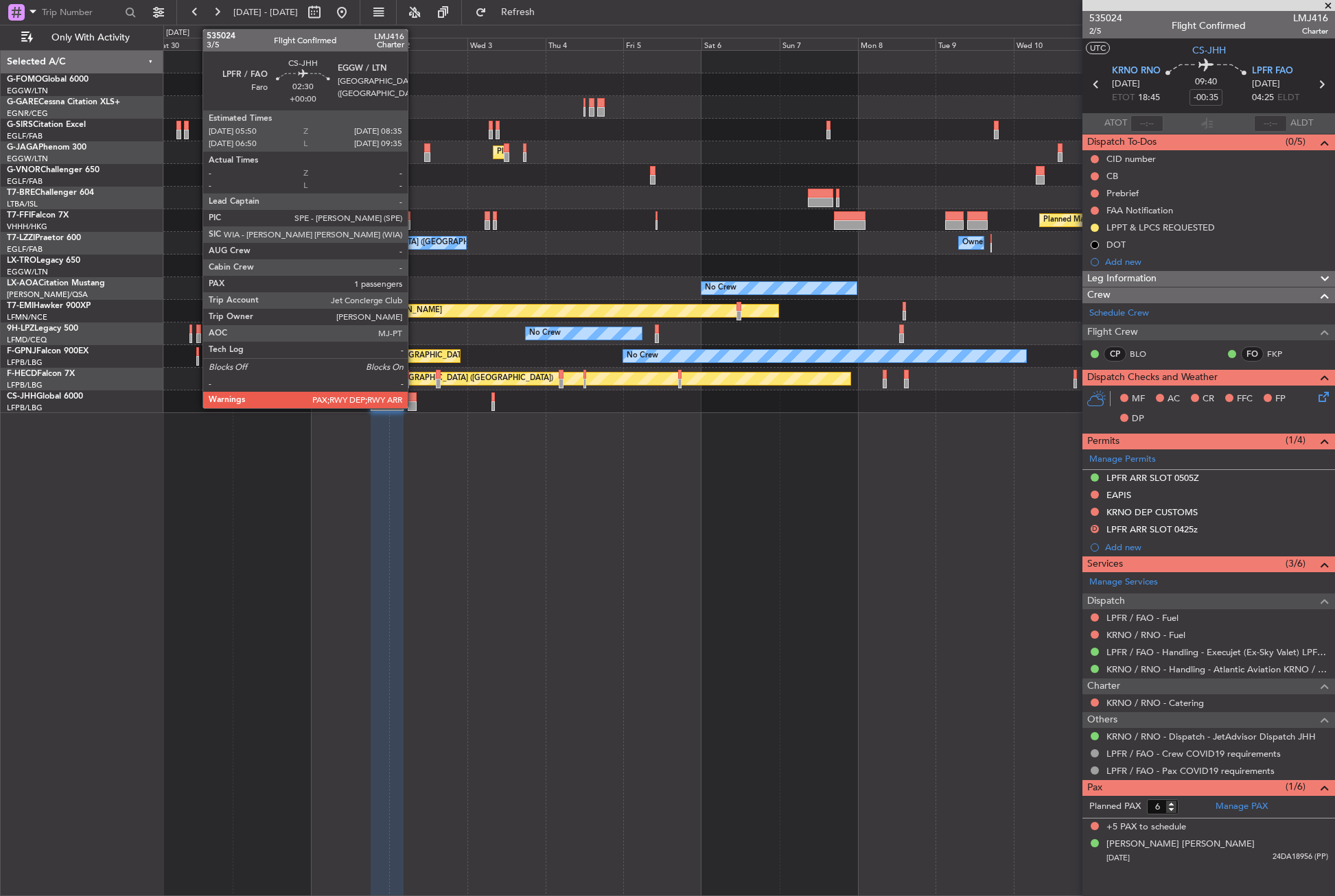
click at [414, 404] on div at bounding box center [412, 406] width 10 height 10
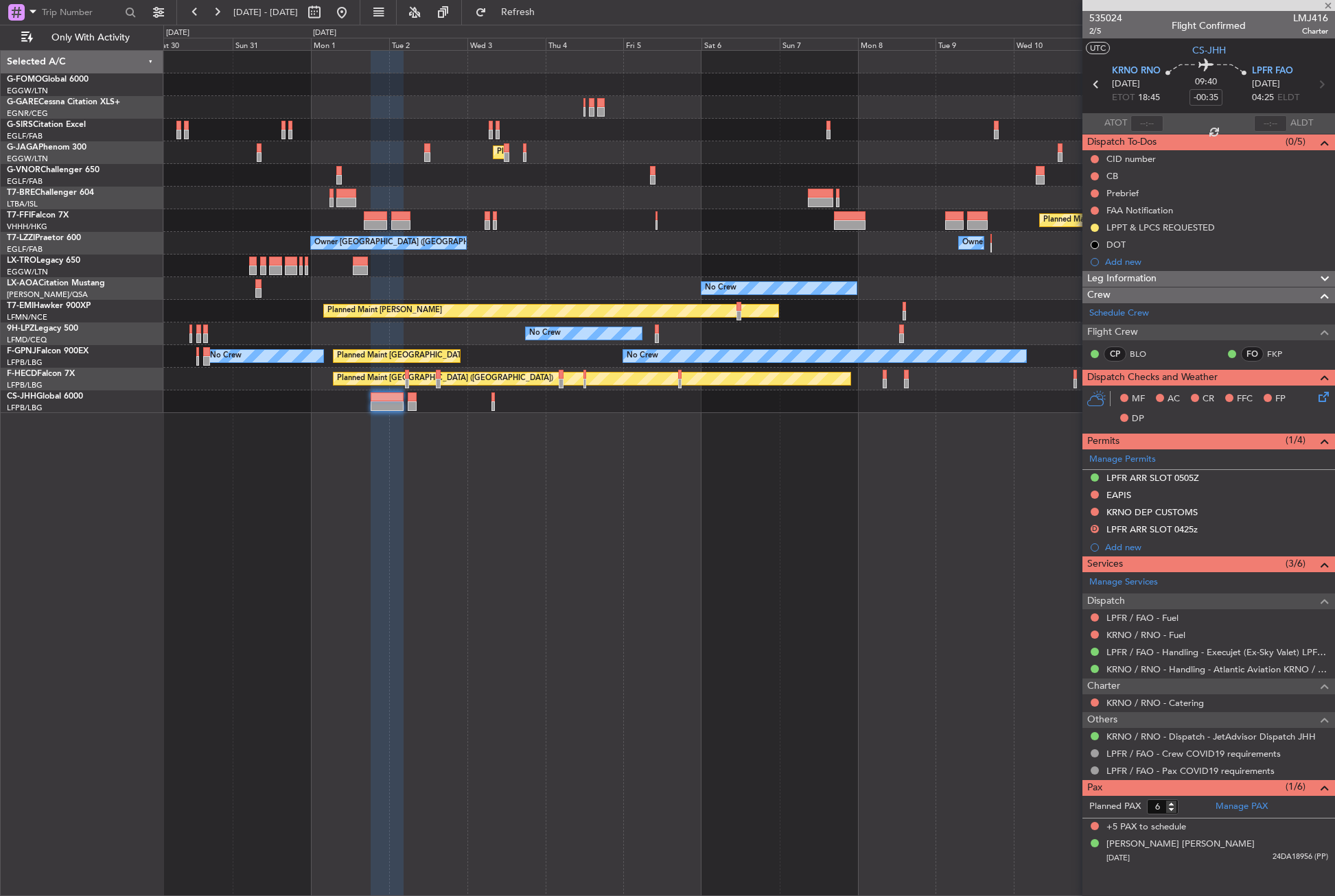
type input "4"
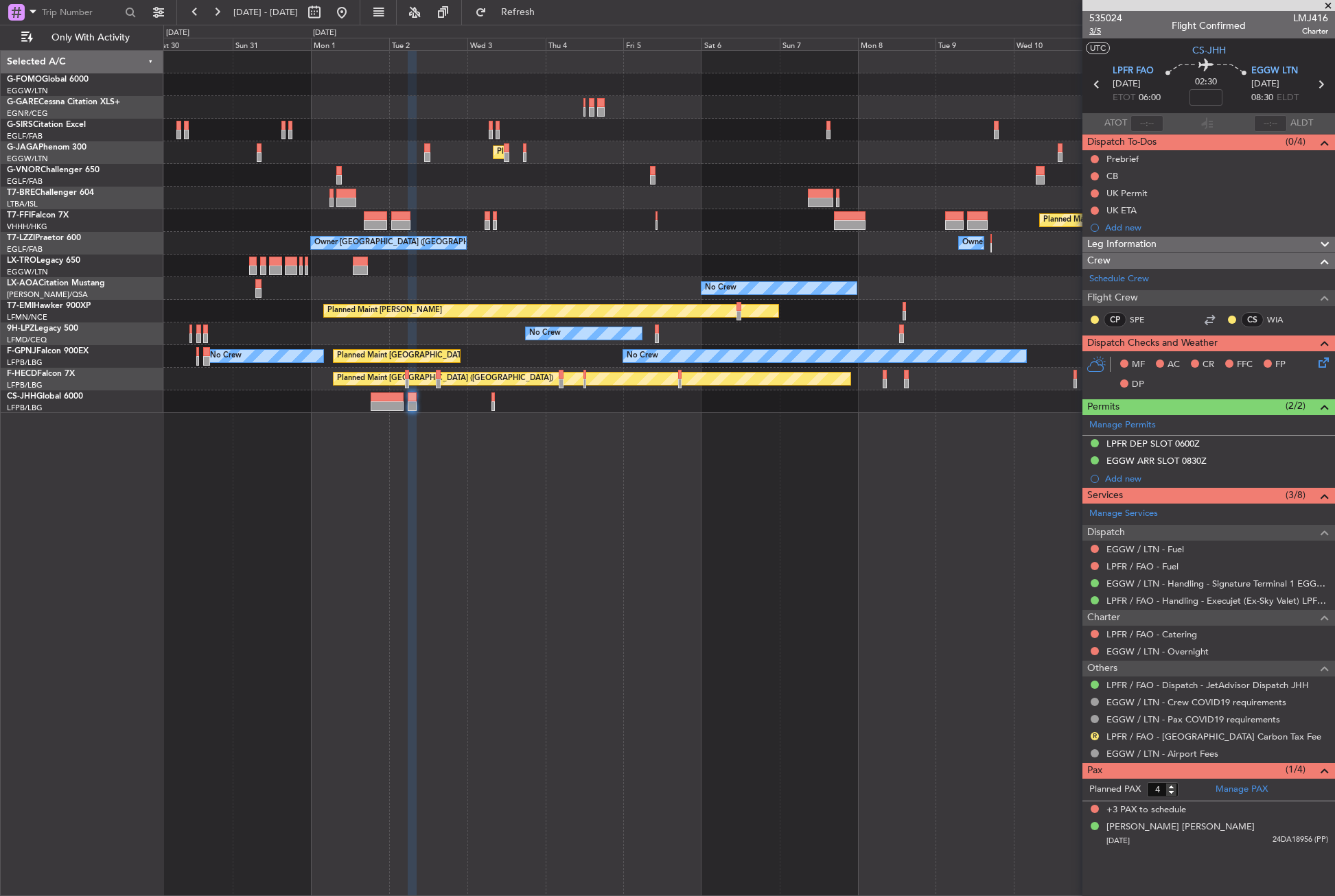
click at [1094, 31] on span "3/5" at bounding box center [1105, 31] width 33 height 11
click at [394, 688] on div "Planned Maint [GEOGRAPHIC_DATA] ([GEOGRAPHIC_DATA]) Planned Maint Geneva ([GEOG…" at bounding box center [749, 473] width 1171 height 846
click at [524, 9] on button "Refresh" at bounding box center [509, 12] width 82 height 22
click at [353, 17] on button at bounding box center [341, 12] width 22 height 22
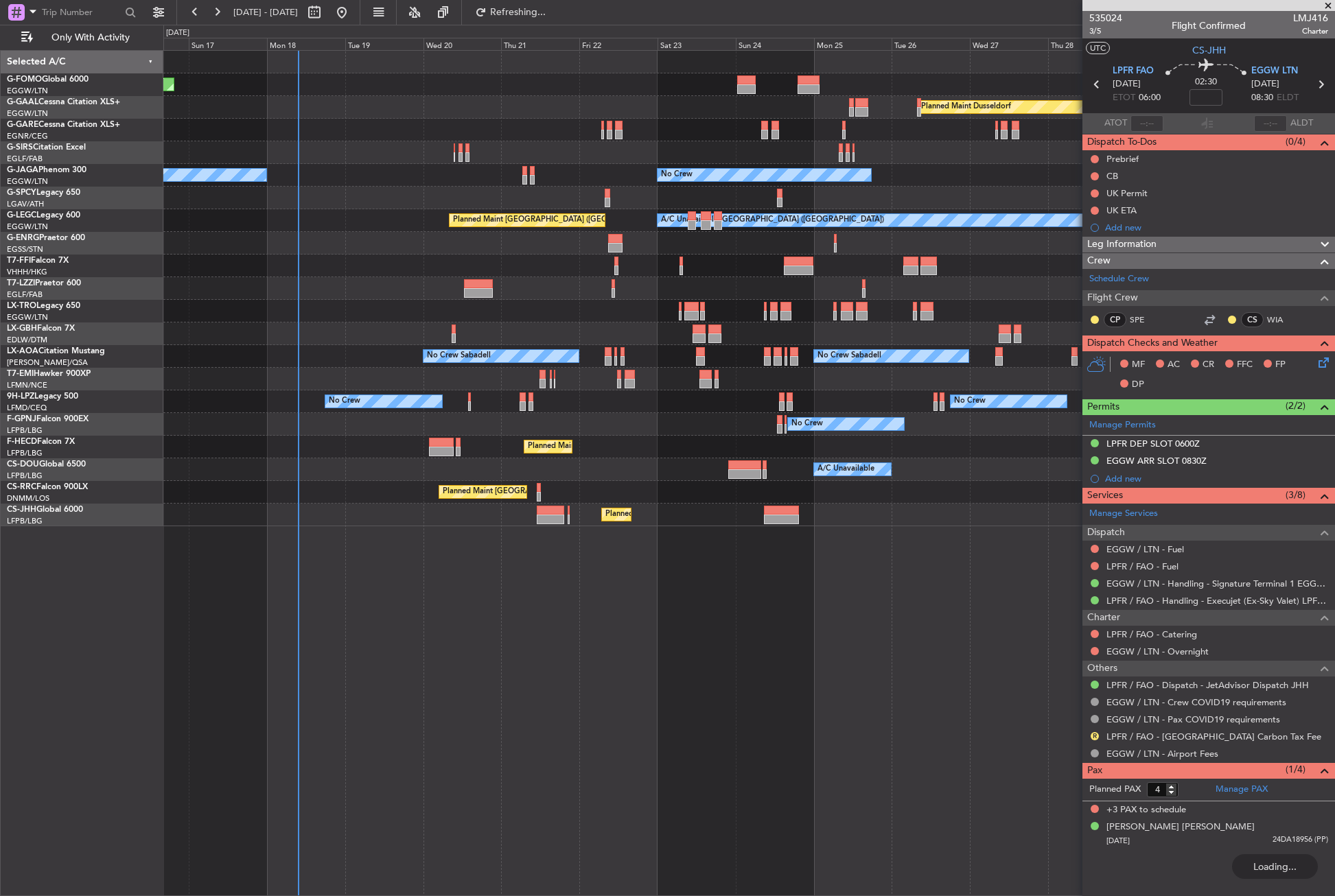
click at [280, 572] on div "Planned Maint Windsor Locks ([PERSON_NAME] Intl) Planned [GEOGRAPHIC_DATA] No C…" at bounding box center [749, 473] width 1171 height 846
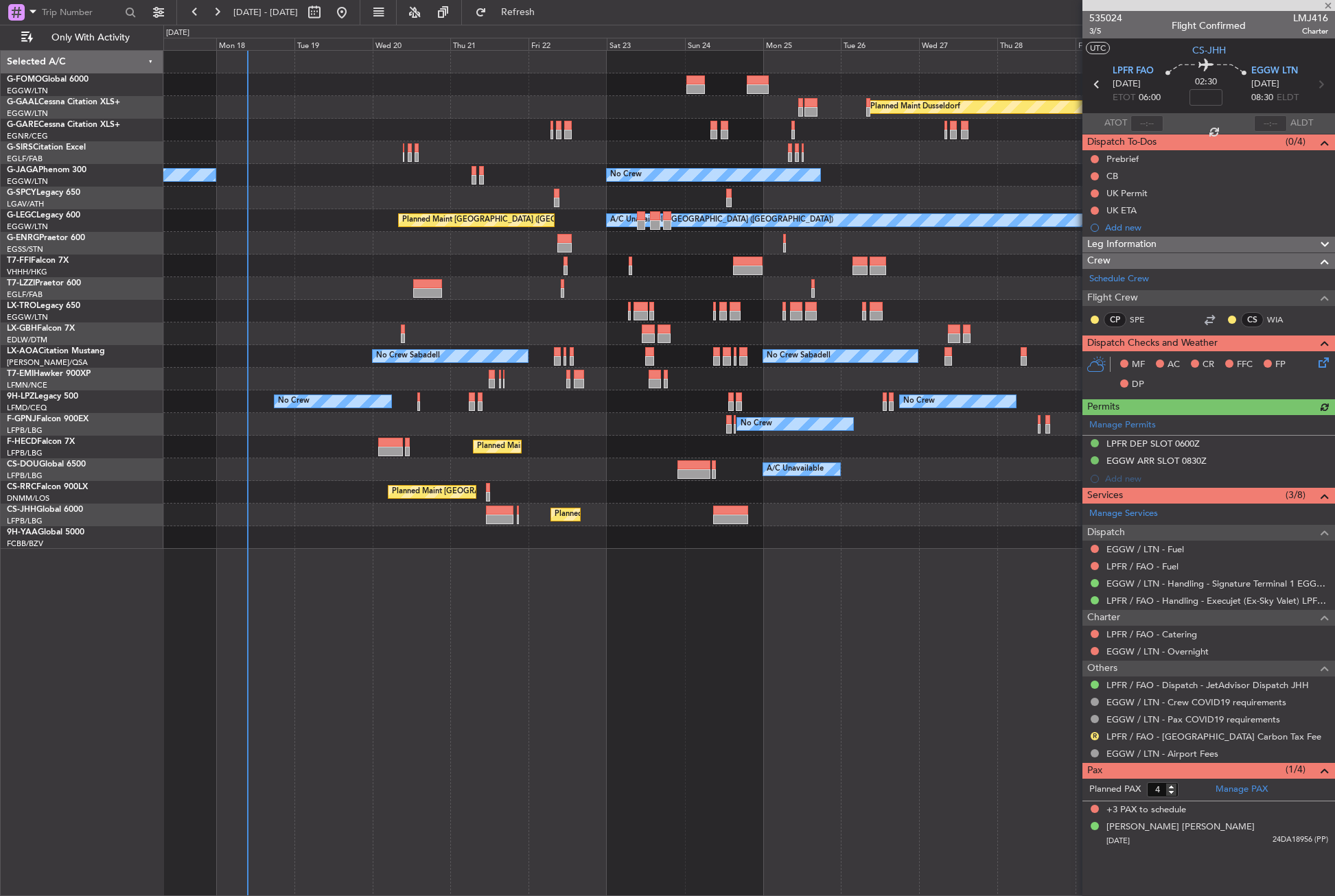
click at [237, 588] on div "Planned Maint Windsor Locks ([PERSON_NAME] Intl) Planned [GEOGRAPHIC_DATA] No C…" at bounding box center [749, 473] width 1171 height 846
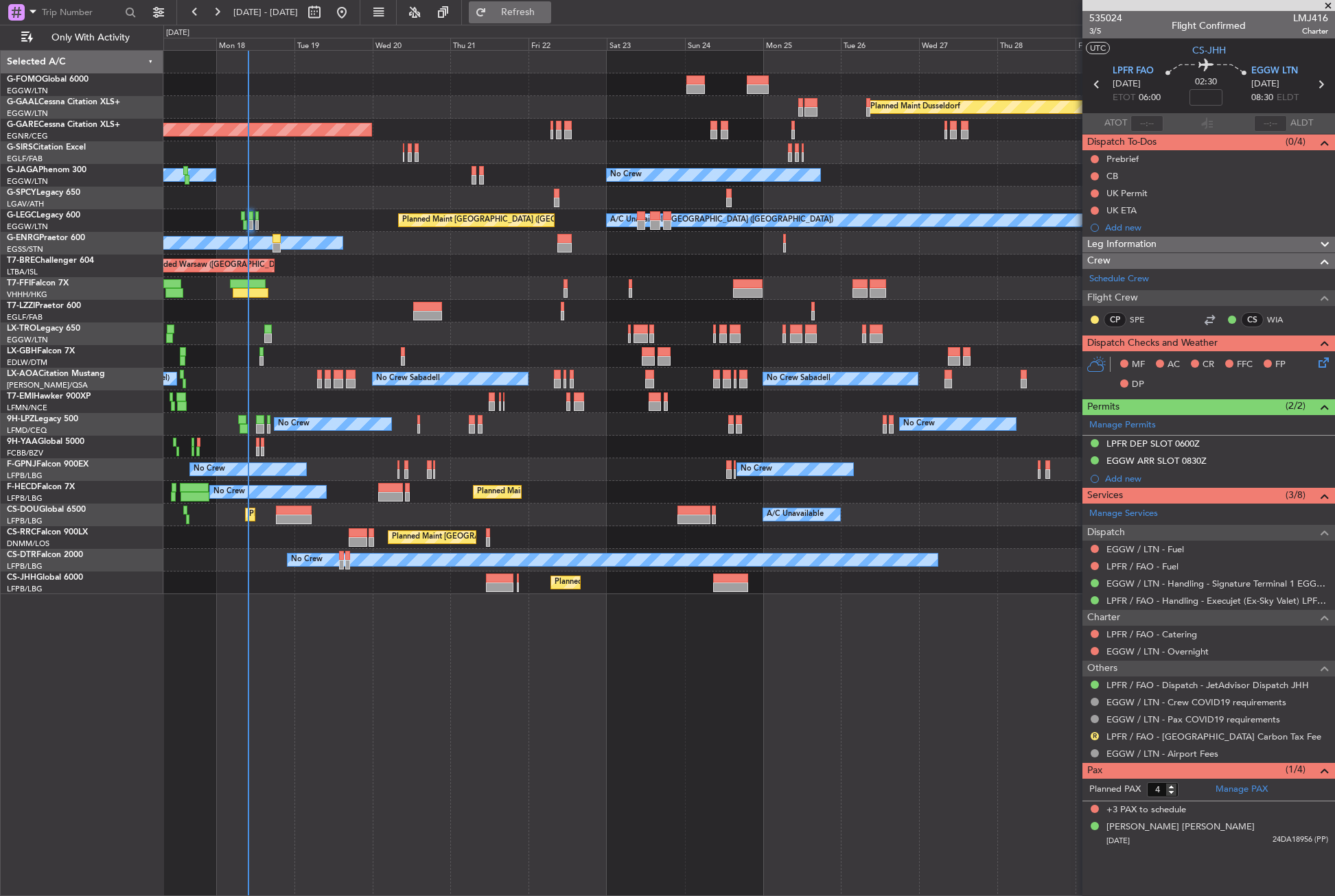
click at [528, 11] on button "Refresh" at bounding box center [509, 12] width 82 height 22
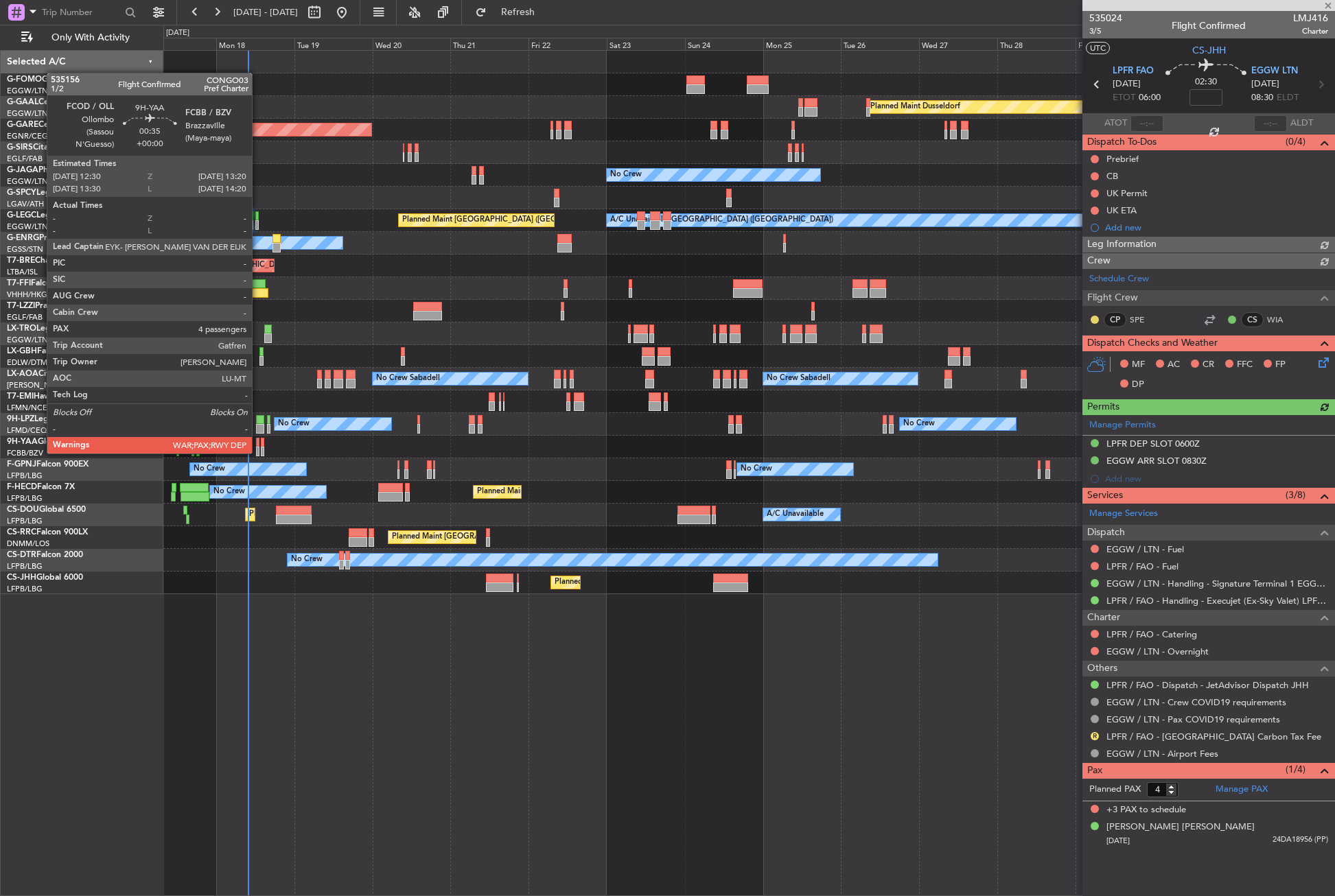
click at [258, 452] on div at bounding box center [257, 451] width 3 height 10
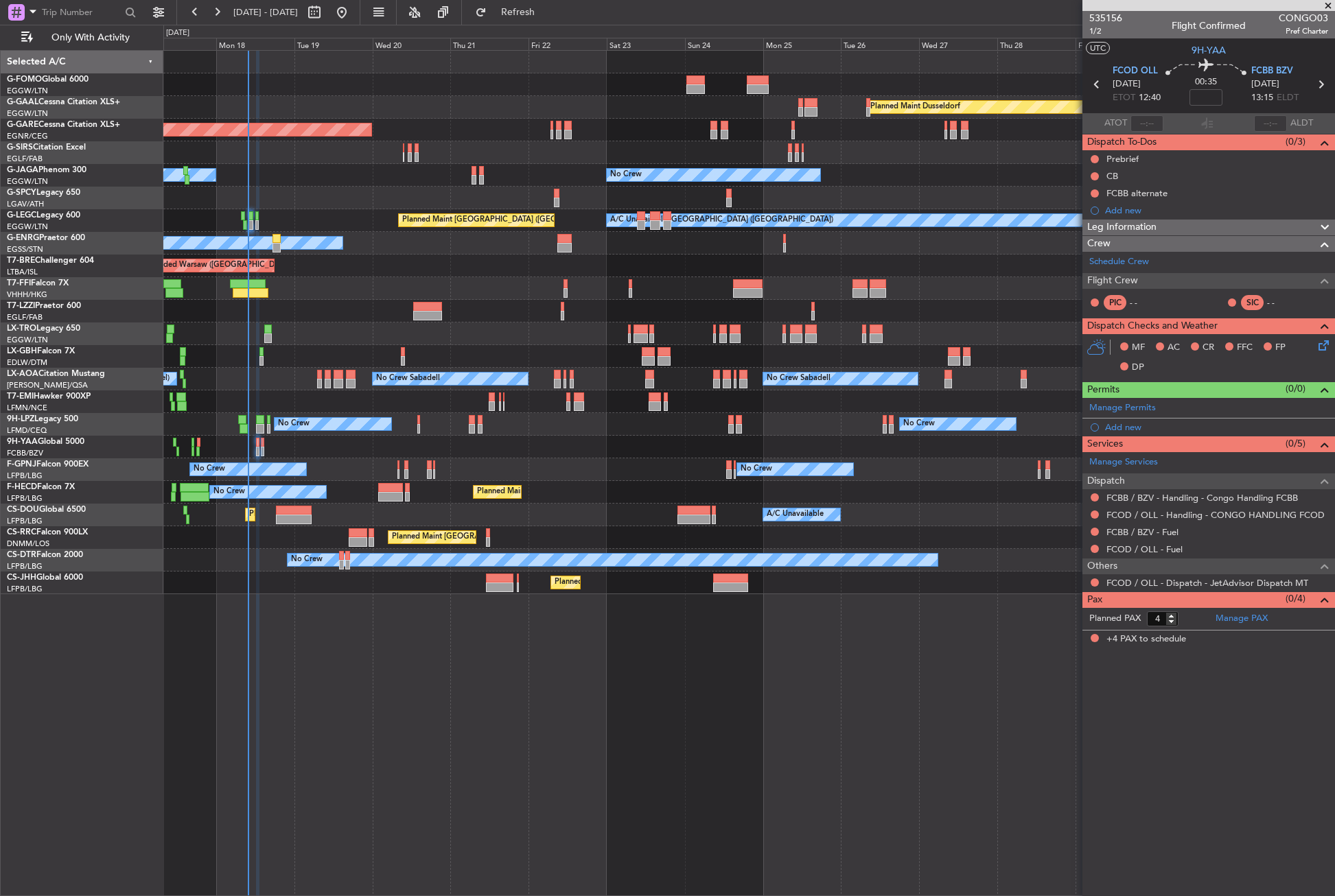
click at [564, 722] on div "Planned Maint Windsor Locks ([PERSON_NAME] Intl) Planned [GEOGRAPHIC_DATA] Plan…" at bounding box center [749, 473] width 1171 height 846
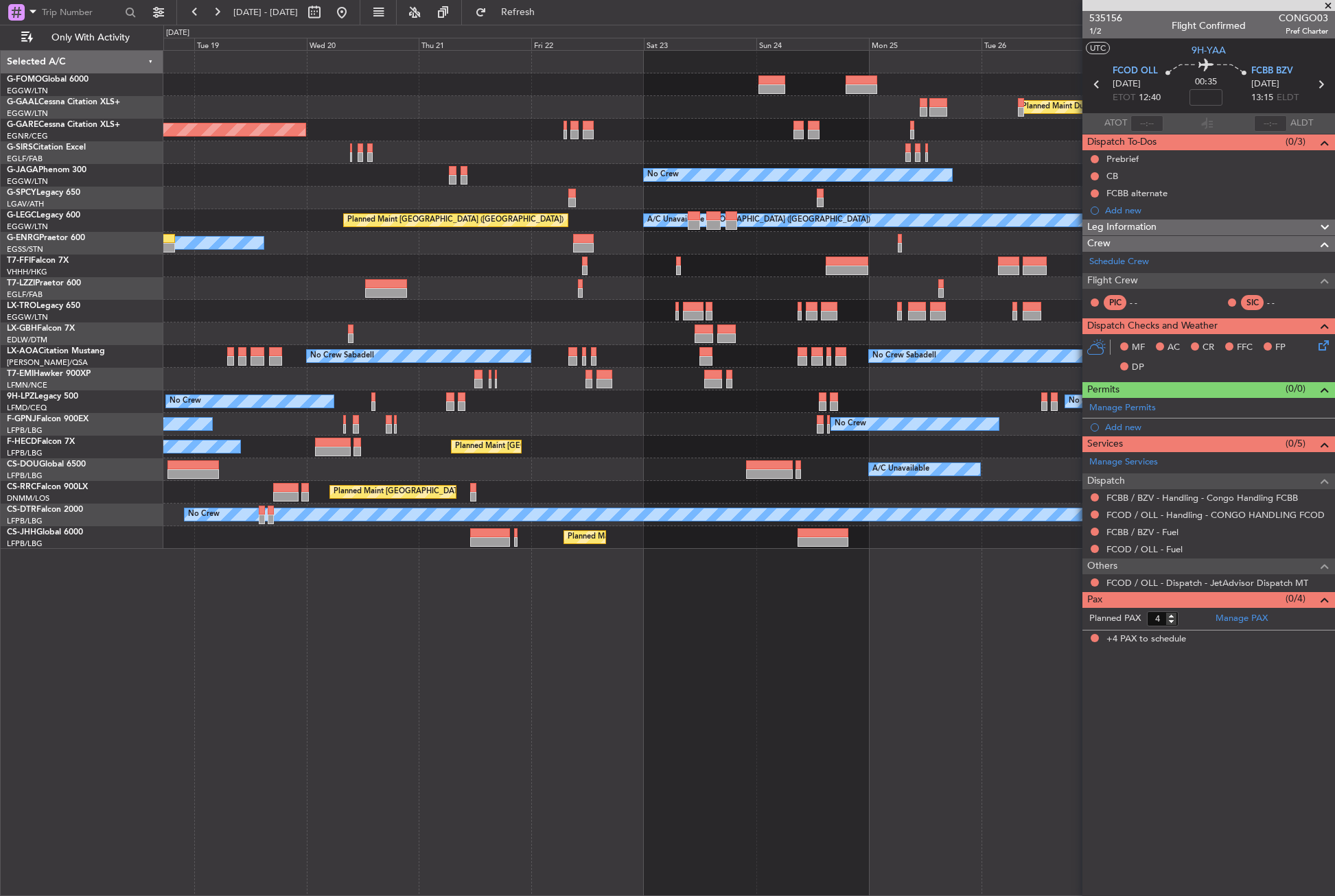
click at [578, 680] on div "Planned Maint Windsor Locks ([PERSON_NAME] Intl) Planned [GEOGRAPHIC_DATA] Unpl…" at bounding box center [749, 473] width 1171 height 846
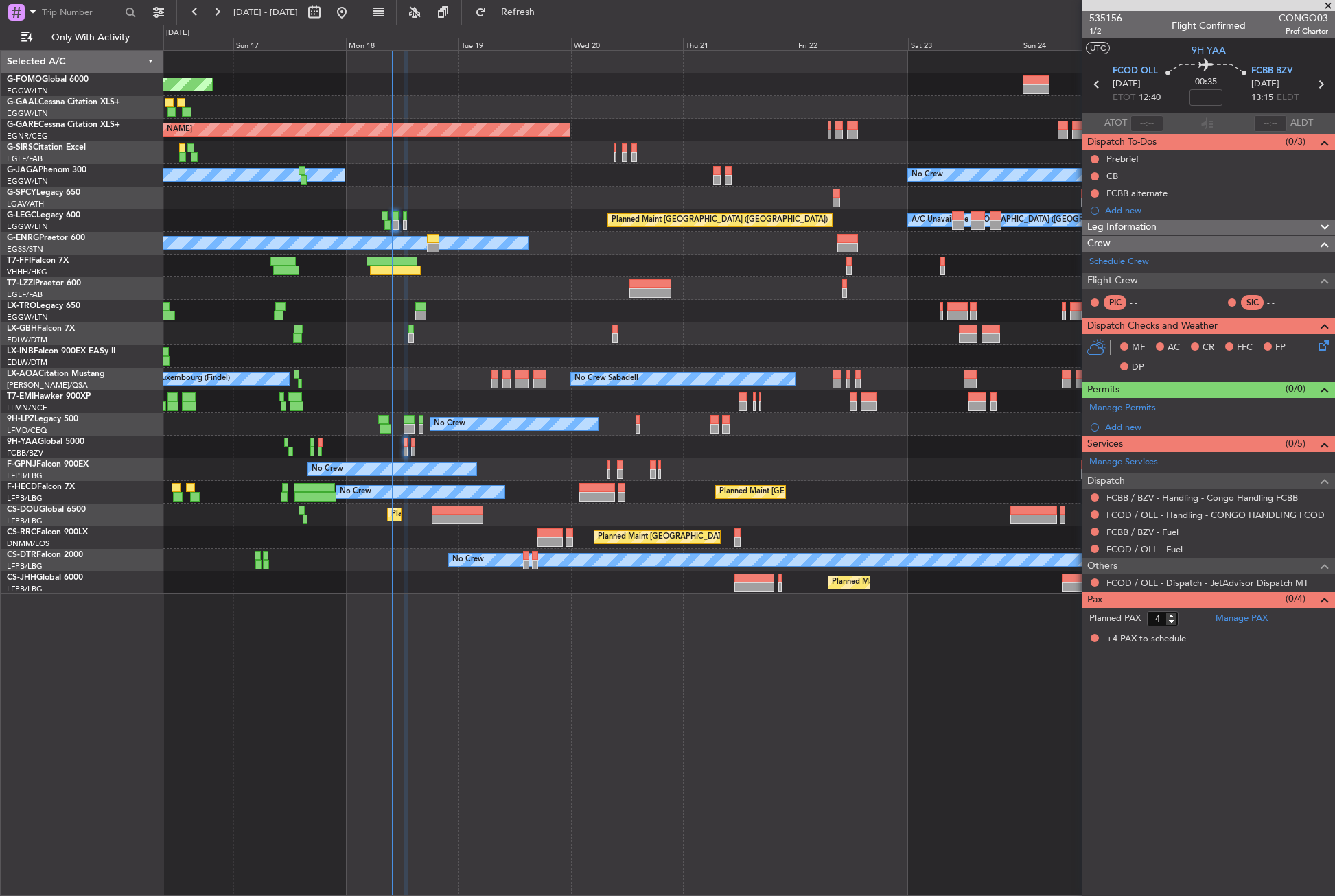
click at [436, 680] on div "Planned Maint Windsor Locks ([PERSON_NAME] Intl) Planned [GEOGRAPHIC_DATA] Plan…" at bounding box center [749, 473] width 1171 height 846
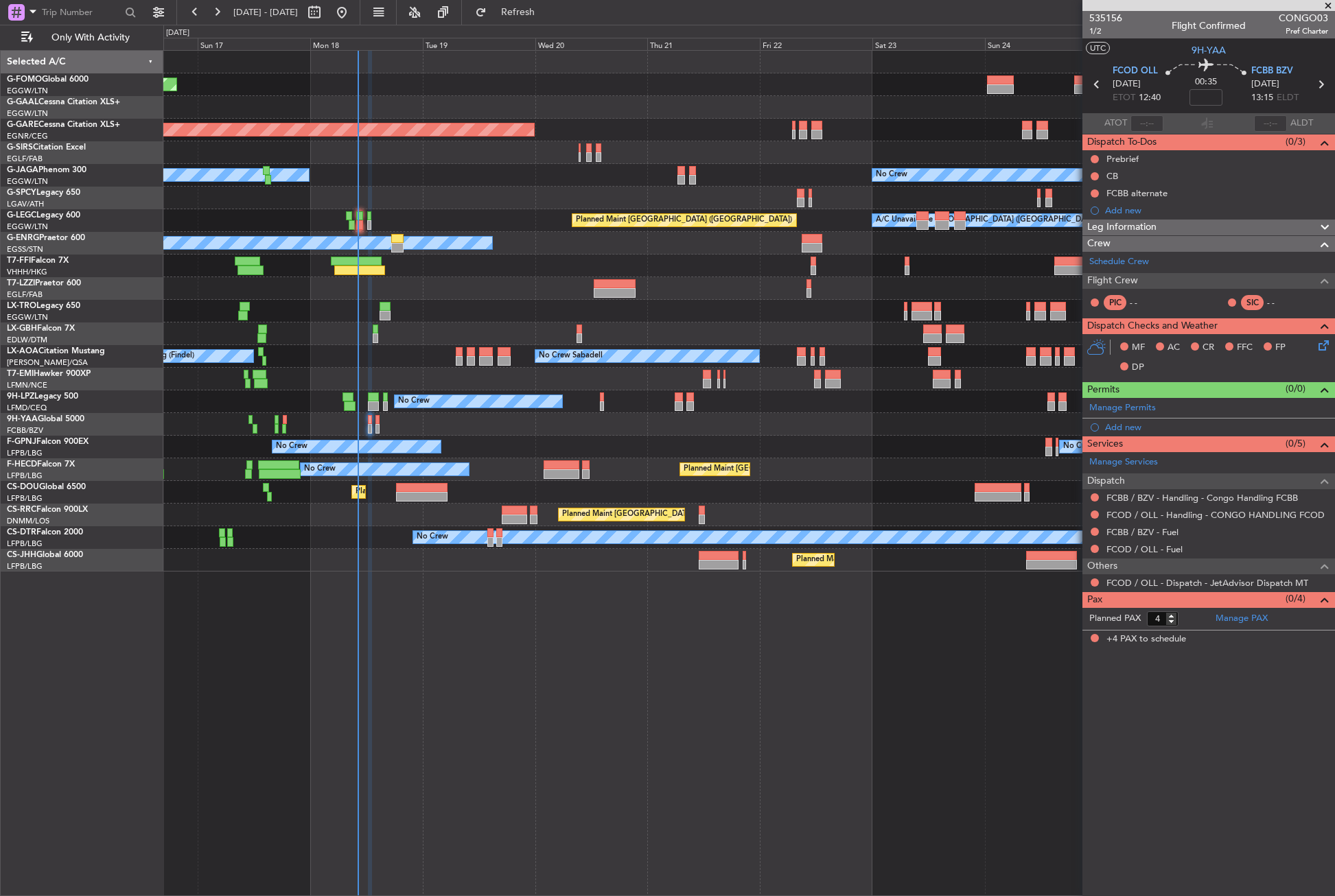
click at [372, 627] on div at bounding box center [370, 473] width 4 height 846
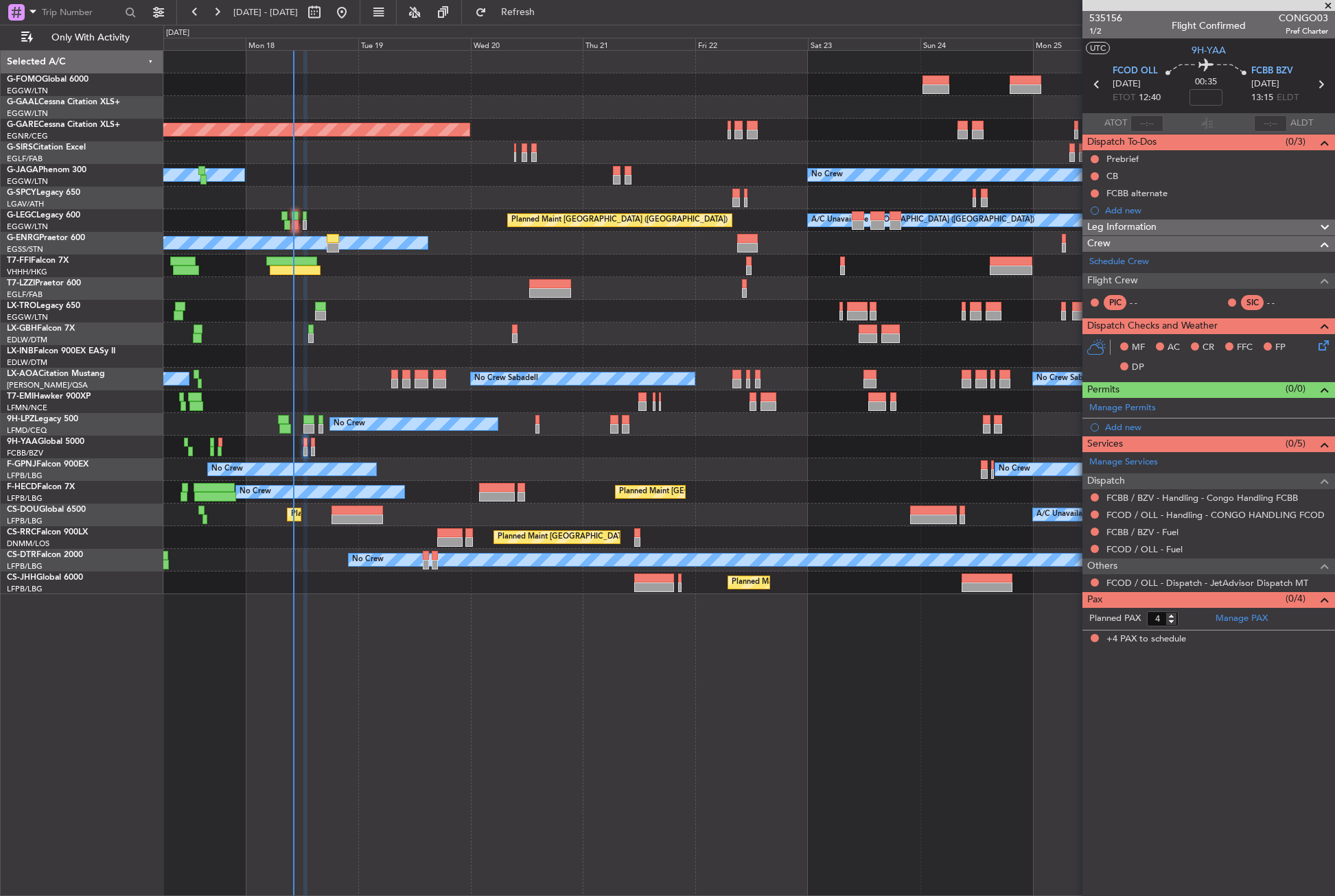
click at [339, 727] on div "Planned Maint Windsor Locks ([PERSON_NAME] Intl) Planned [GEOGRAPHIC_DATA] Unpl…" at bounding box center [749, 473] width 1171 height 846
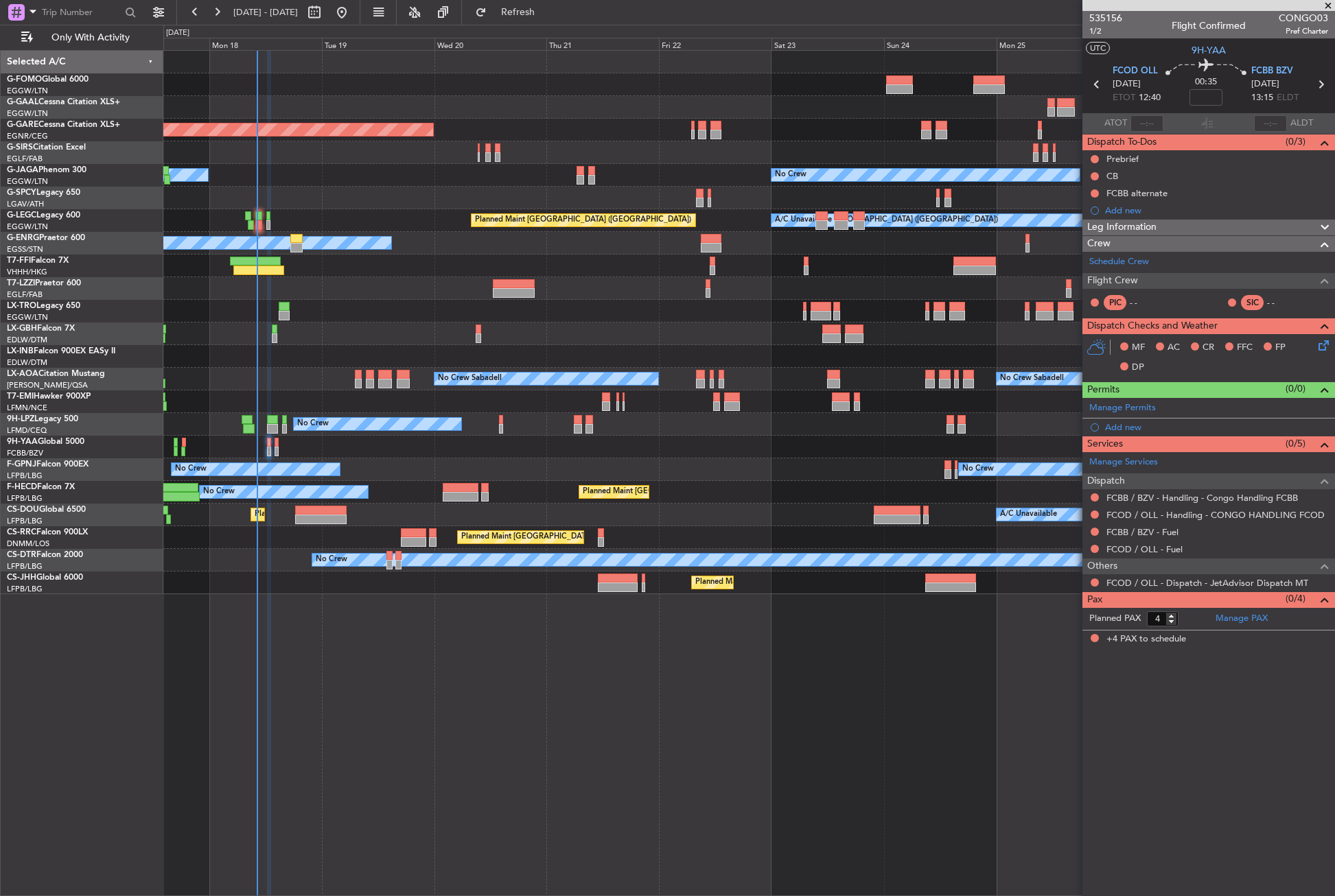
click at [280, 725] on div "Planned Maint Windsor Locks ([PERSON_NAME] Intl) Planned [GEOGRAPHIC_DATA] Unpl…" at bounding box center [749, 473] width 1171 height 846
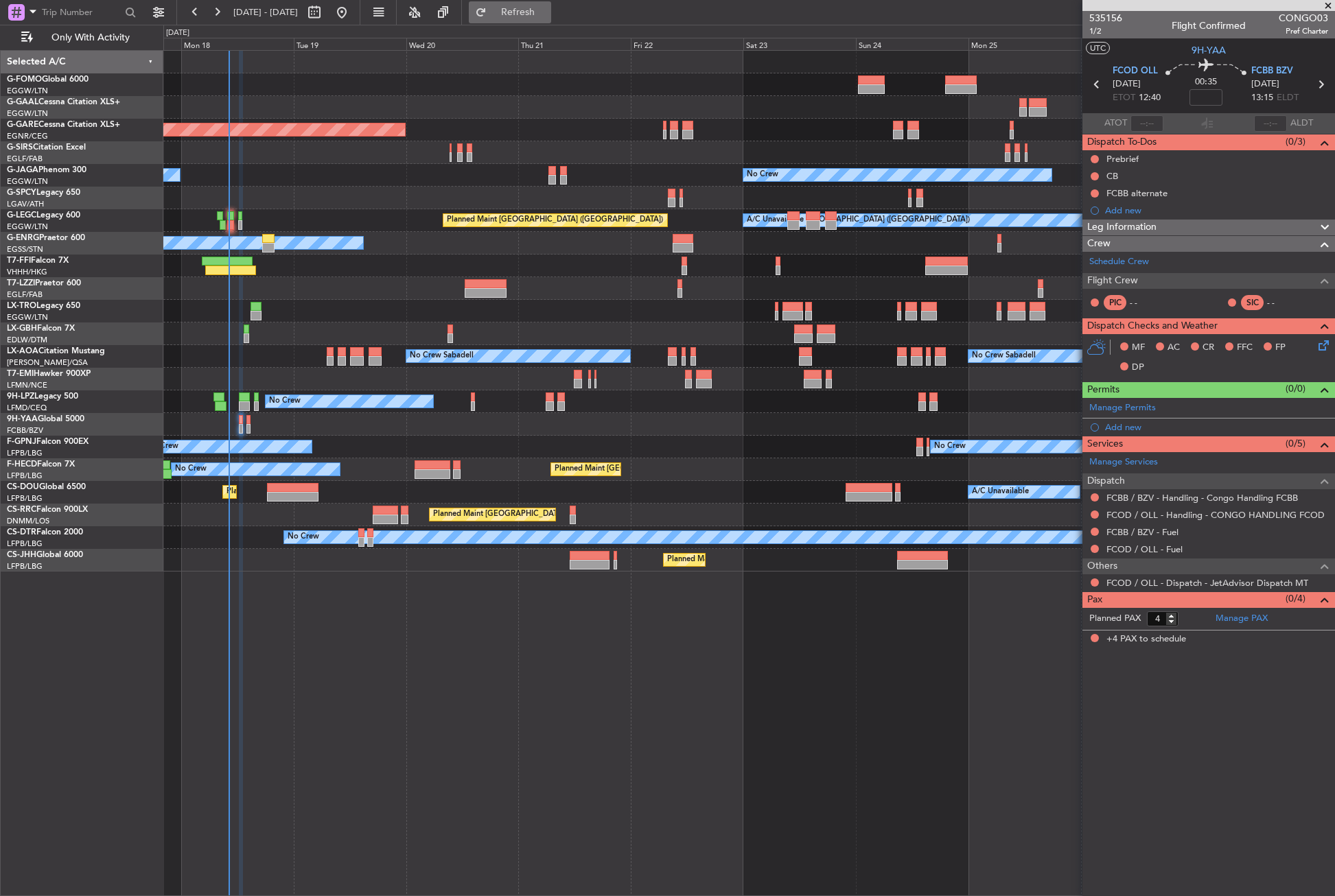
click at [523, 17] on button "Refresh" at bounding box center [509, 12] width 82 height 22
click at [409, 692] on div "Planned Maint Windsor Locks (Bradley Intl) Planned Maint Dusseldorf Unplanned M…" at bounding box center [749, 473] width 1171 height 846
click at [427, 723] on div "Planned Maint Windsor Locks (Bradley Intl) Planned Maint Dusseldorf Unplanned M…" at bounding box center [749, 473] width 1171 height 846
click at [551, 19] on button "Refresh" at bounding box center [509, 12] width 82 height 22
click at [409, 171] on div "No Crew Owner" at bounding box center [749, 176] width 1171 height 23
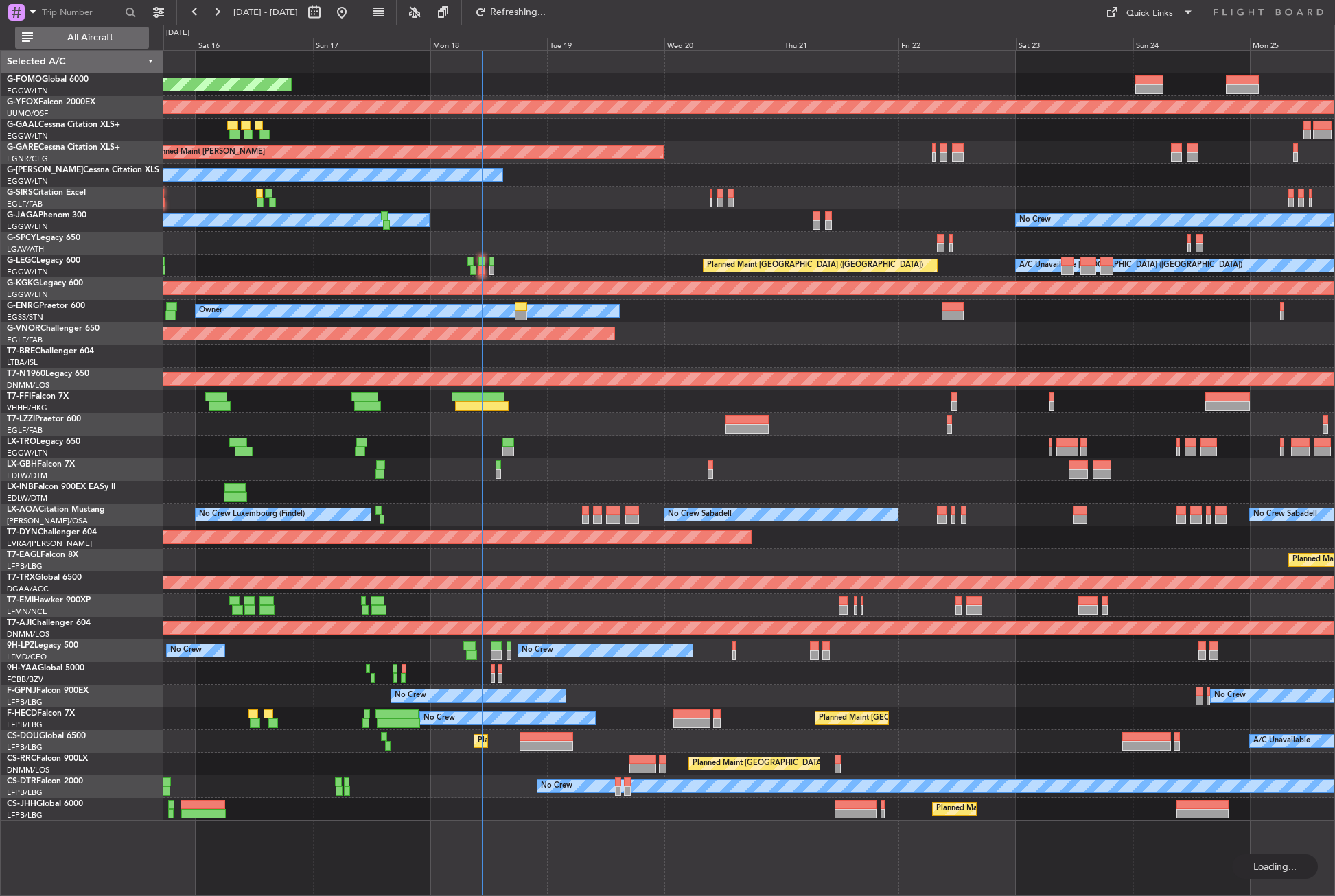
click at [69, 38] on span "All Aircraft" at bounding box center [89, 37] width 109 height 10
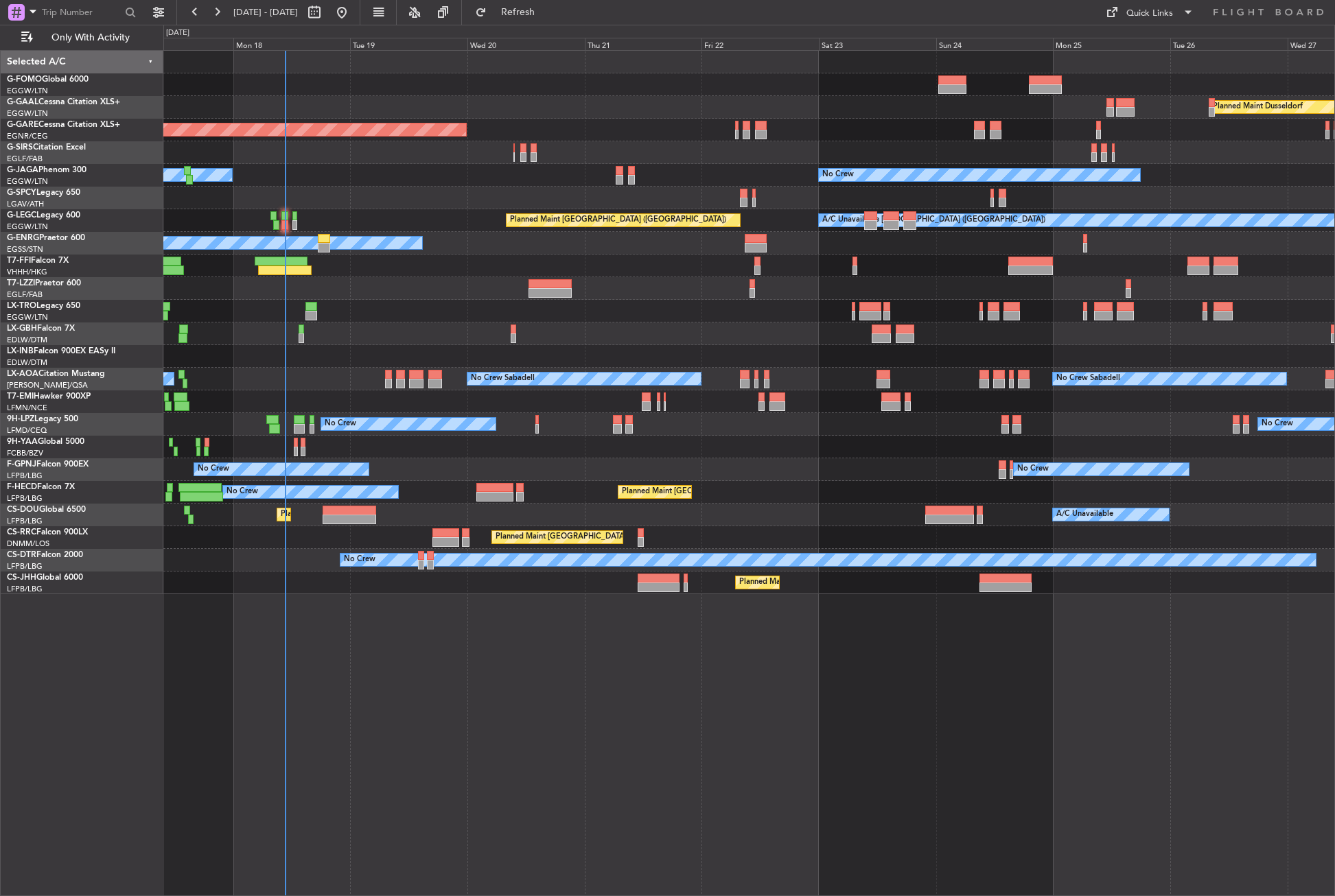
click at [407, 735] on div "Planned Maint Windsor Locks ([PERSON_NAME] Intl) Planned [GEOGRAPHIC_DATA] Unpl…" at bounding box center [749, 473] width 1171 height 846
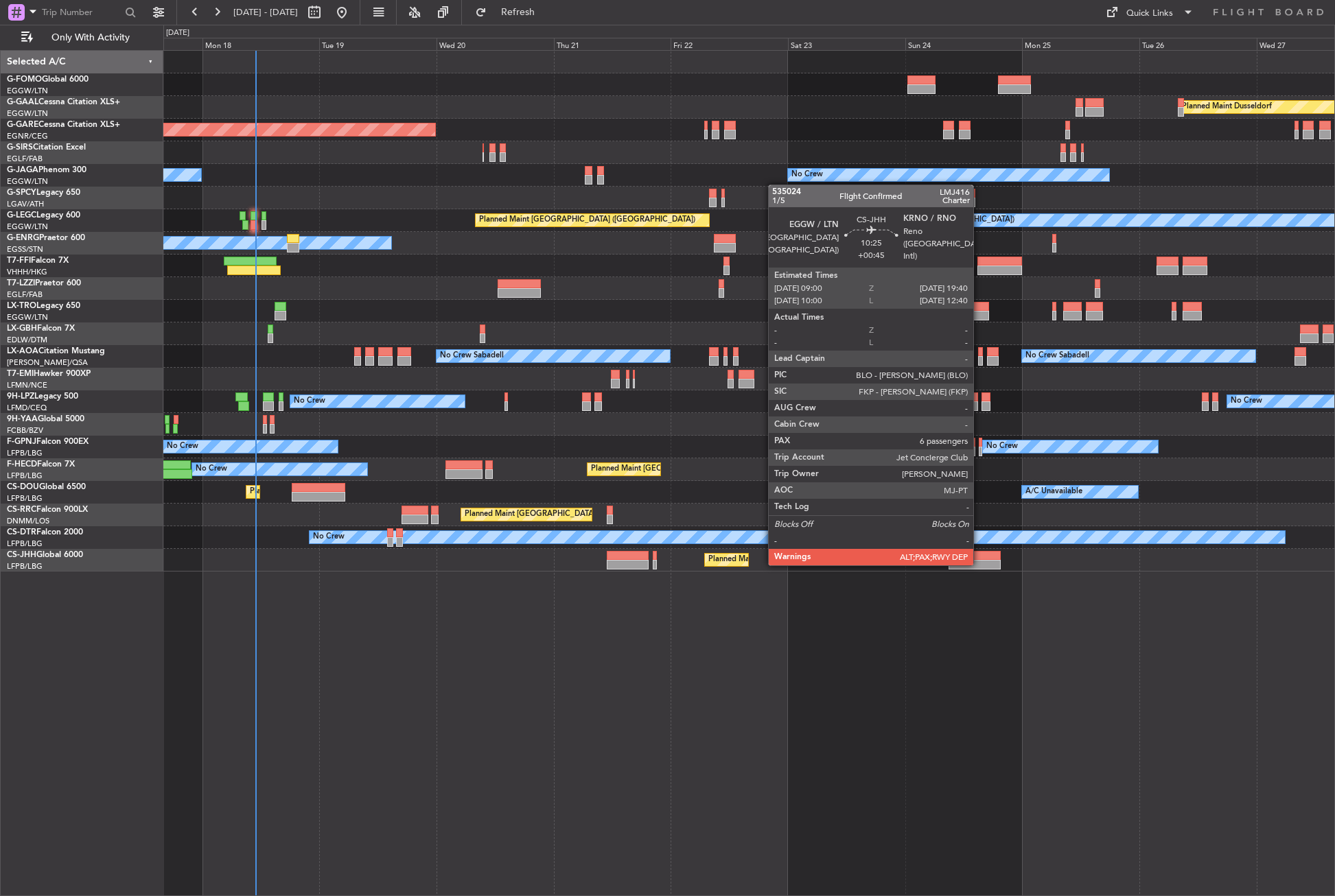
click at [980, 564] on div at bounding box center [974, 564] width 52 height 10
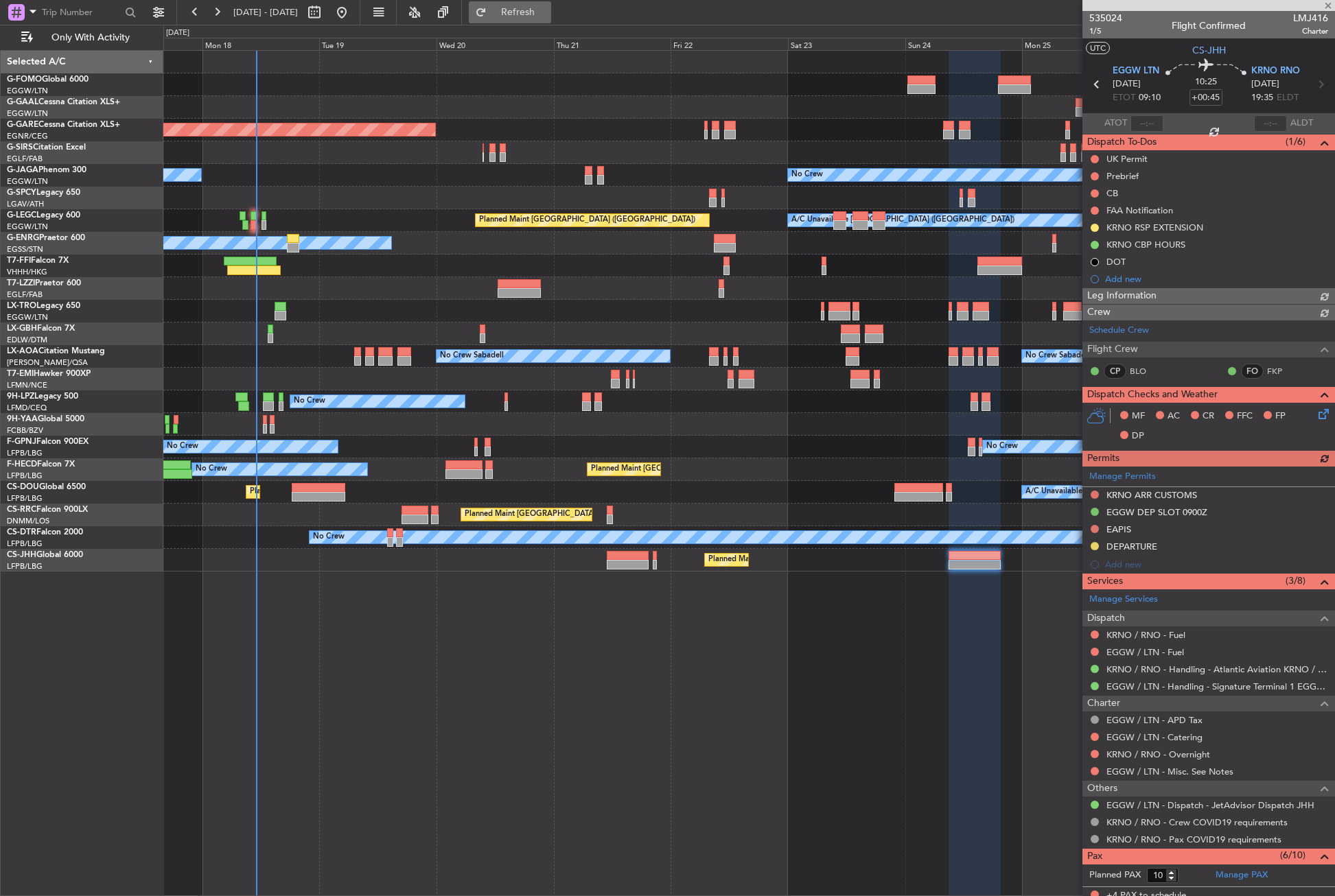
click at [547, 11] on span "Refresh" at bounding box center [517, 12] width 57 height 10
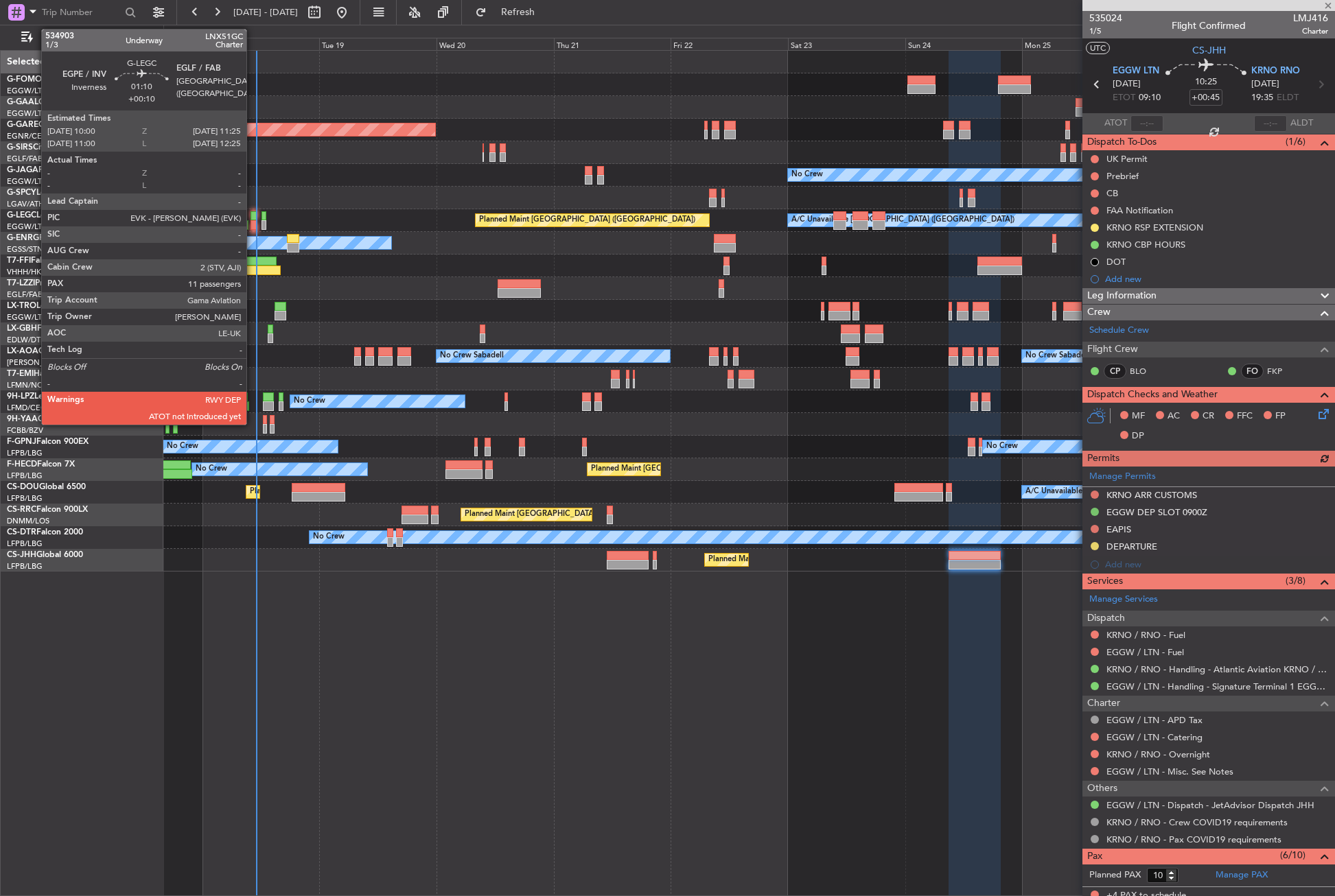
click at [253, 222] on div at bounding box center [254, 224] width 8 height 10
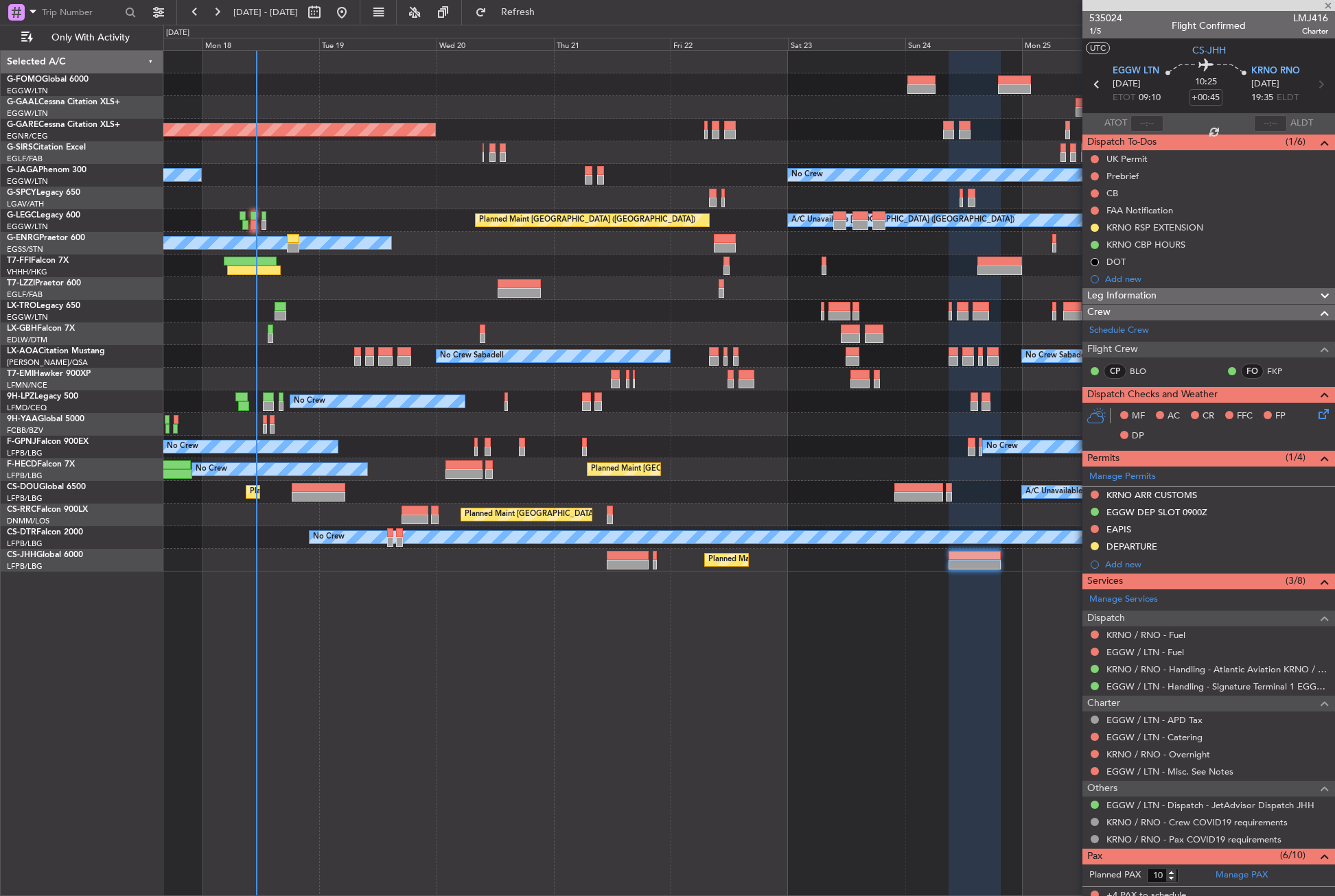
type input "+00:10"
type input "11"
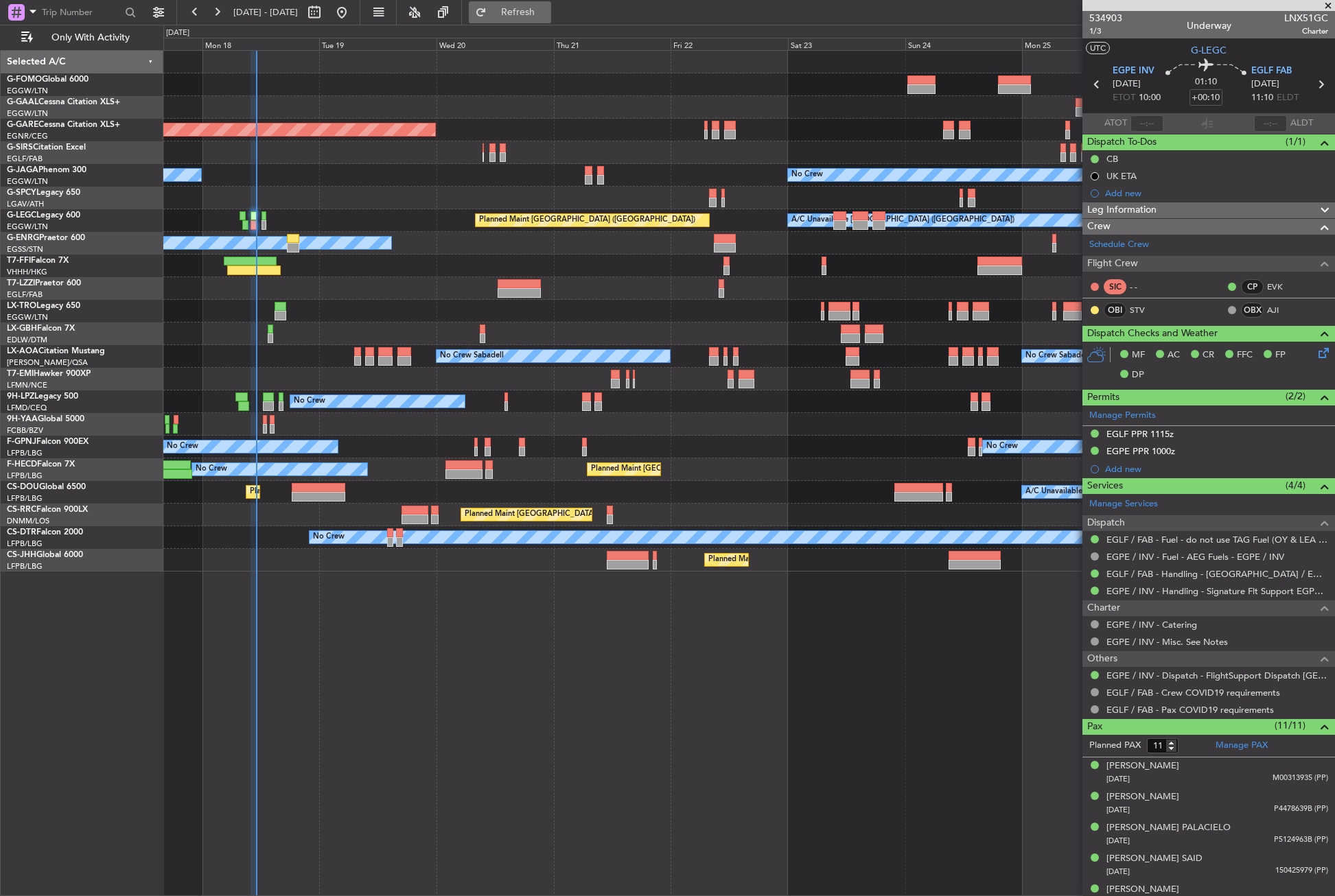
click at [545, 19] on button "Refresh" at bounding box center [509, 12] width 82 height 22
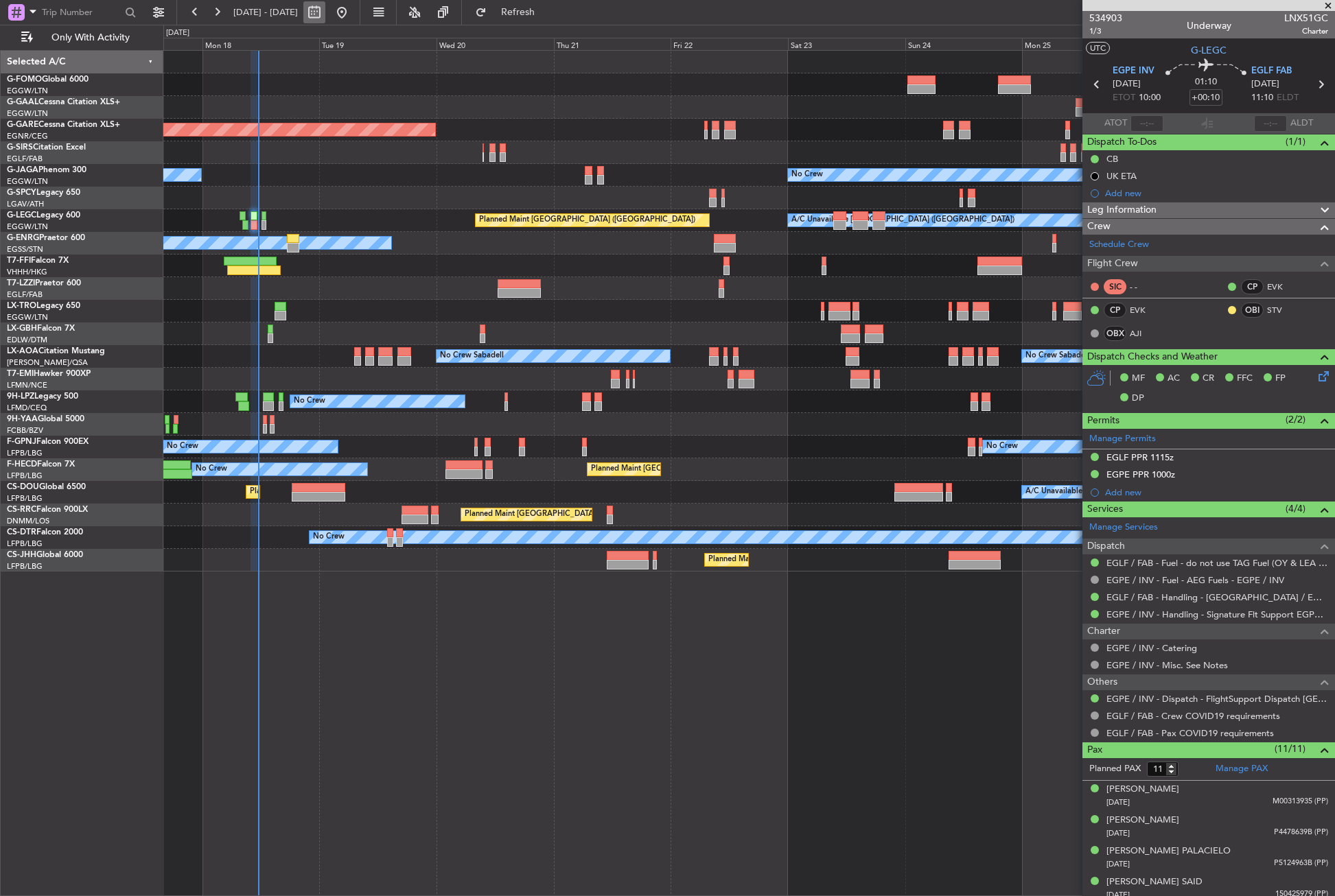
type input "11:25"
click at [596, 497] on div "Planned Maint Paris (Le Bourget) A/C Unavailable Planned Maint London (Luton)" at bounding box center [749, 492] width 1171 height 23
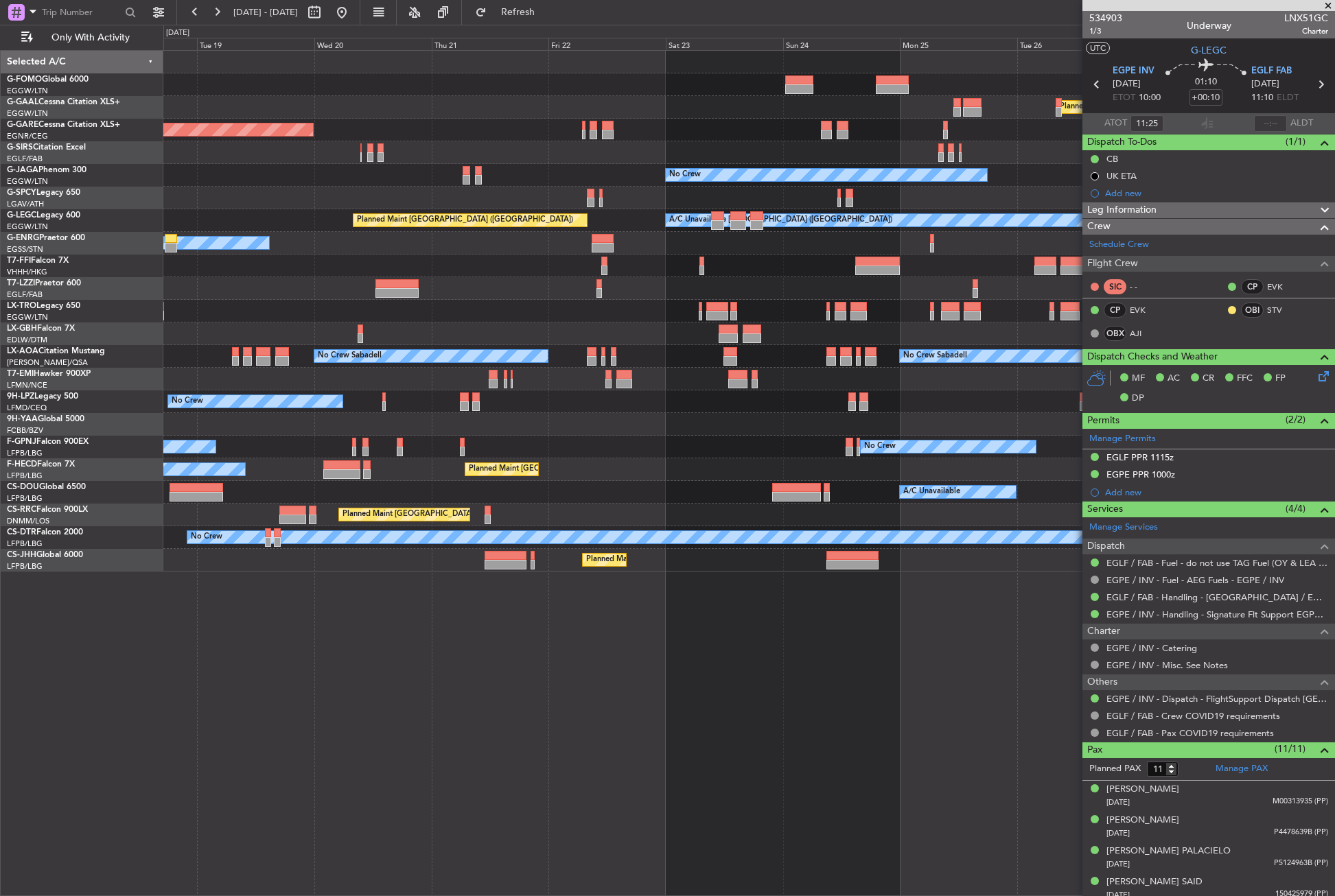
click at [497, 451] on div "Planned Maint Windsor Locks (Bradley Intl) Planned Maint Dusseldorf Unplanned M…" at bounding box center [749, 310] width 1171 height 520
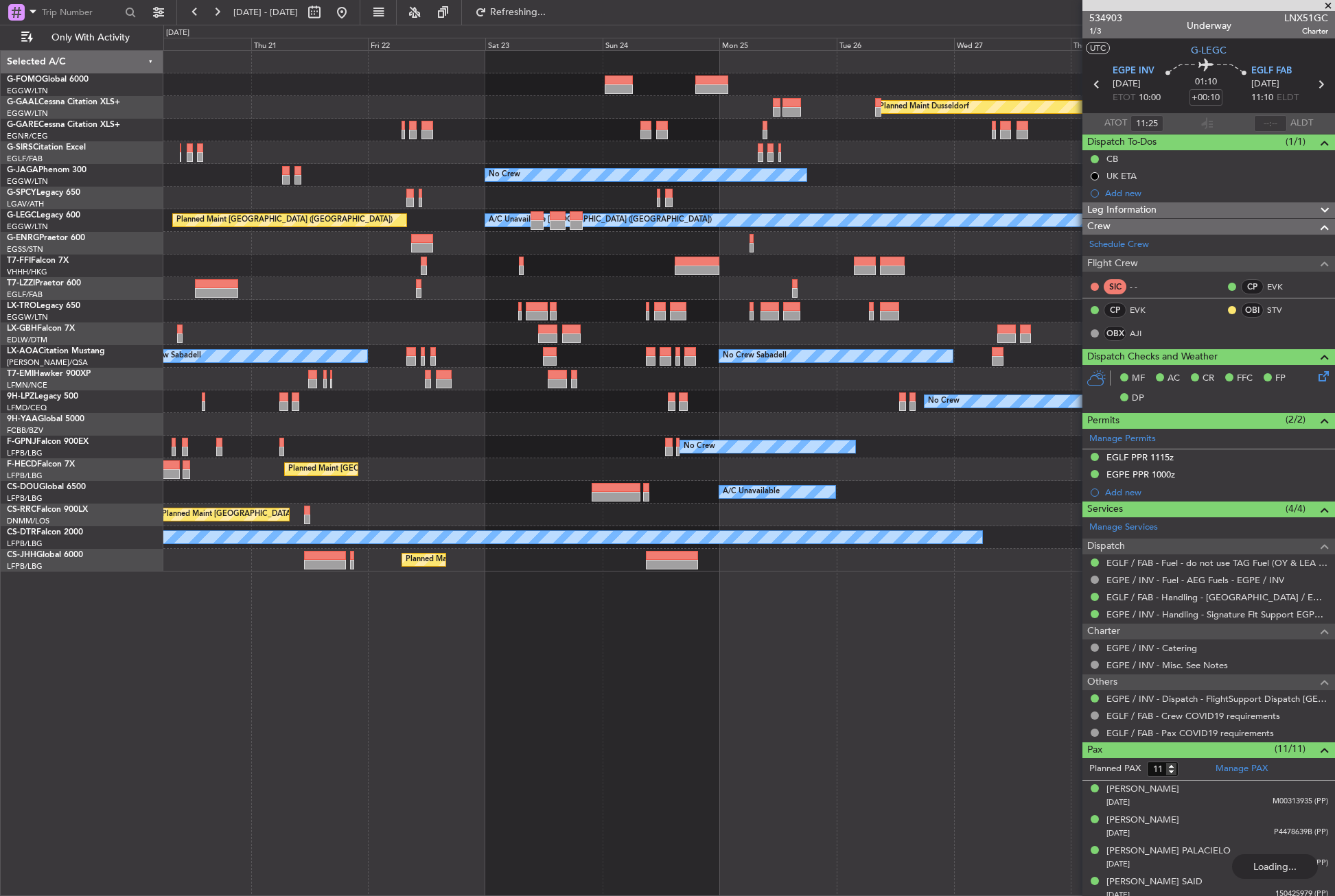
click at [422, 428] on div "Planned Maint Dusseldorf Unplanned Maint Chester No Crew Owner A/C Unavailable …" at bounding box center [749, 310] width 1171 height 520
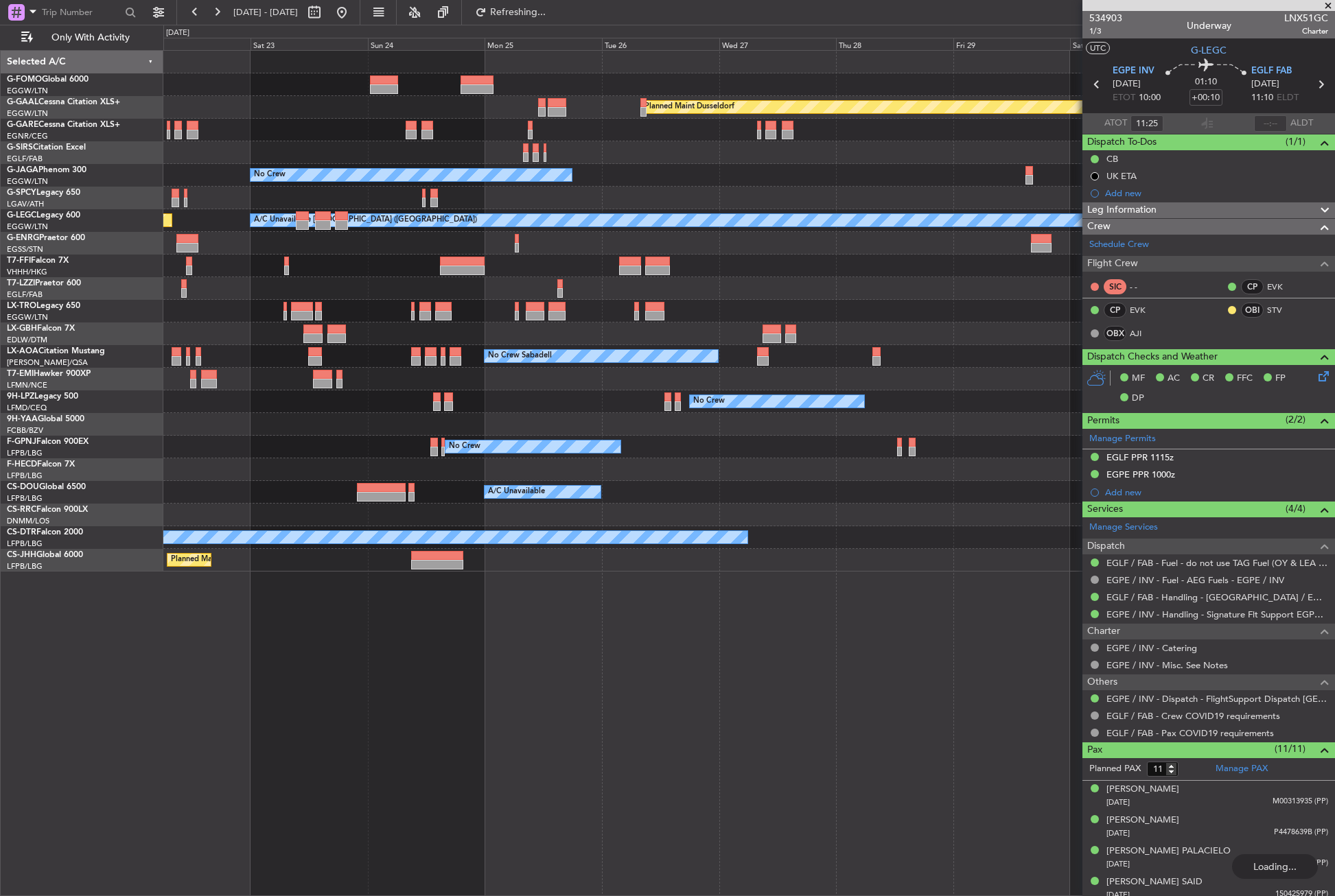
click at [452, 452] on div "Planned Maint Dusseldorf Unplanned Maint Chester No Crew Planned Maint London (…" at bounding box center [749, 310] width 1171 height 520
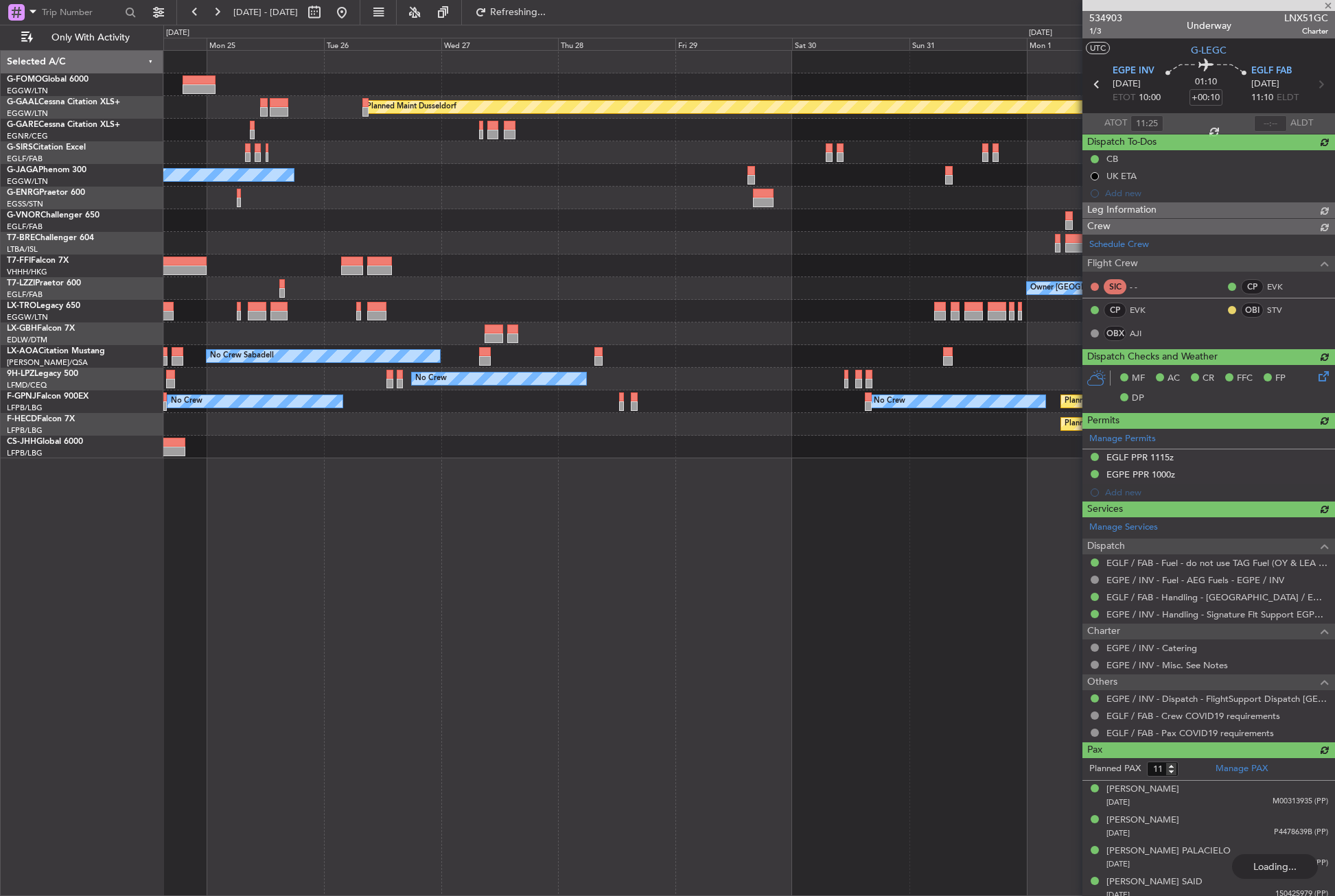
click at [454, 502] on div "Planned Maint Dusseldorf No Crew Planned Maint London (Luton) Owner London (Far…" at bounding box center [749, 473] width 1171 height 846
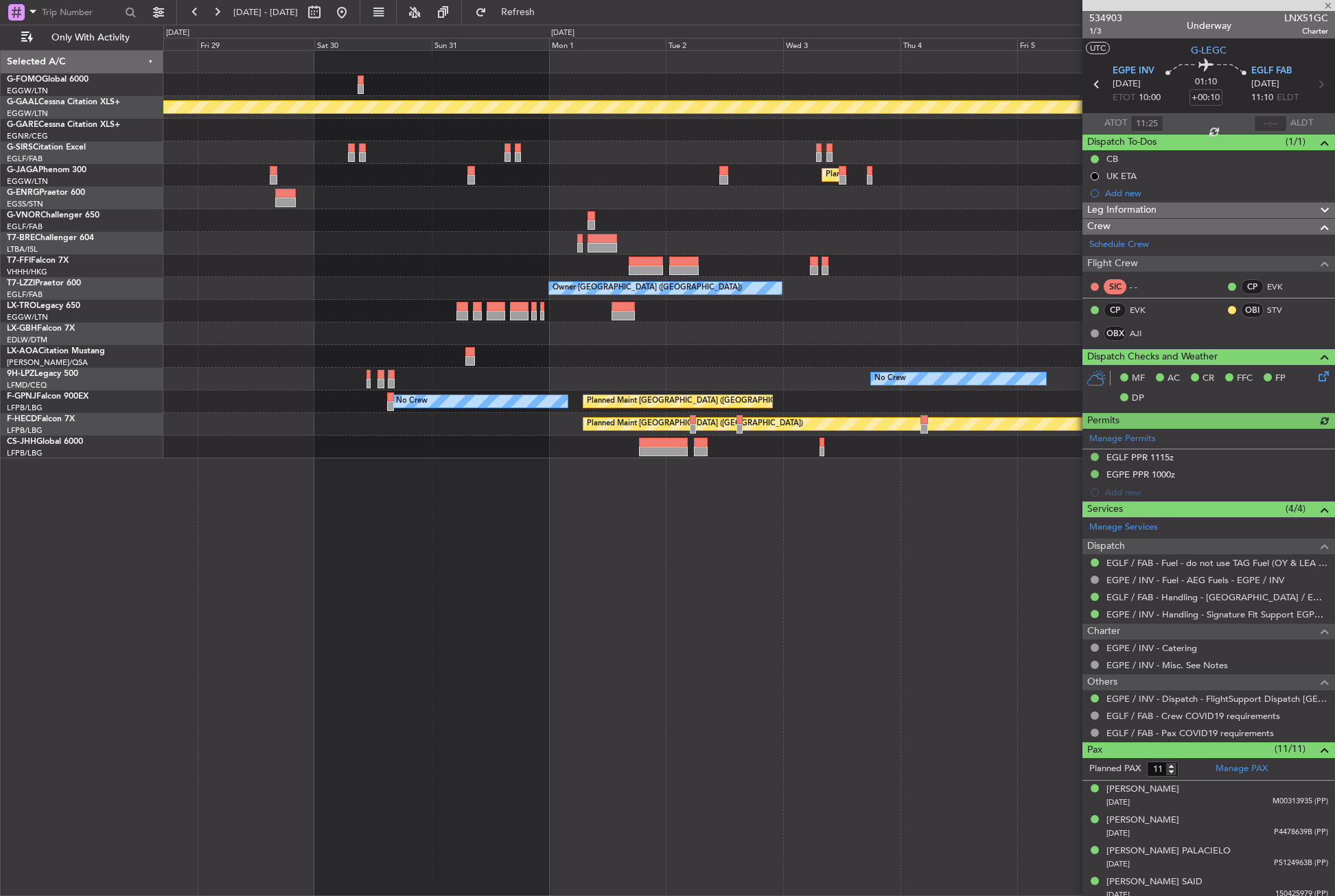
click at [431, 507] on div "Planned Maint Dusseldorf Planned Maint London (Luton) Owner London (Farnborough…" at bounding box center [749, 473] width 1171 height 846
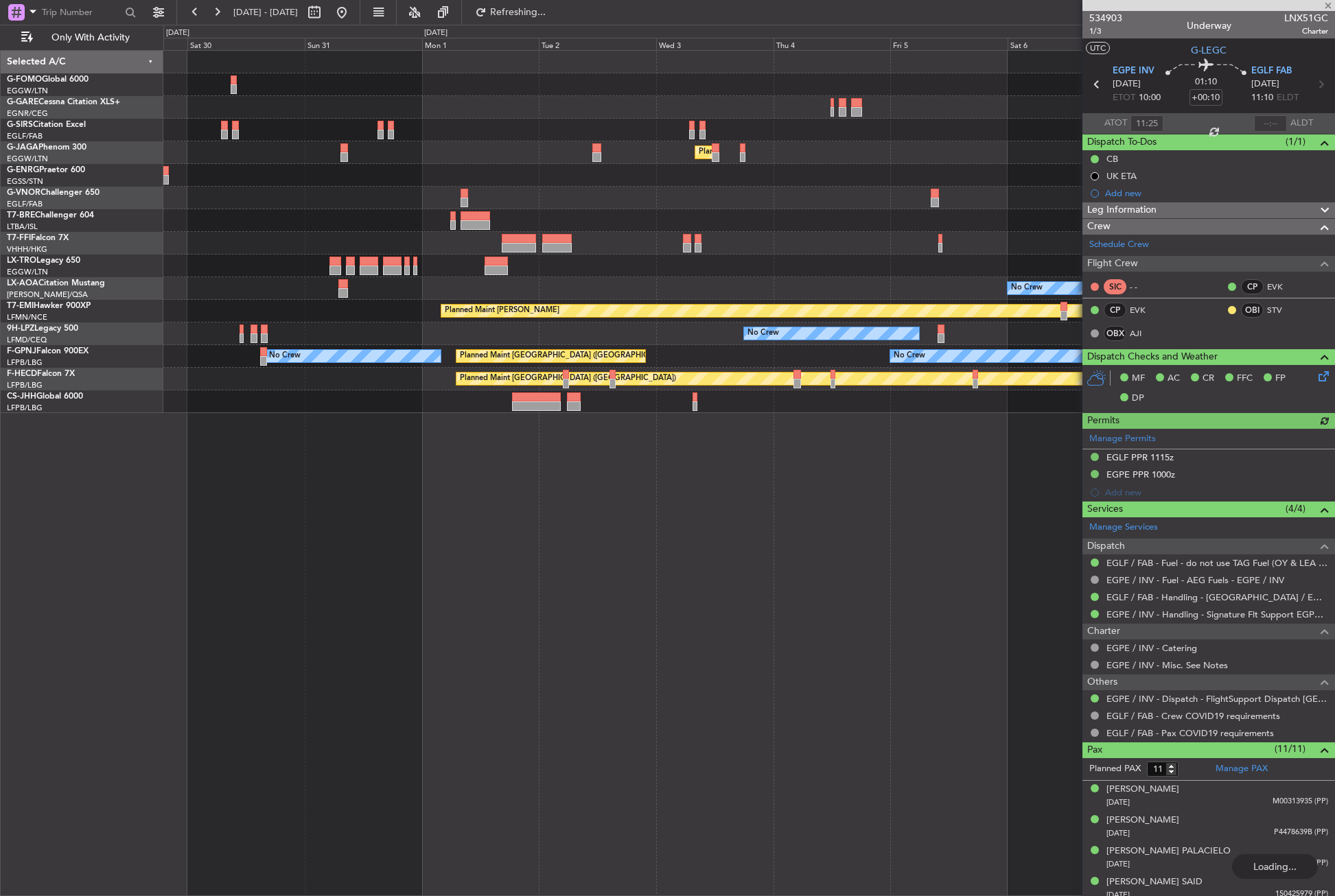
click at [489, 513] on div "Planned Maint London (Luton) Owner No Crew Planned Maint Chester No Crew No Cre…" at bounding box center [749, 473] width 1171 height 846
click at [446, 559] on div "Planned Maint London (Luton) Owner Planned Maint Geneva (Cointrin) No Crew Plan…" at bounding box center [749, 473] width 1171 height 846
